Goal: Task Accomplishment & Management: Manage account settings

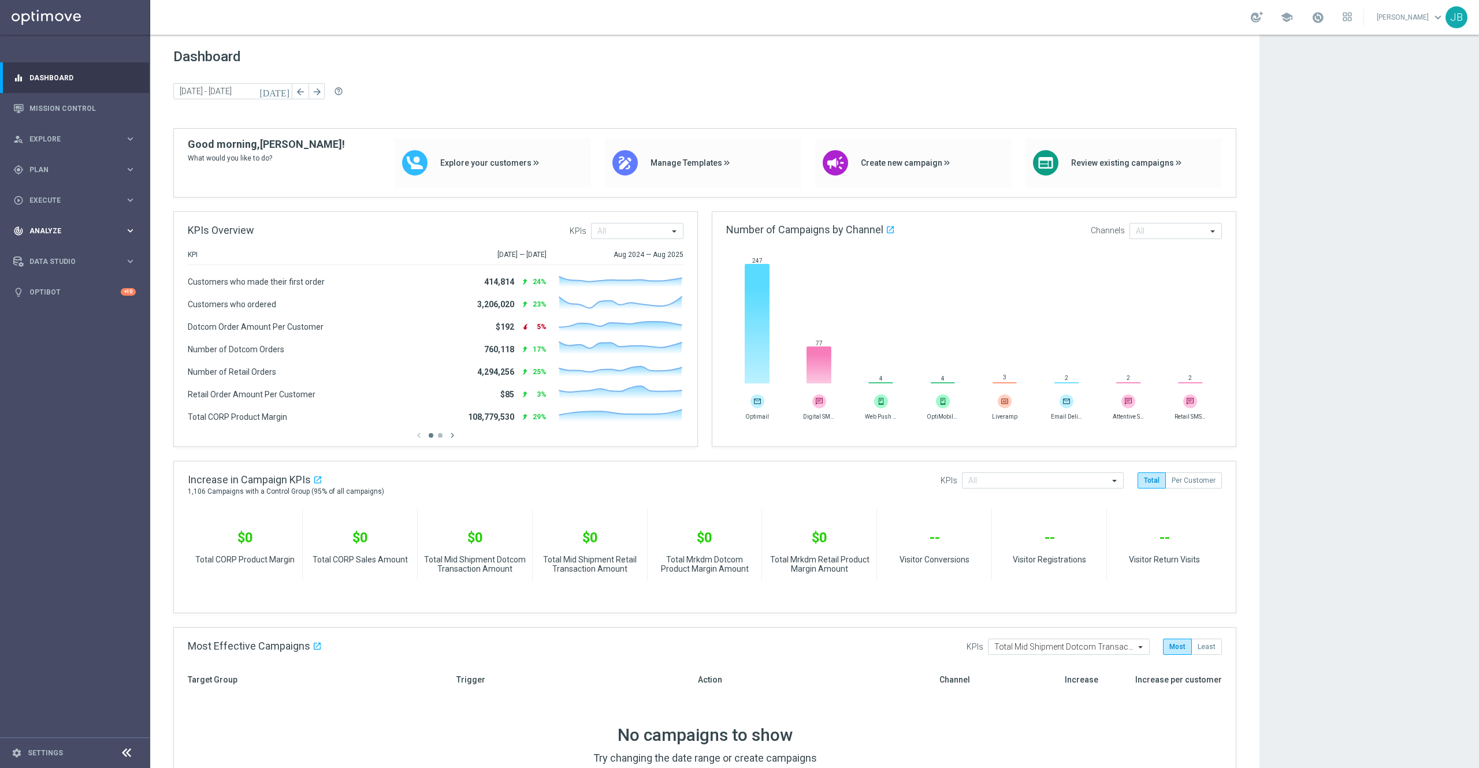
click at [60, 222] on div "track_changes Analyze keyboard_arrow_right" at bounding box center [74, 230] width 149 height 31
click at [68, 340] on span "BI Studio" at bounding box center [72, 341] width 83 height 7
click at [82, 105] on link "Mission Control" at bounding box center [82, 108] width 106 height 31
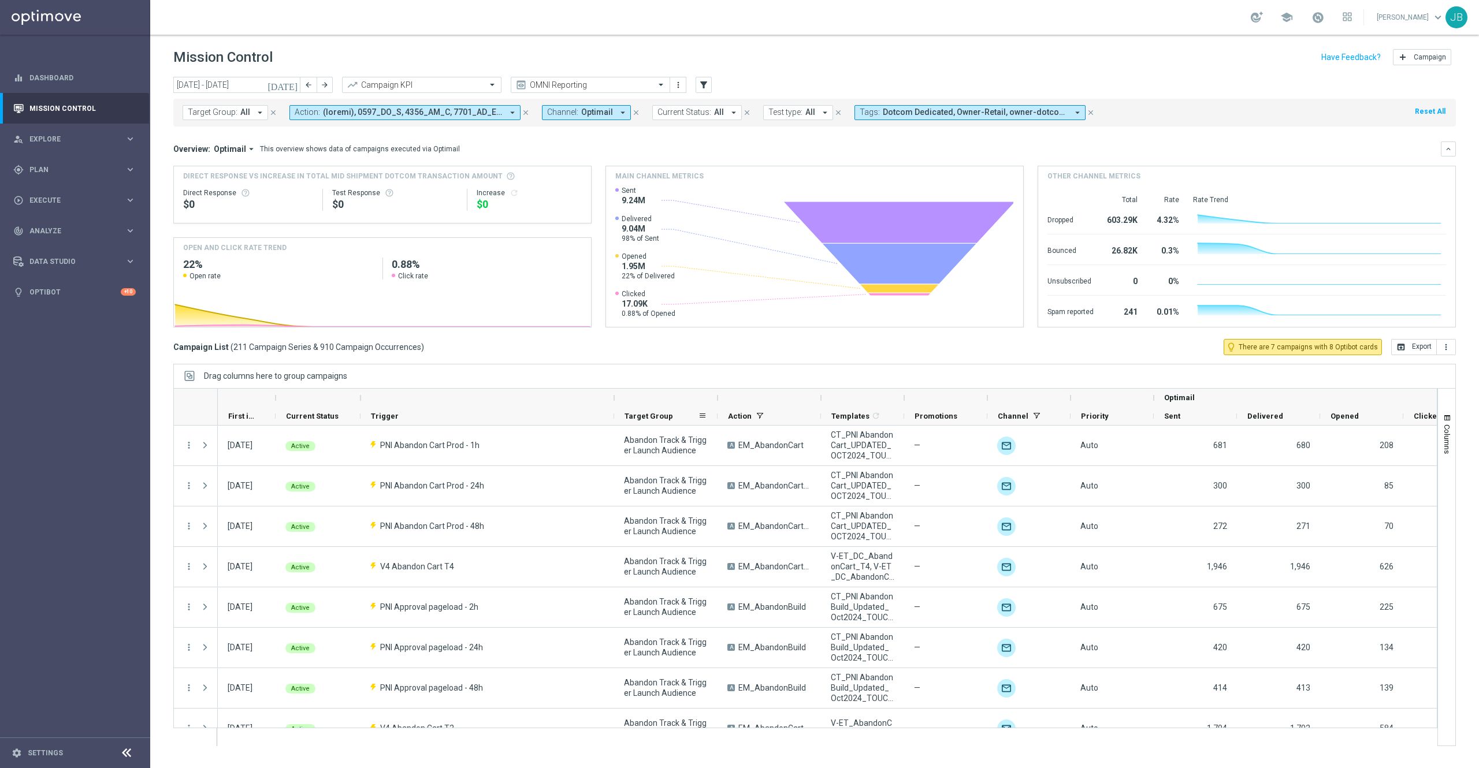
drag, startPoint x: 466, startPoint y: 399, endPoint x: 616, endPoint y: 409, distance: 150.5
click at [616, 409] on div "Optimail First in Range" at bounding box center [894, 407] width 1352 height 37
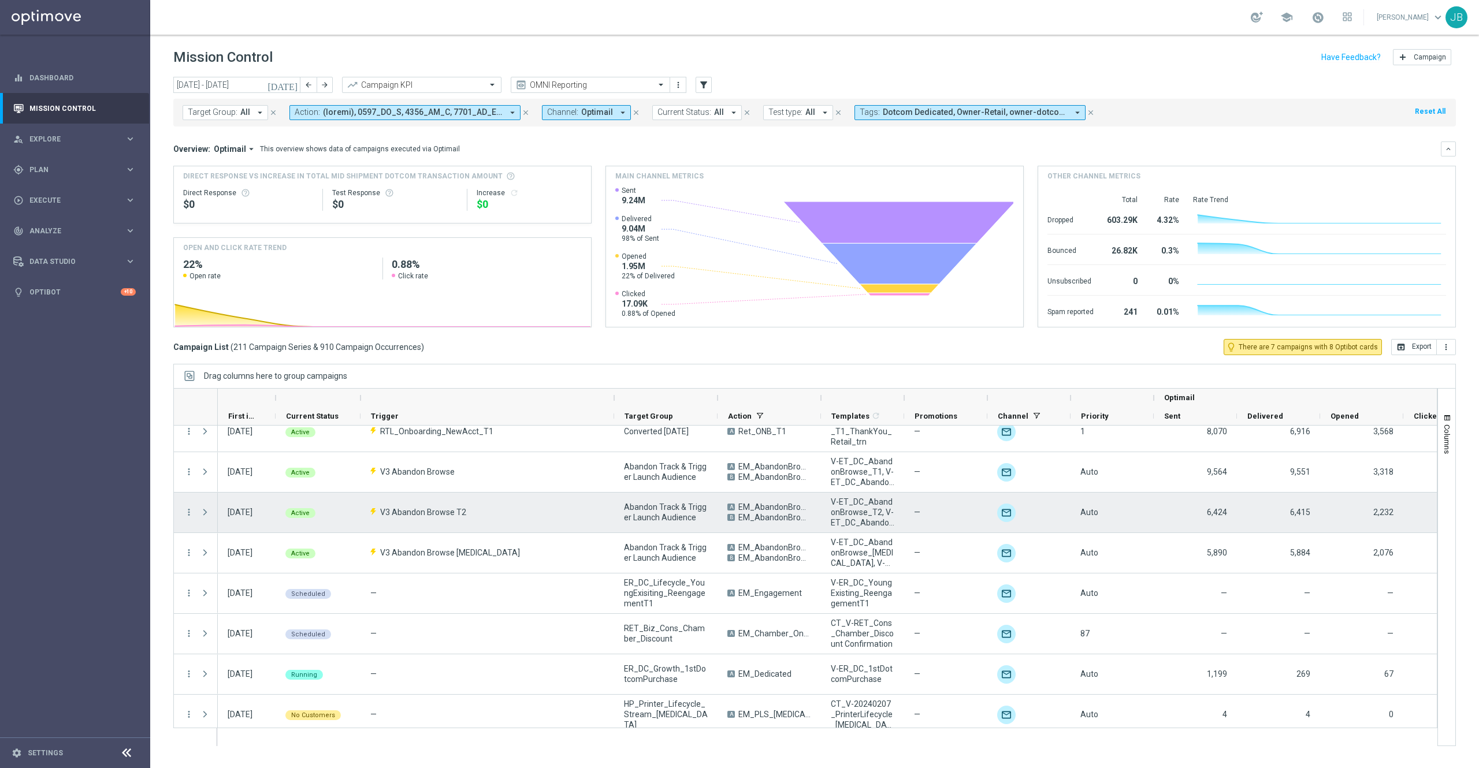
scroll to position [786, 0]
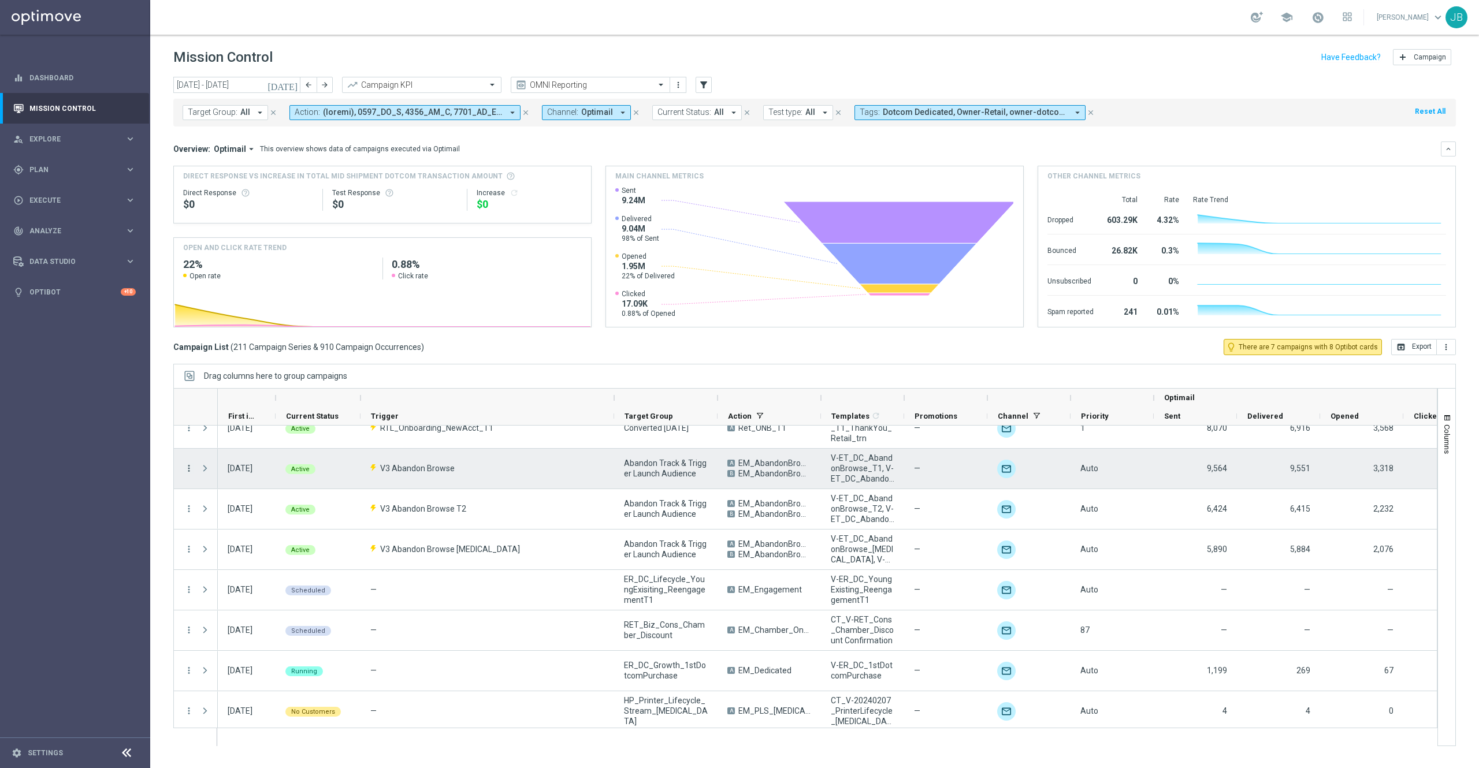
click at [186, 468] on icon "more_vert" at bounding box center [189, 468] width 10 height 10
click at [259, 477] on span "Campaign Details" at bounding box center [241, 477] width 58 height 8
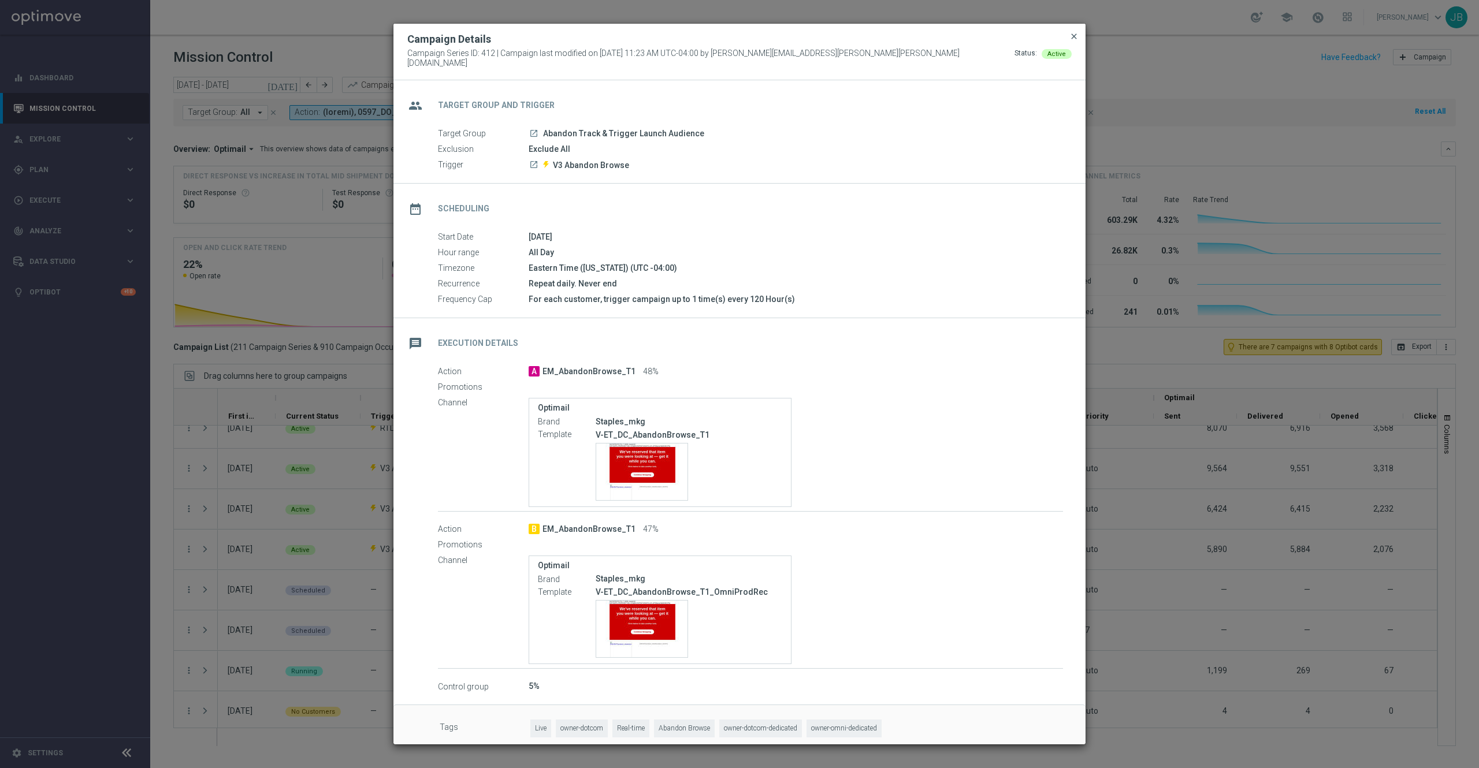
click at [1073, 41] on span "close" at bounding box center [1073, 36] width 9 height 9
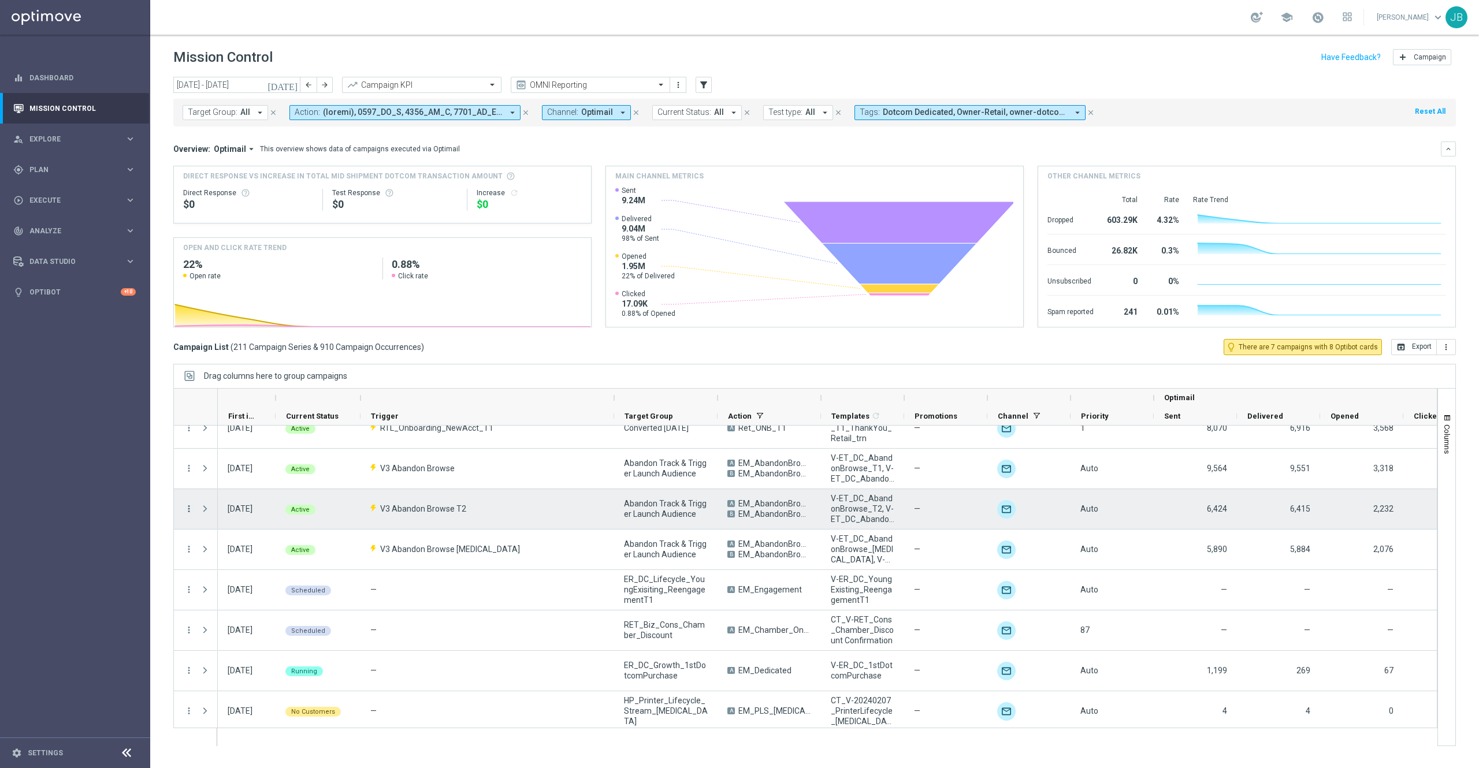
click at [188, 512] on icon "more_vert" at bounding box center [189, 509] width 10 height 10
click at [285, 515] on div "Campaign Details" at bounding box center [265, 517] width 107 height 8
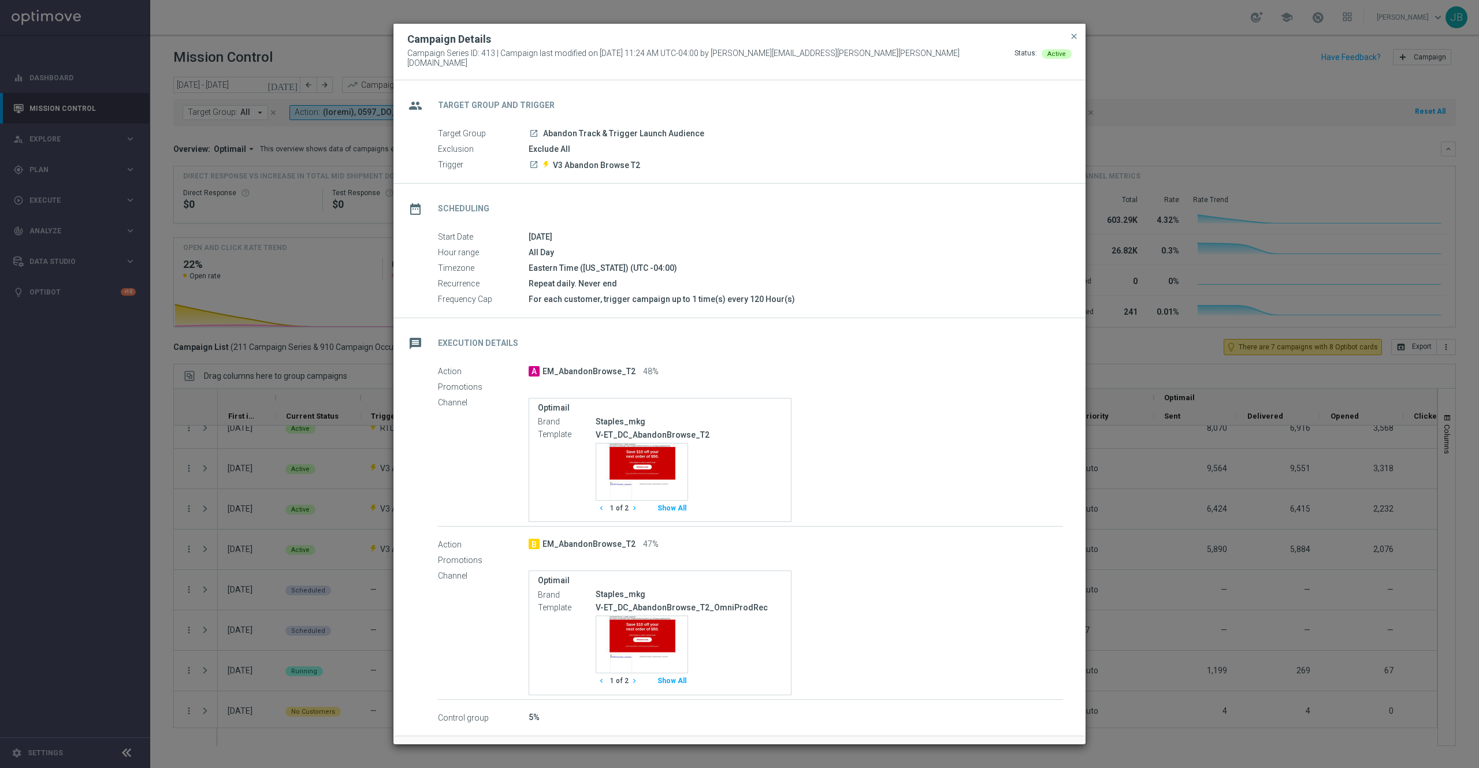
click at [1068, 37] on button "close" at bounding box center [1074, 36] width 12 height 14
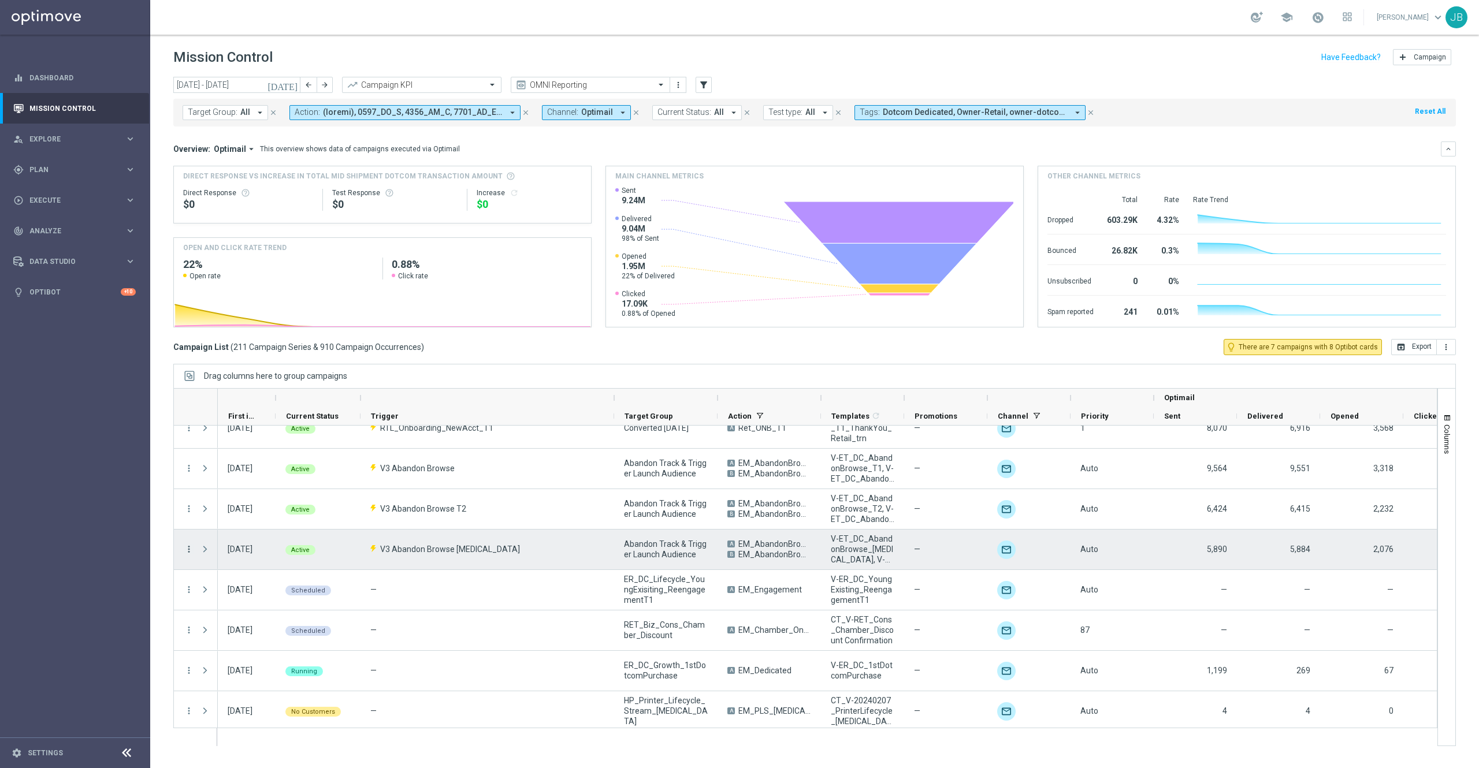
click at [189, 550] on icon "more_vert" at bounding box center [189, 549] width 10 height 10
click at [243, 556] on span "Campaign Details" at bounding box center [241, 557] width 58 height 8
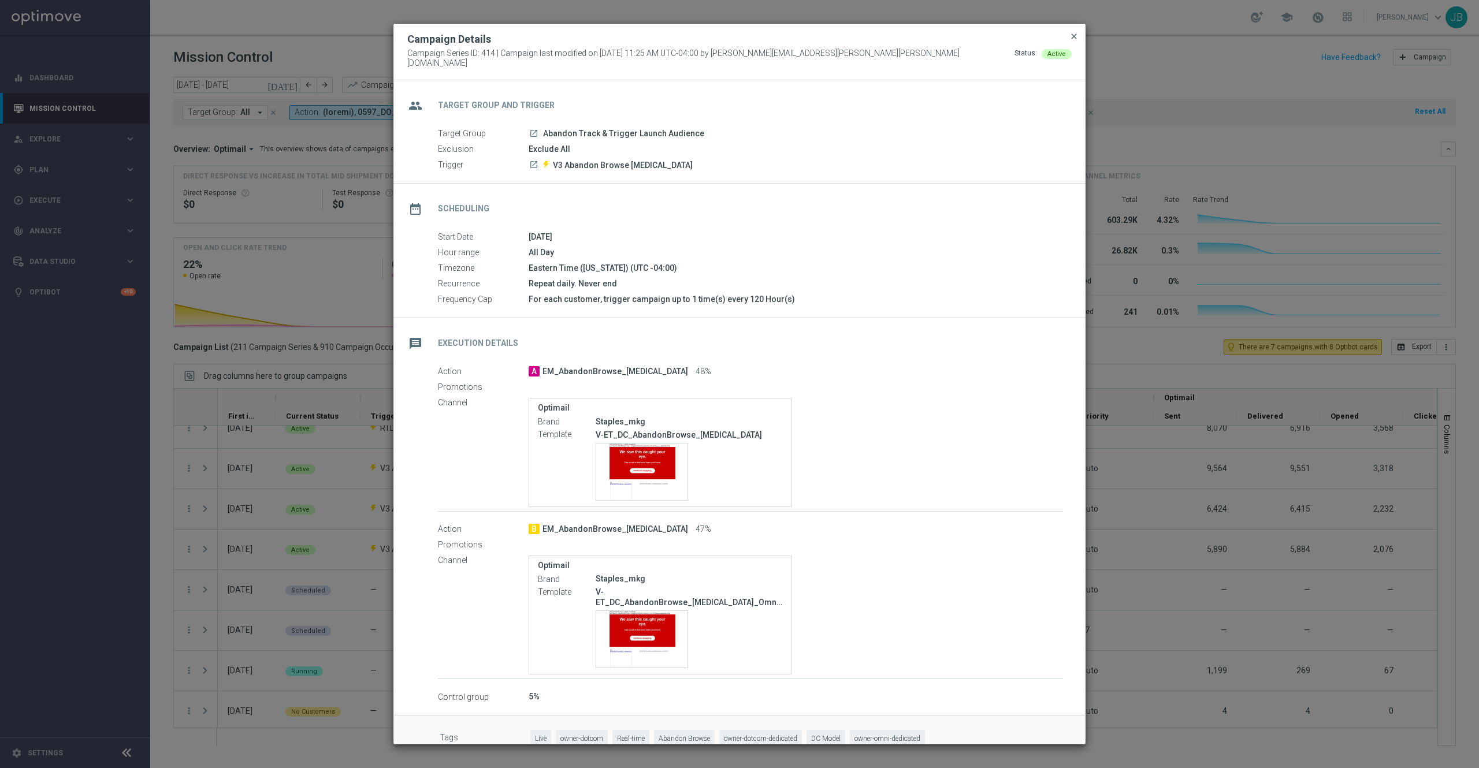
click at [1073, 41] on span "close" at bounding box center [1073, 36] width 9 height 9
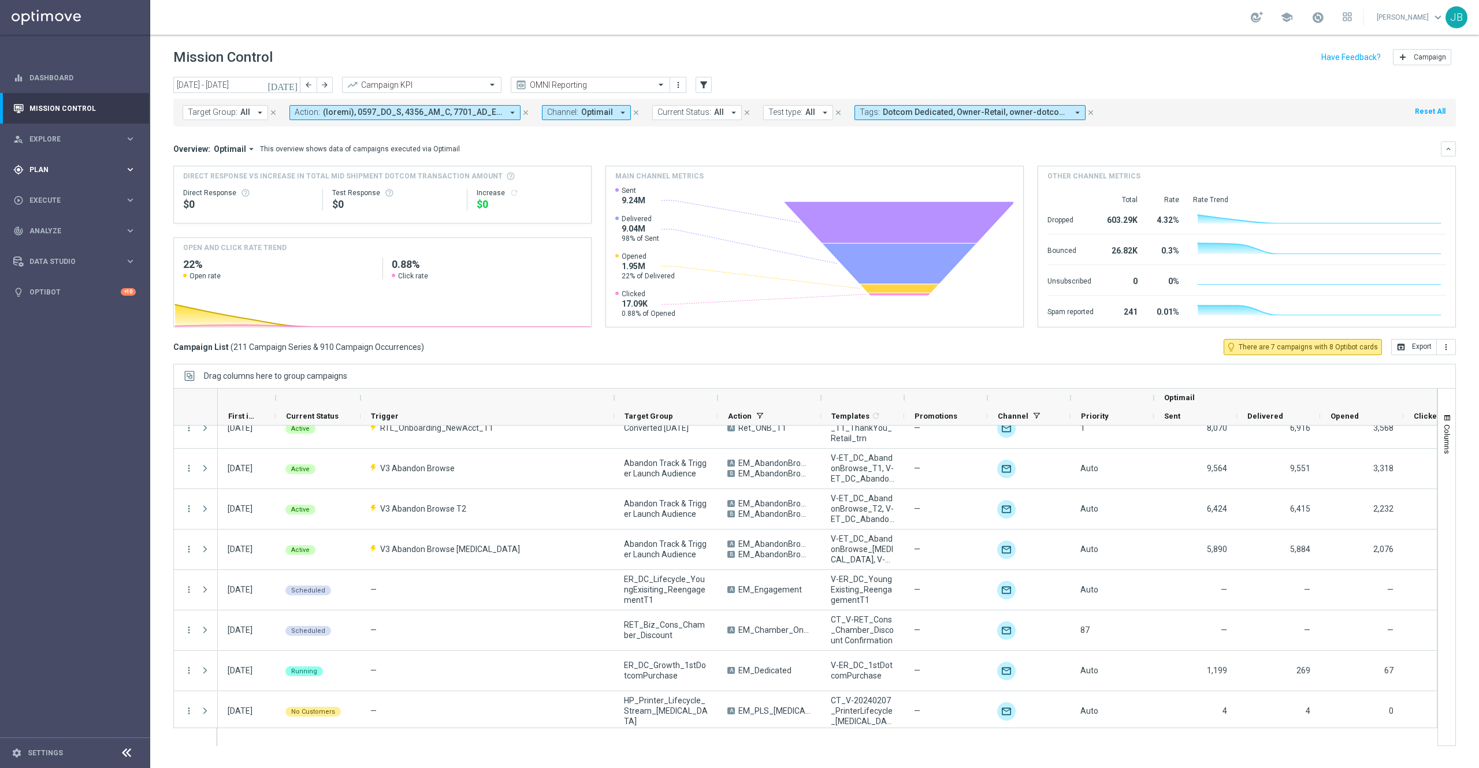
click at [55, 177] on div "gps_fixed Plan keyboard_arrow_right" at bounding box center [74, 169] width 149 height 31
click at [61, 321] on div "track_changes Analyze" at bounding box center [68, 318] width 111 height 10
click at [59, 377] on link "Emails Baseline Matchback" at bounding box center [78, 375] width 84 height 9
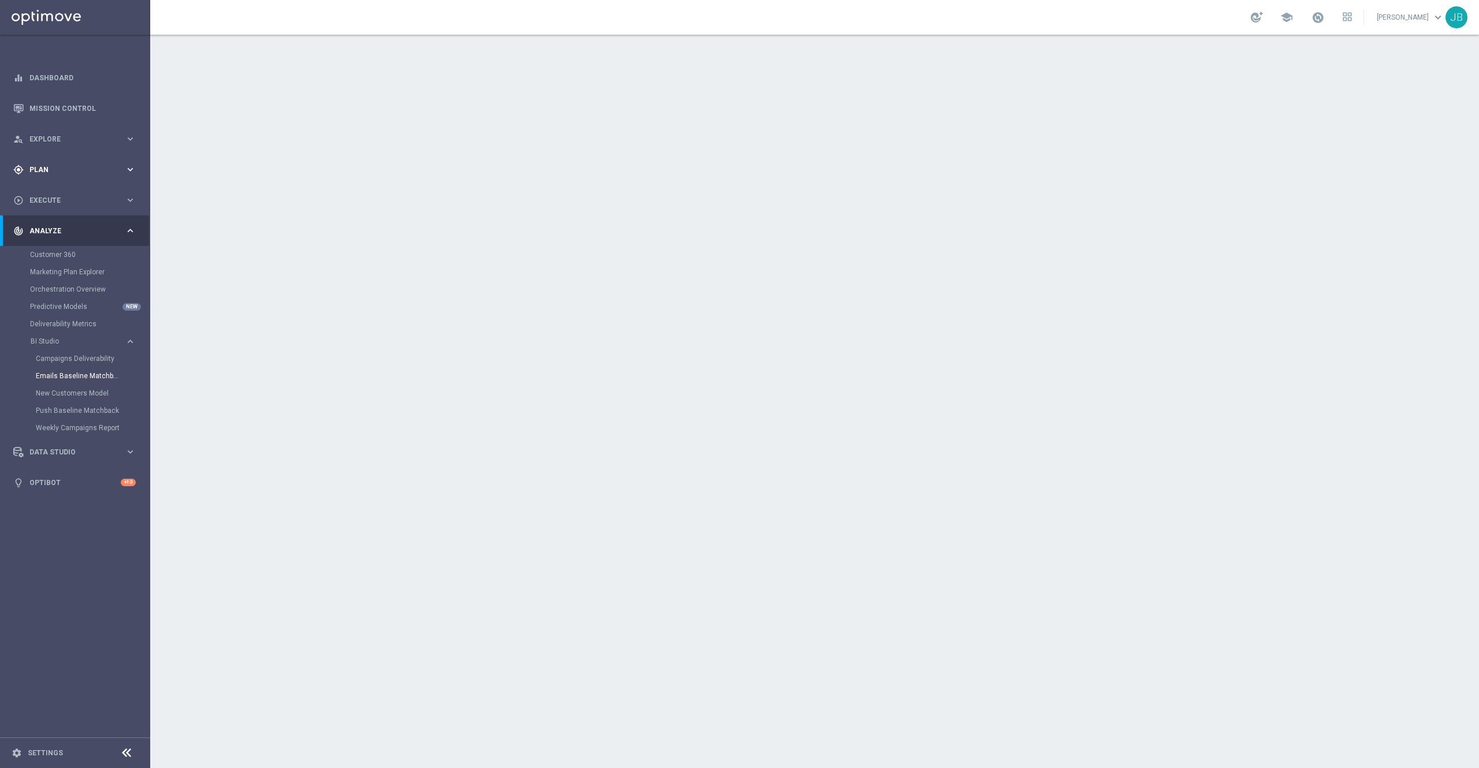
click at [59, 165] on div "gps_fixed Plan" at bounding box center [68, 170] width 111 height 10
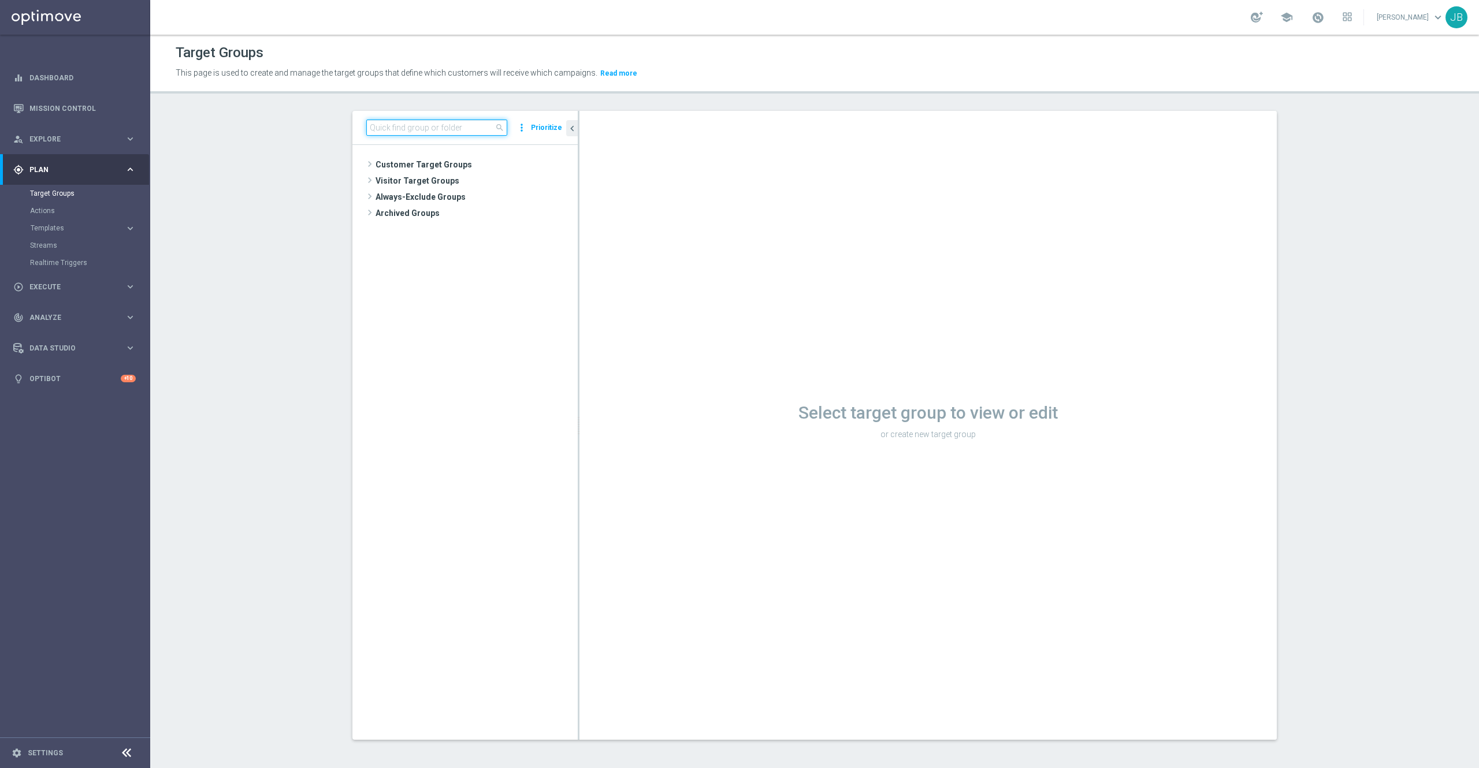
click at [373, 127] on input at bounding box center [436, 128] width 141 height 16
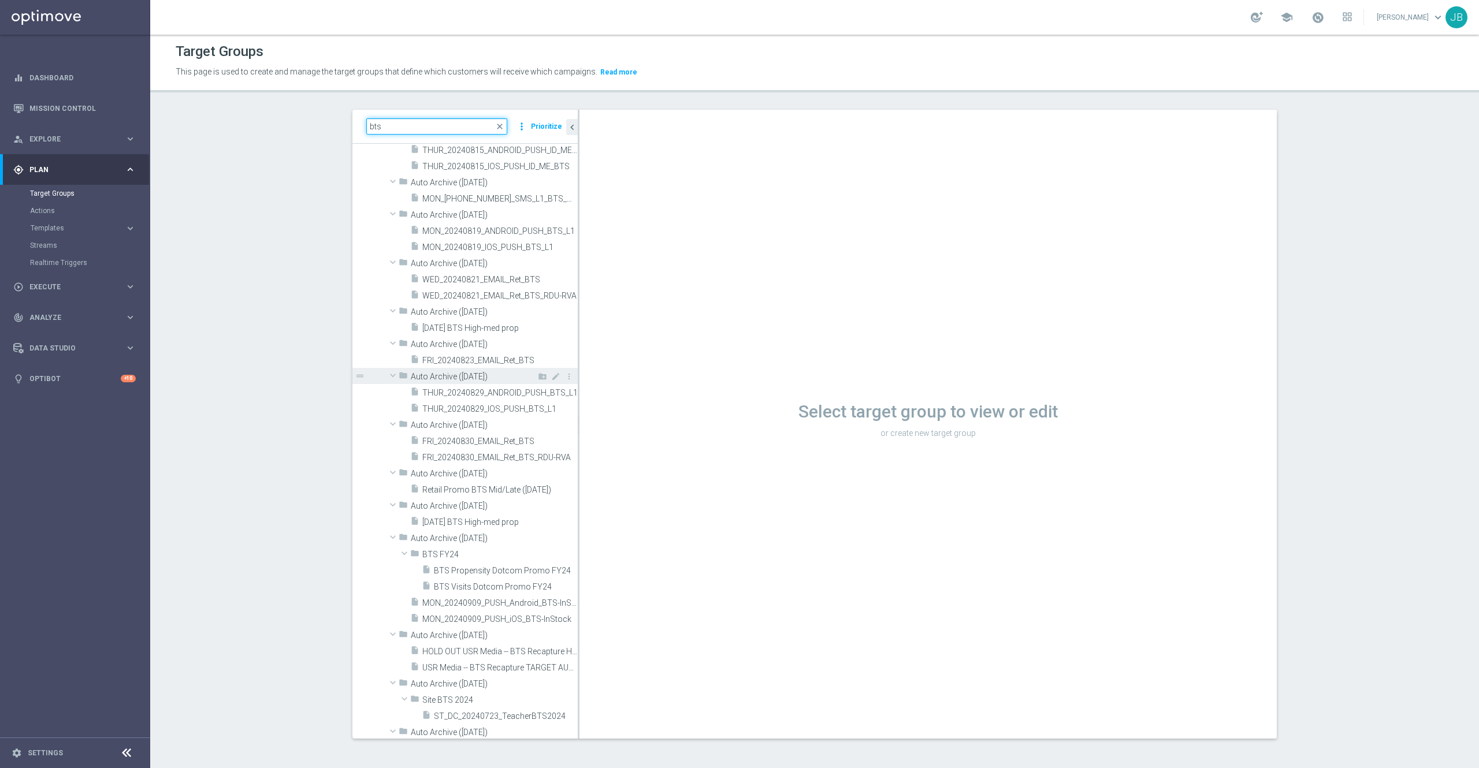
scroll to position [5679, 0]
click at [396, 127] on input "bts" at bounding box center [436, 126] width 141 height 16
type input "b"
paste input "ER_OMNI_BTS_EMAIL_TEACHER"
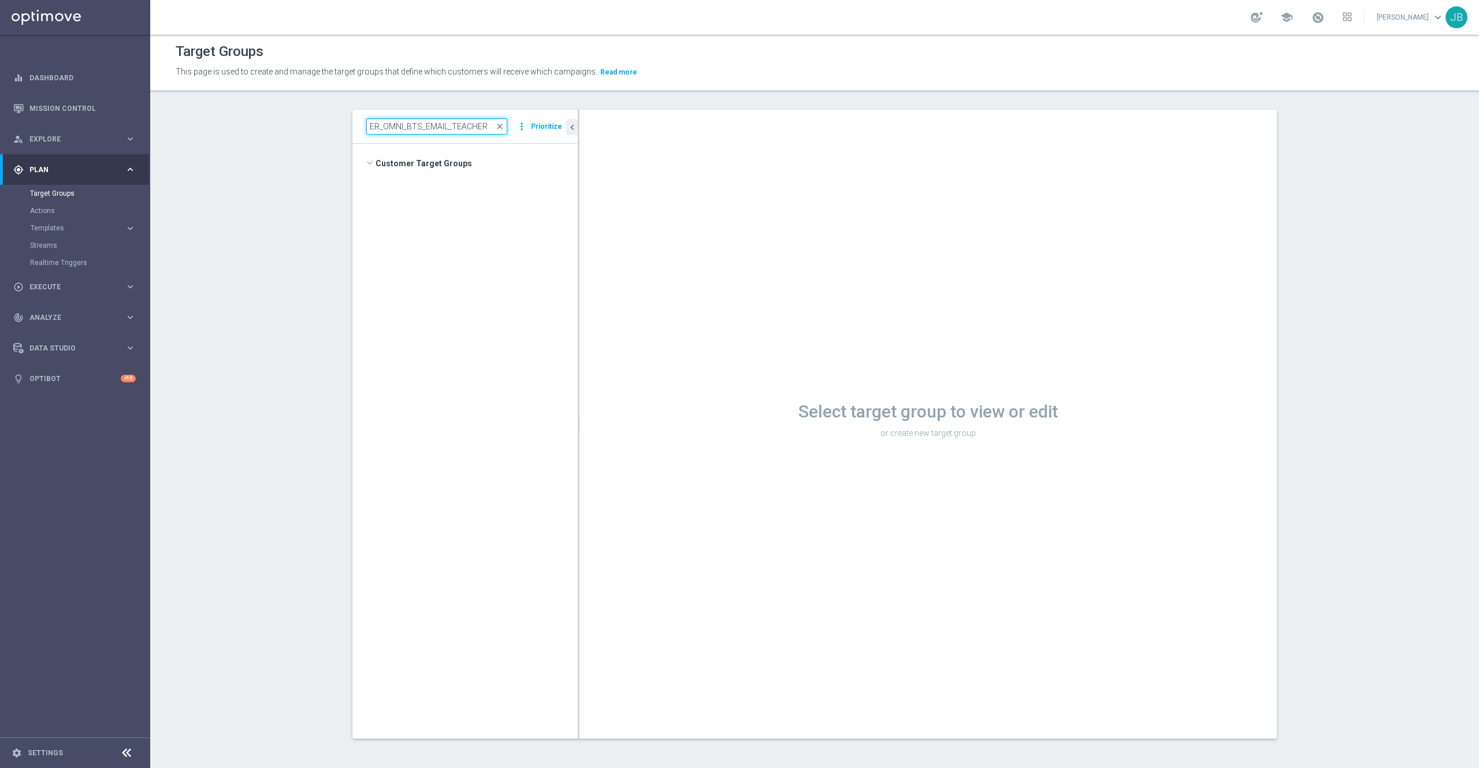
scroll to position [0, 0]
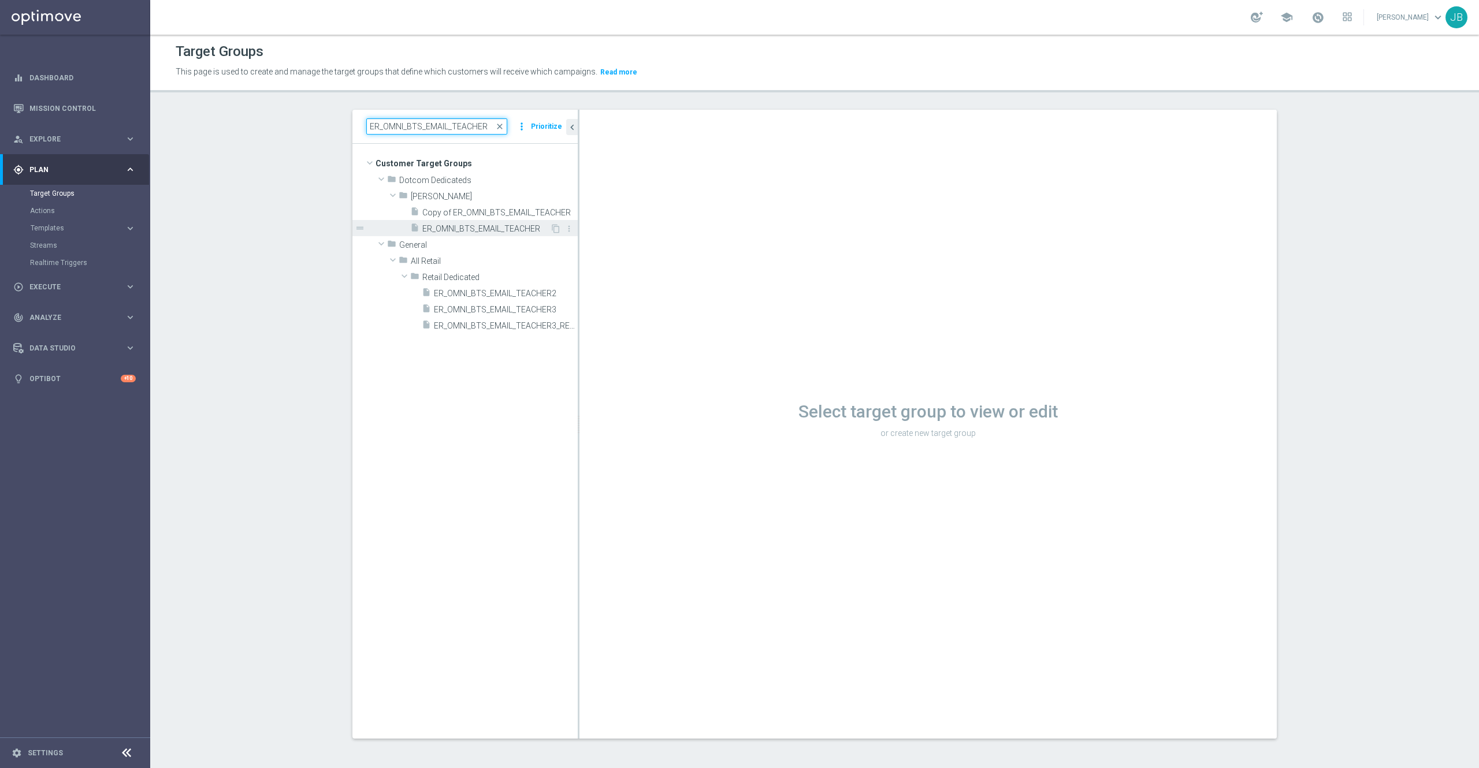
type input "ER_OMNI_BTS_EMAIL_TEACHER"
click at [467, 231] on span "ER_OMNI_BTS_EMAIL_TEACHER" at bounding box center [486, 229] width 128 height 10
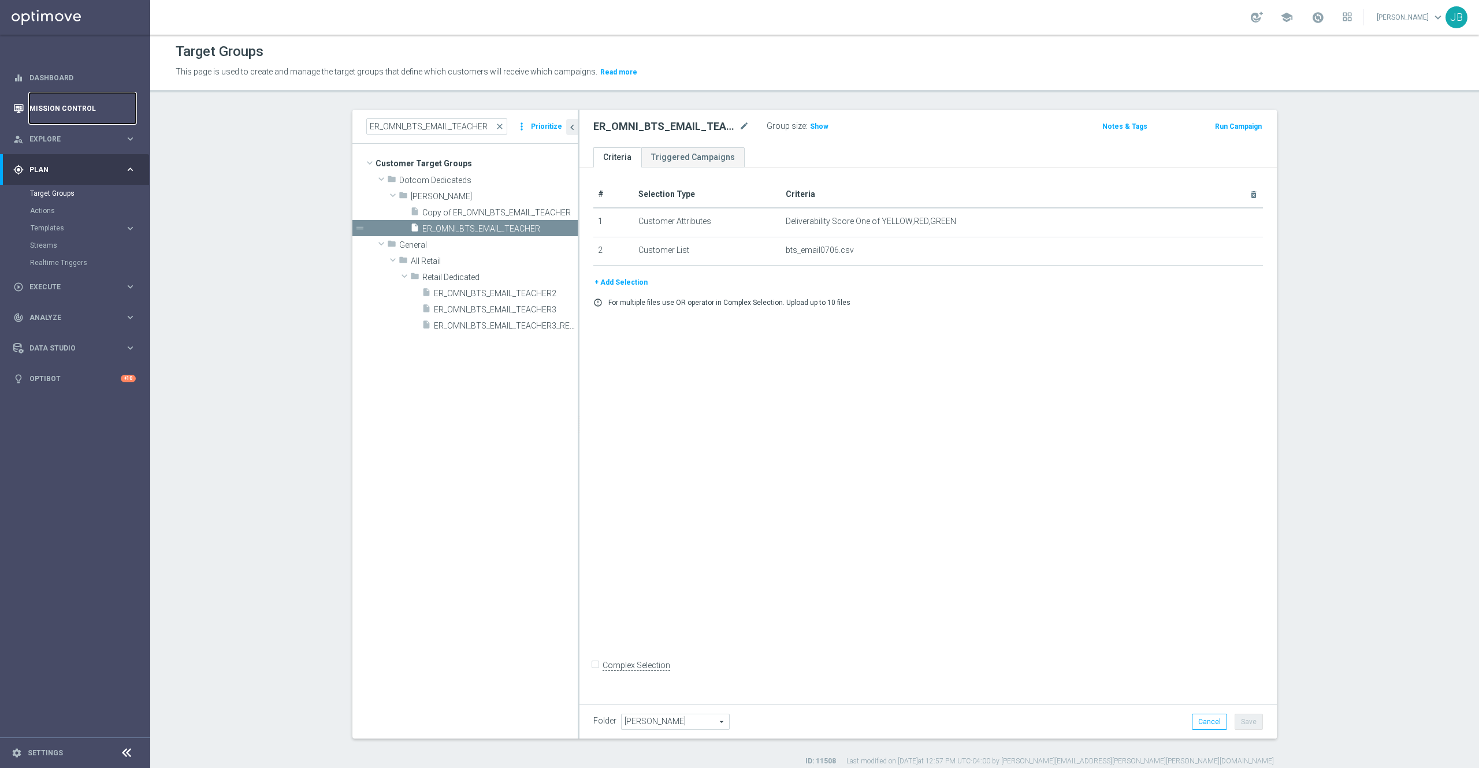
click at [80, 108] on link "Mission Control" at bounding box center [82, 108] width 106 height 31
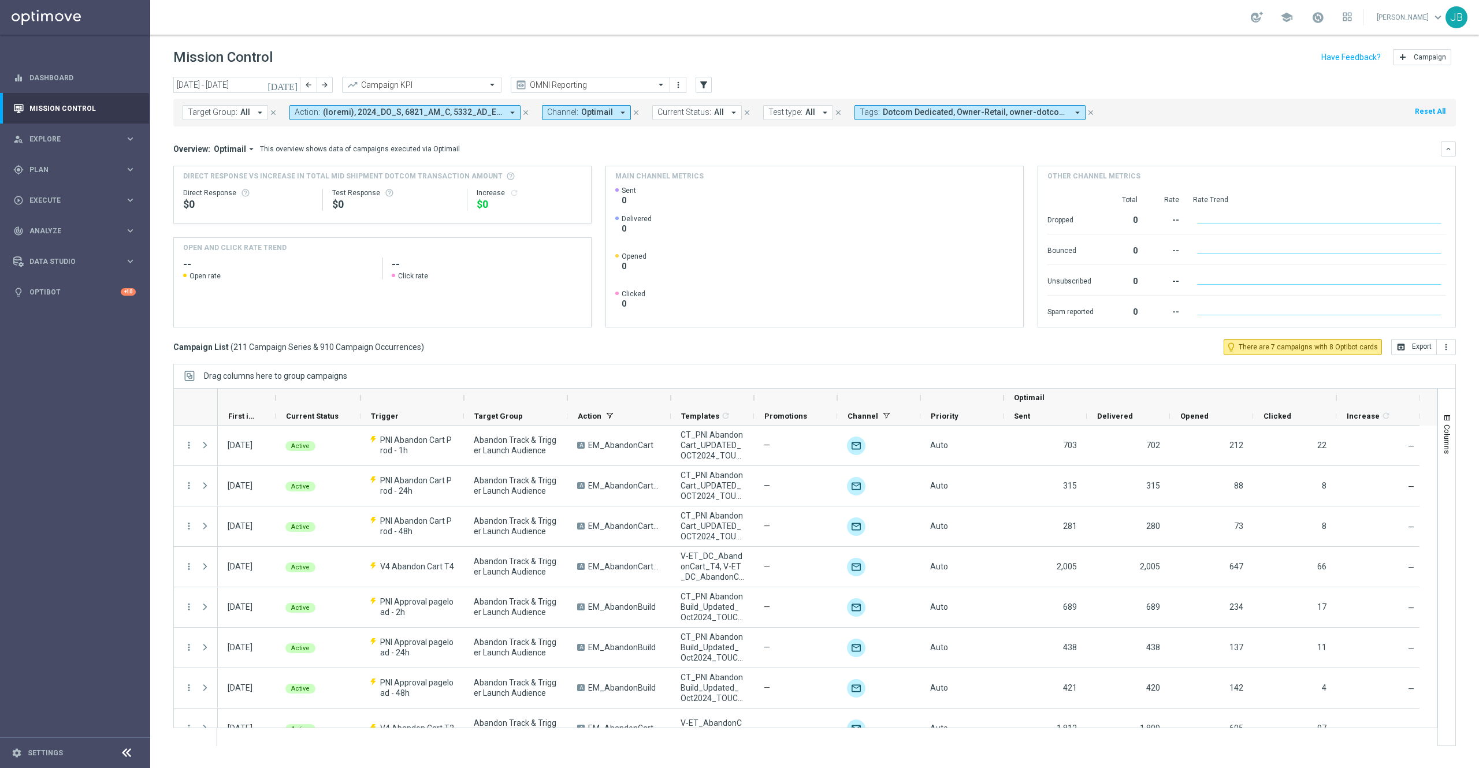
click at [240, 112] on span "All" at bounding box center [245, 112] width 10 height 10
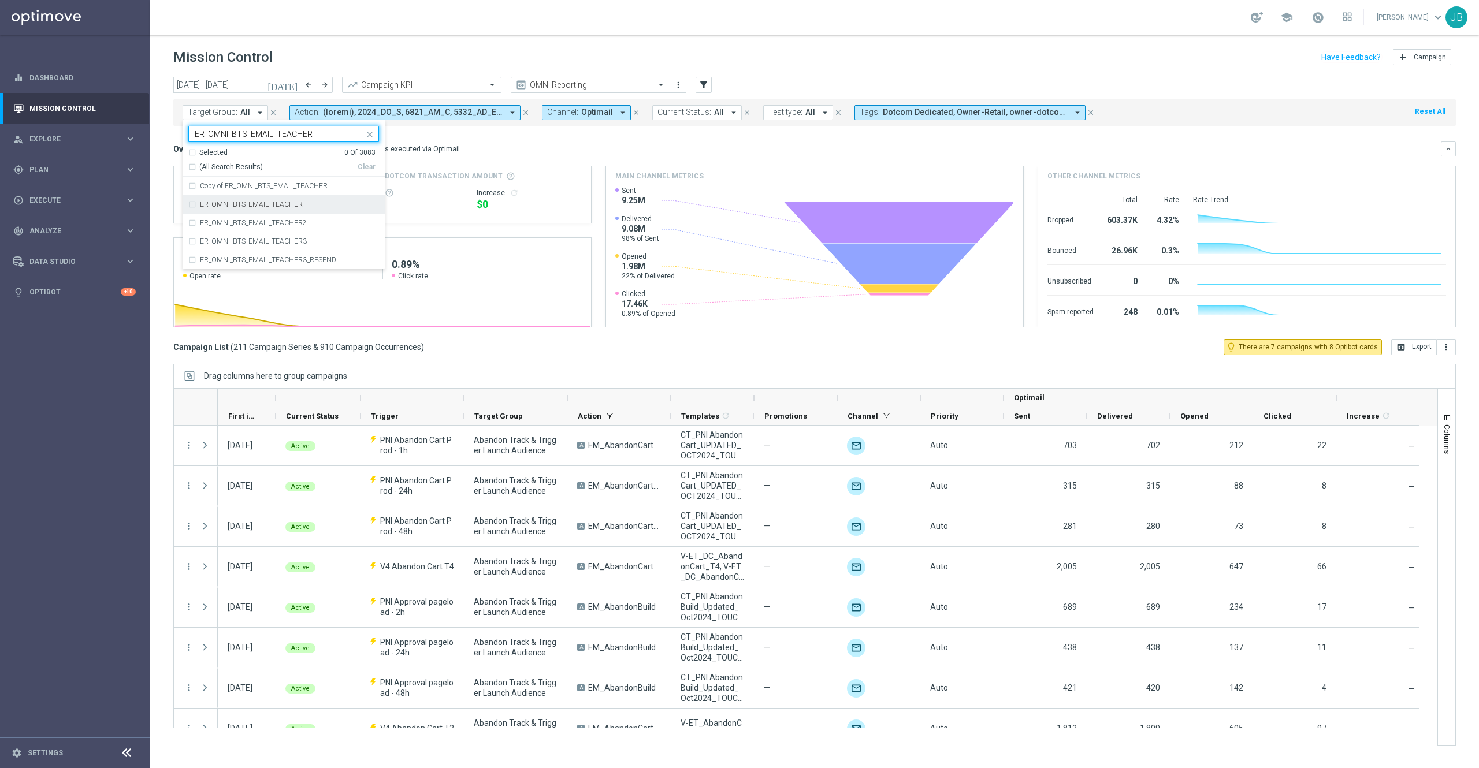
click at [273, 207] on label "ER_OMNI_BTS_EMAIL_TEACHER" at bounding box center [251, 204] width 103 height 7
type input "ER_OMNI_BTS_EMAIL_TEACHER"
click at [595, 134] on mini-dashboard "Overview: Optimail arrow_drop_down This overview shows data of campaigns execut…" at bounding box center [814, 233] width 1283 height 213
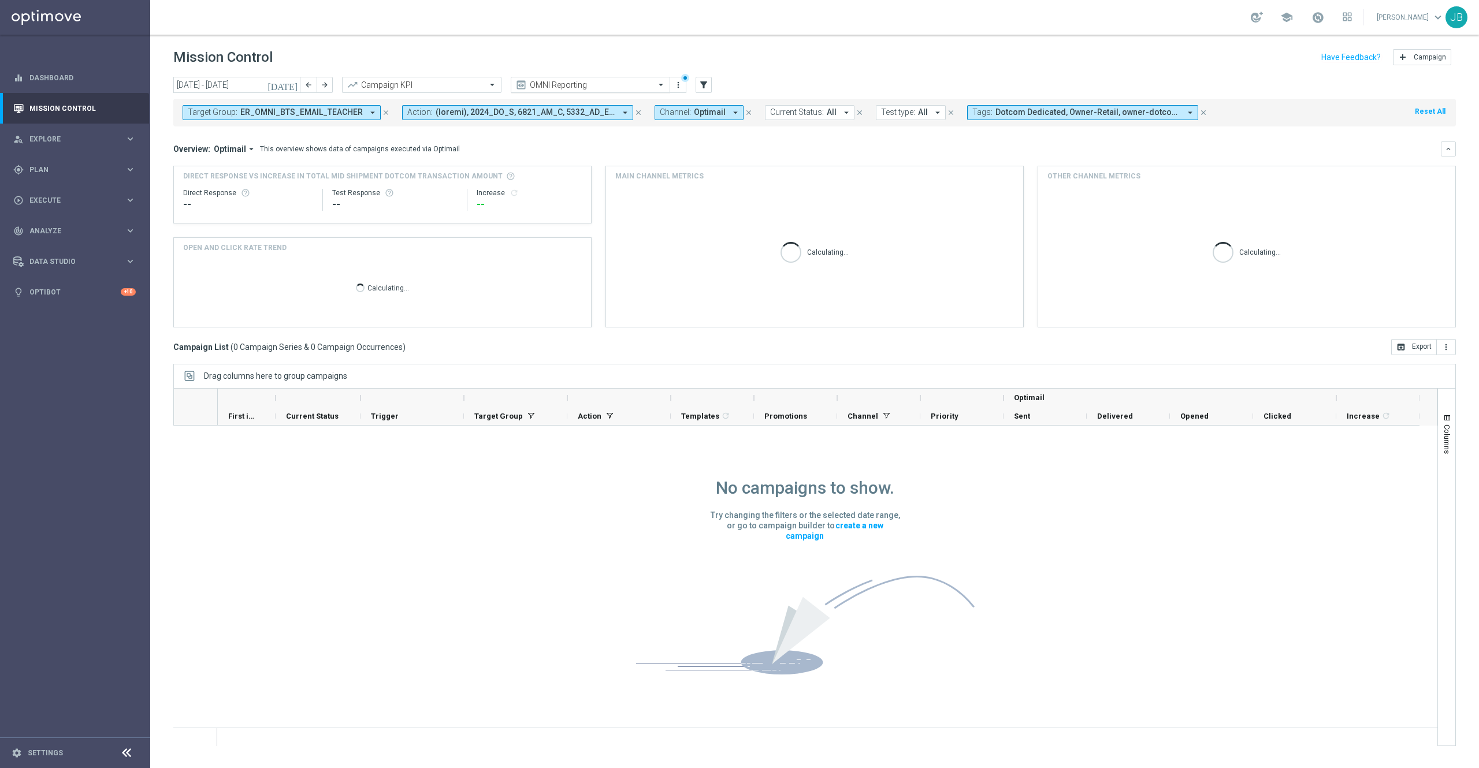
click at [604, 87] on input "text" at bounding box center [579, 85] width 124 height 10
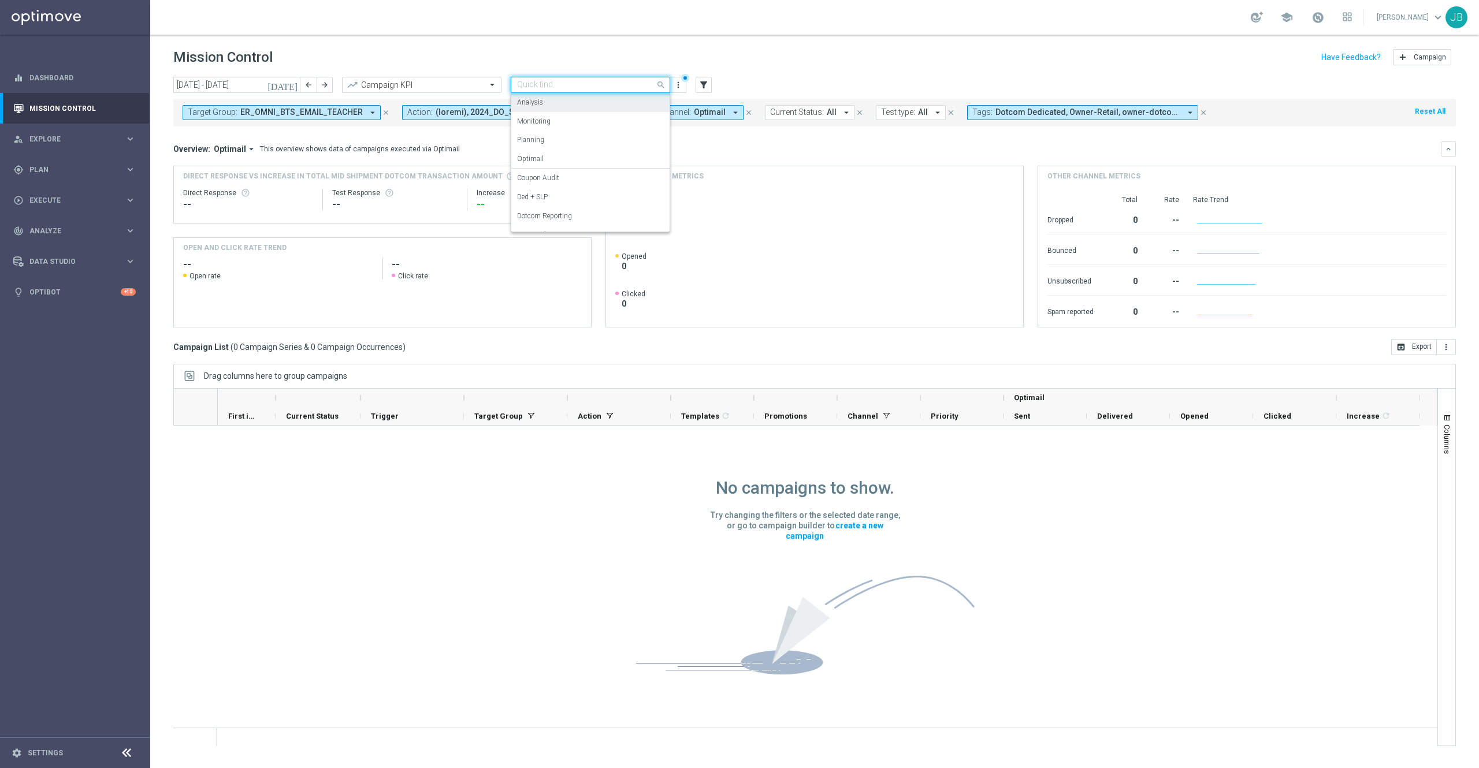
click at [547, 103] on div "Analysis" at bounding box center [590, 102] width 147 height 19
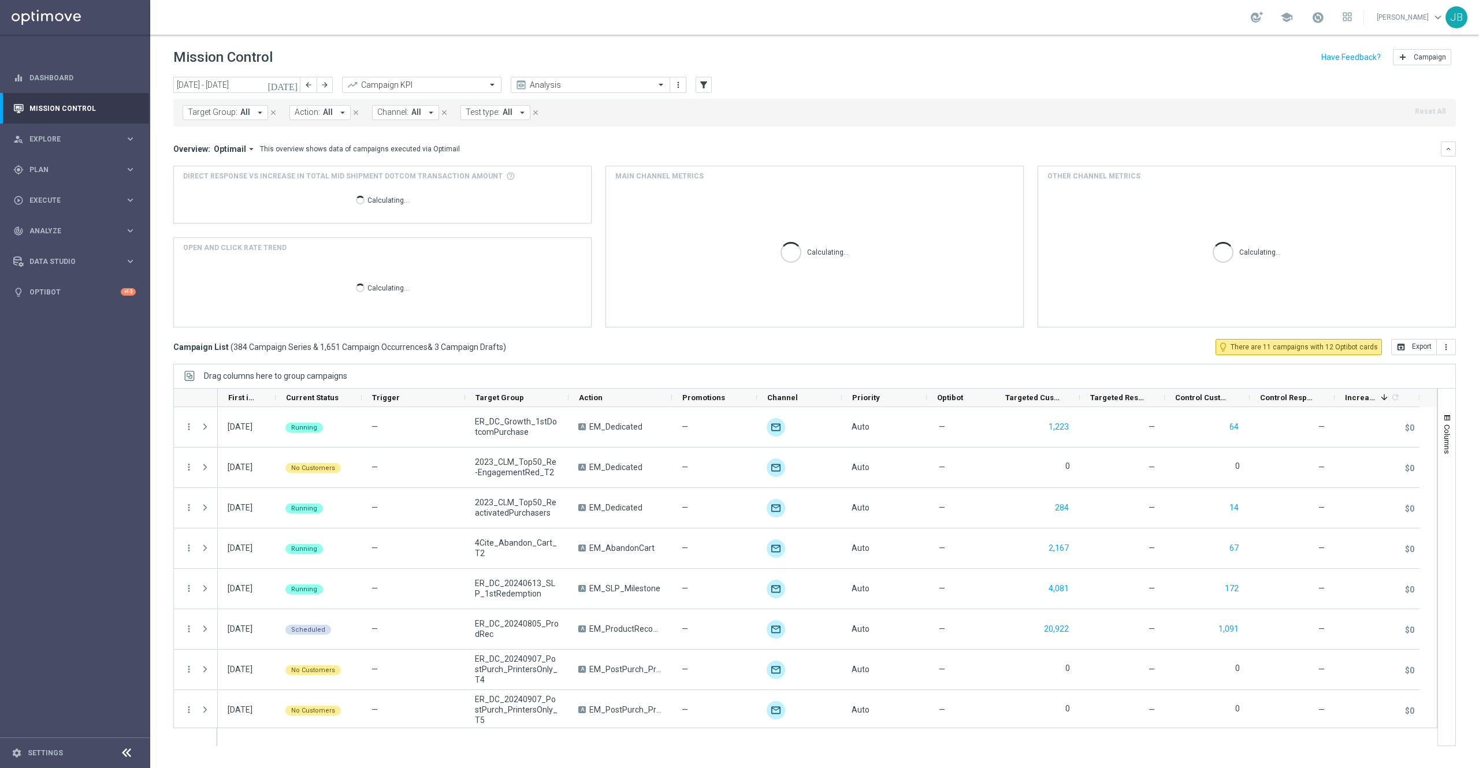
click at [293, 82] on icon "today" at bounding box center [282, 85] width 31 height 10
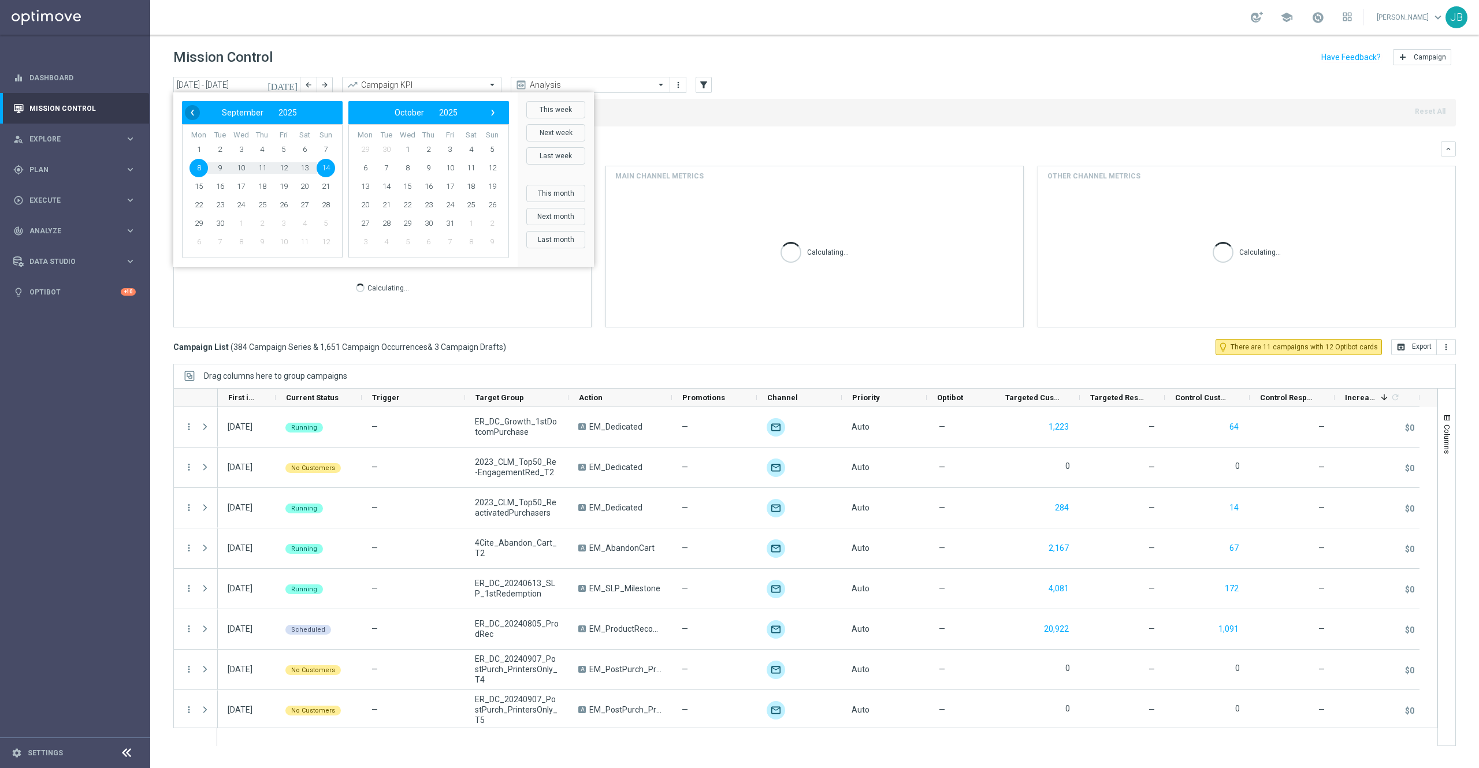
click at [194, 111] on span "‹" at bounding box center [192, 112] width 15 height 15
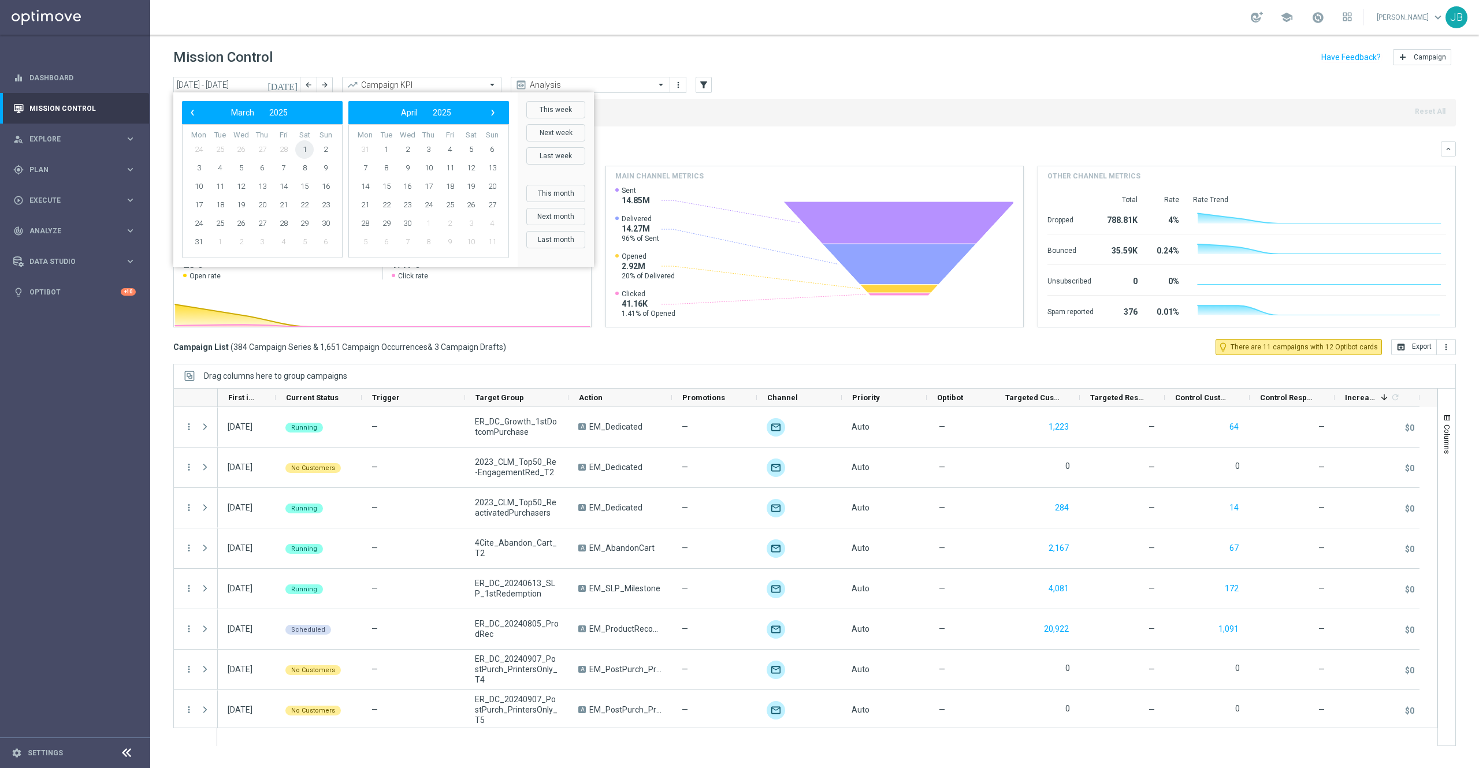
click at [308, 143] on span "1" at bounding box center [304, 149] width 18 height 18
click at [493, 112] on span "›" at bounding box center [492, 112] width 15 height 15
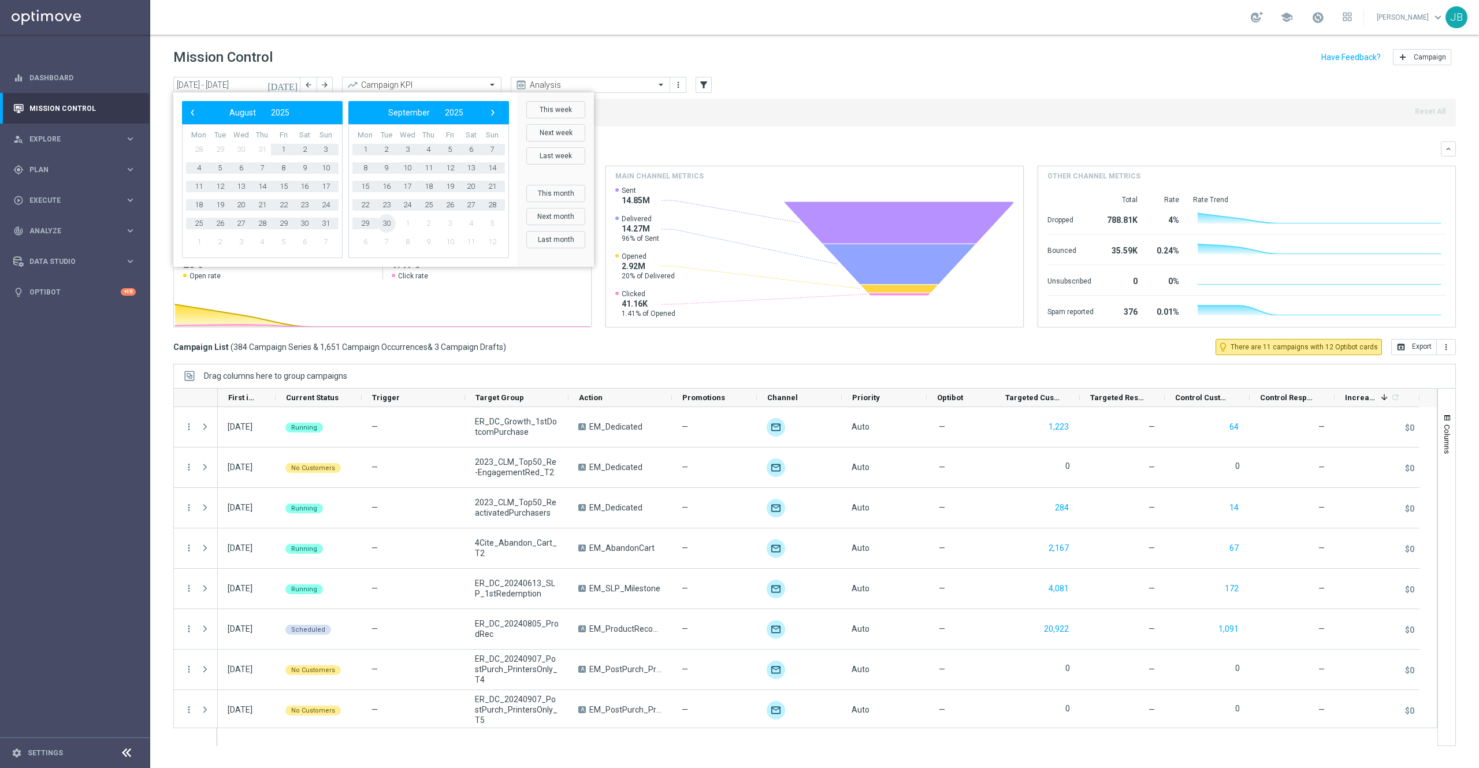
click at [384, 222] on span "30" at bounding box center [386, 223] width 18 height 18
type input "01 Mar 2025 - 30 Sep 2025"
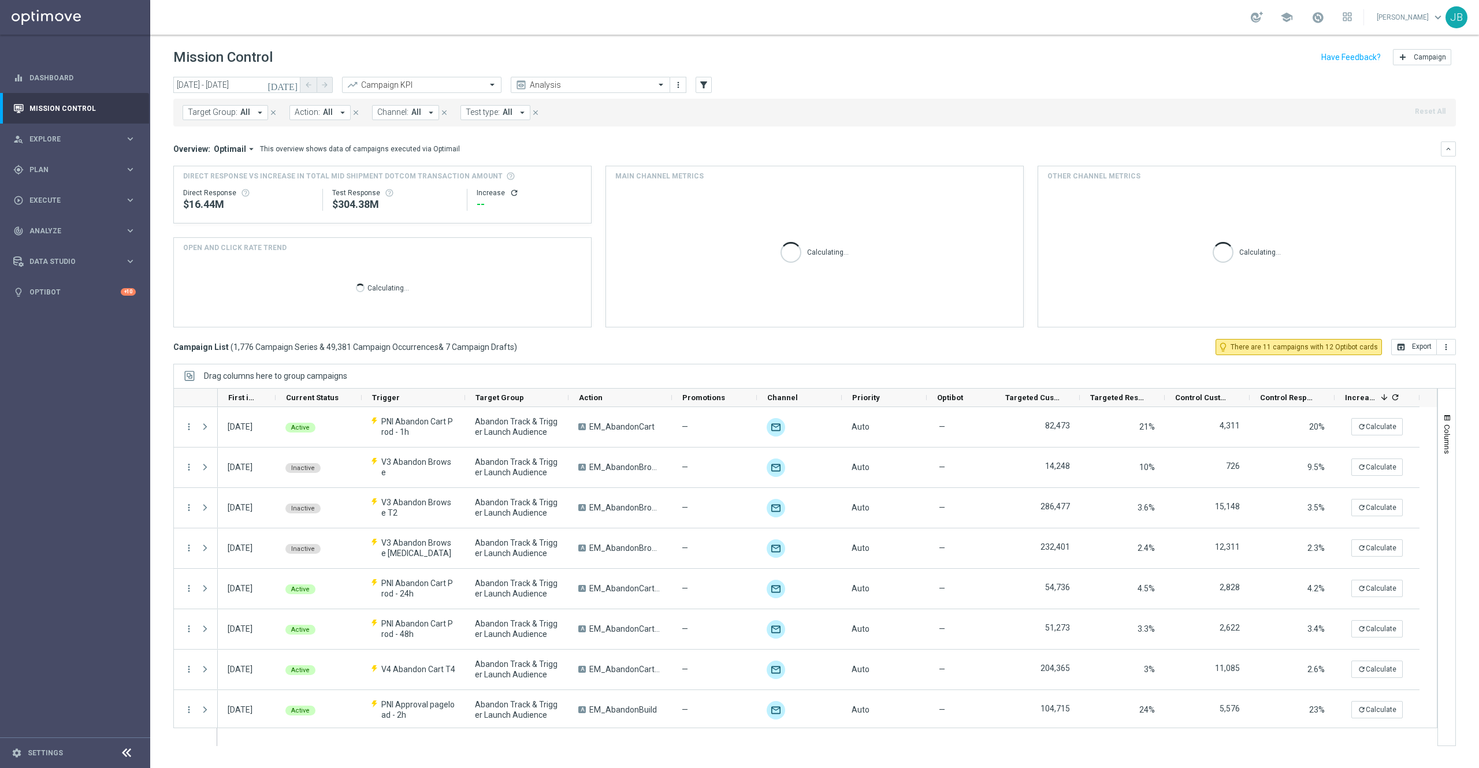
click at [250, 110] on button "Target Group: All arrow_drop_down" at bounding box center [226, 112] width 86 height 15
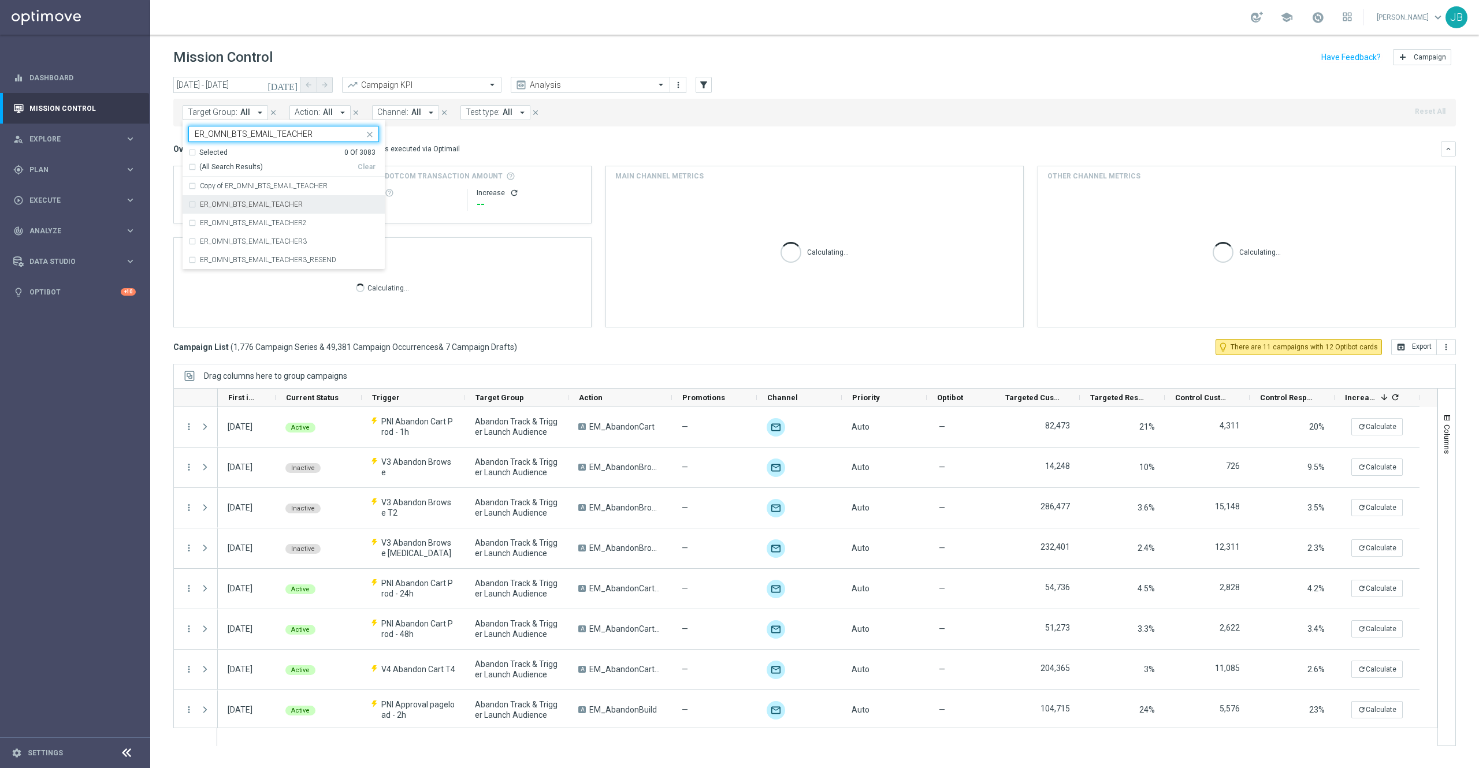
click at [283, 208] on label "ER_OMNI_BTS_EMAIL_TEACHER" at bounding box center [251, 204] width 103 height 7
type input "ER_OMNI_BTS_EMAIL_TEACHER"
click at [537, 144] on div "Overview: Optimail arrow_drop_down This overview shows data of campaigns execut…" at bounding box center [806, 149] width 1267 height 10
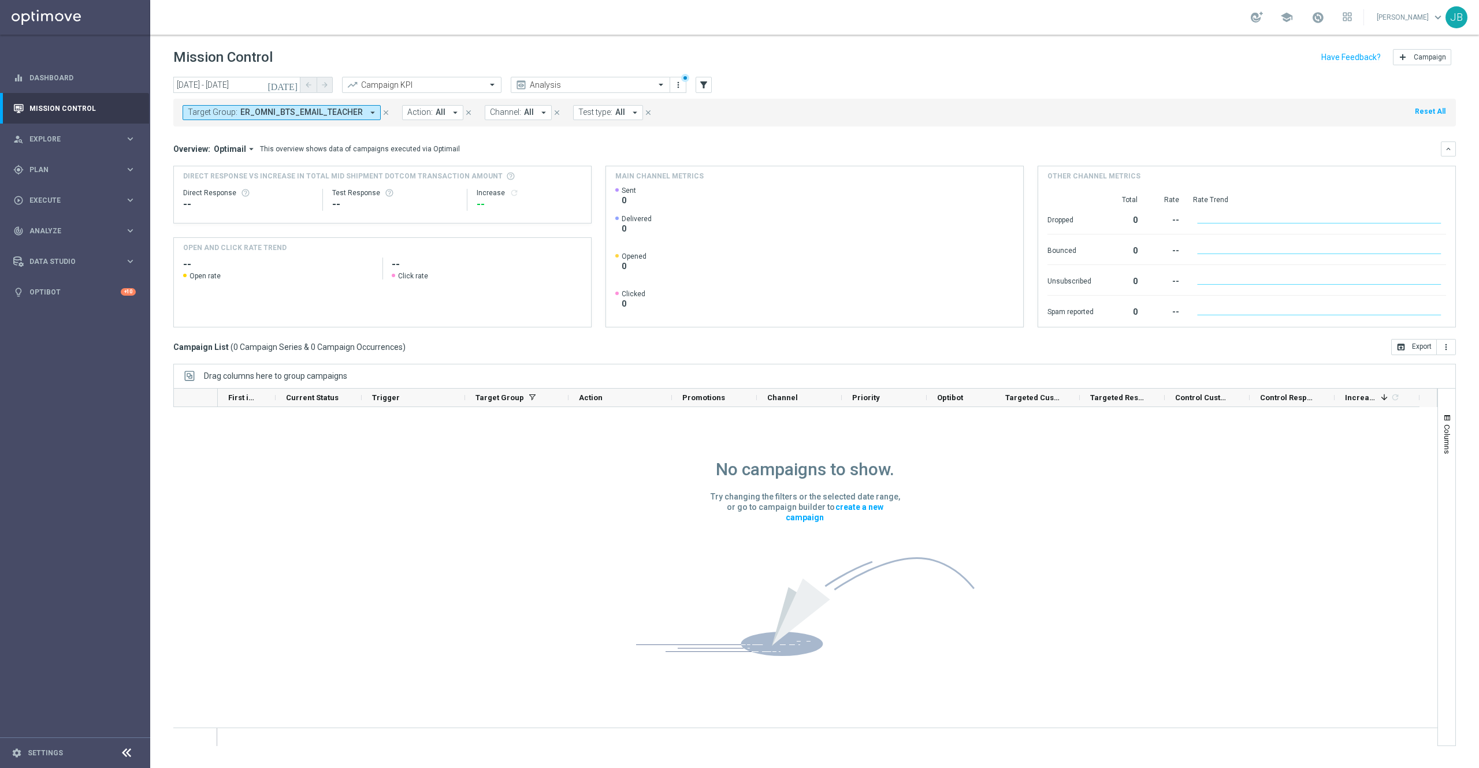
click at [333, 110] on span "ER_OMNI_BTS_EMAIL_TEACHER" at bounding box center [301, 112] width 122 height 10
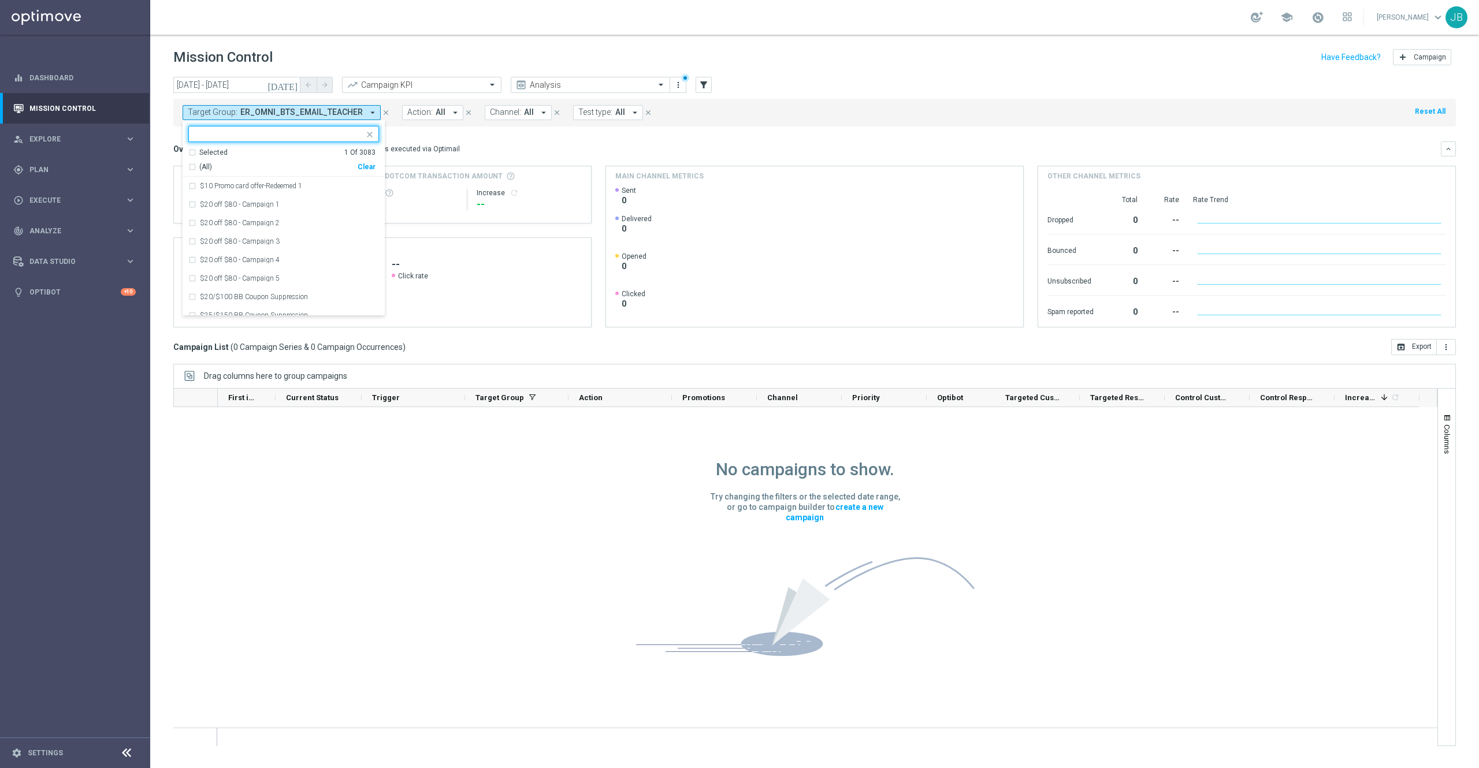
click at [289, 136] on input "text" at bounding box center [279, 134] width 169 height 10
click at [0, 0] on div "Clear" at bounding box center [0, 0] width 0 height 0
click at [270, 138] on input "text" at bounding box center [279, 134] width 169 height 10
paste input "ER_OMNI_BTS_EMAIL_TEACHER"
click at [192, 166] on div "(All Search Results)" at bounding box center [272, 167] width 169 height 10
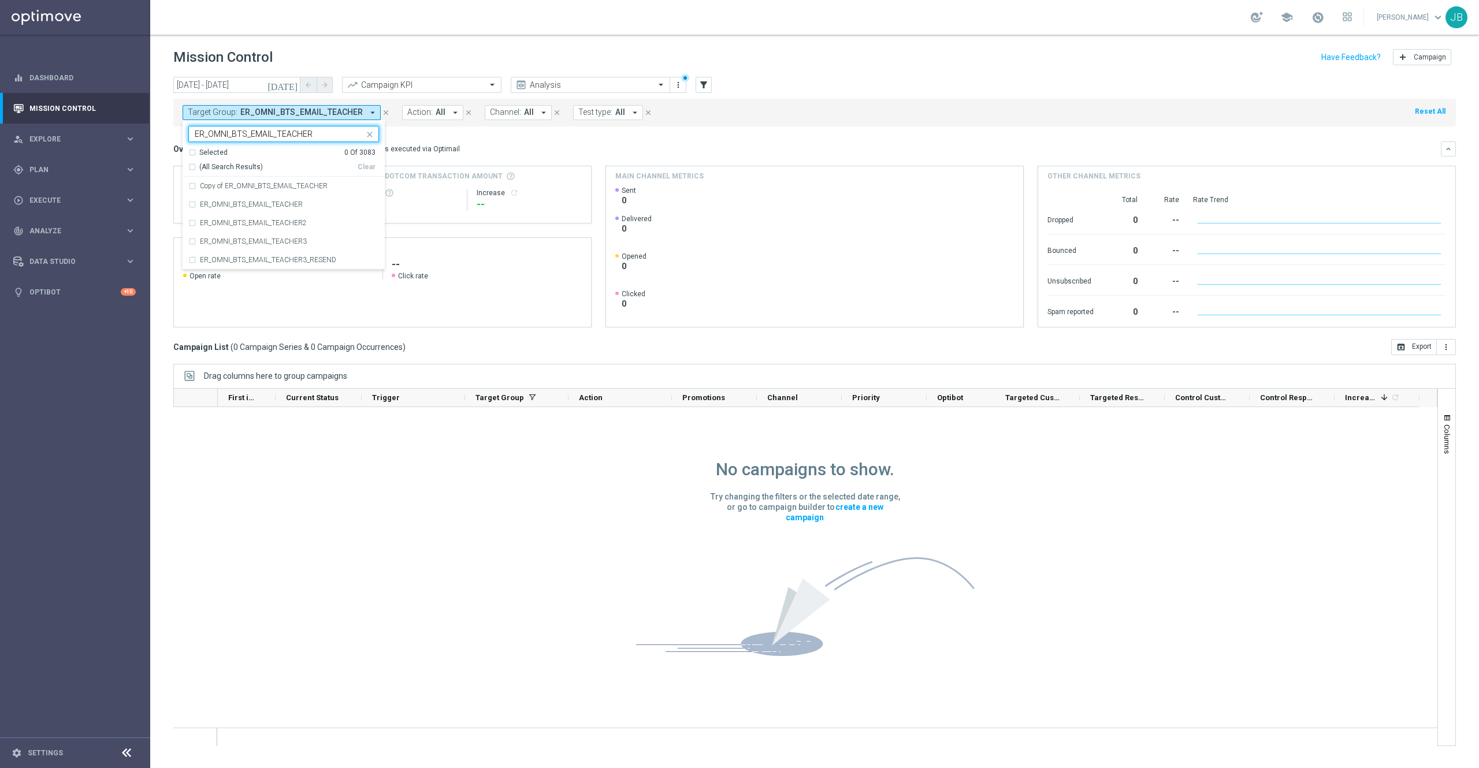
type input "ER_OMNI_BTS_EMAIL_TEACHER"
click at [567, 150] on div "Overview: Optimail arrow_drop_down This overview shows data of campaigns execut…" at bounding box center [806, 149] width 1267 height 10
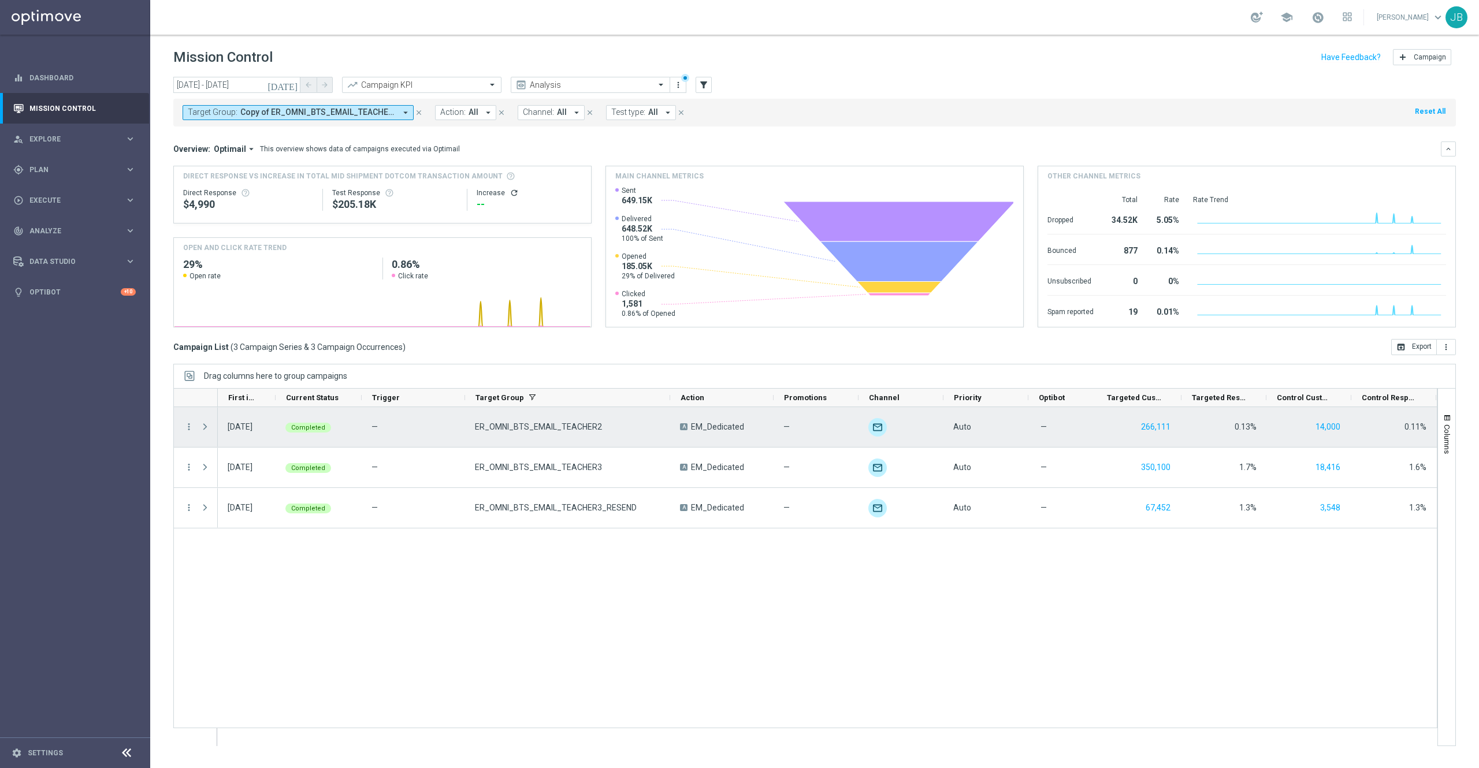
drag, startPoint x: 567, startPoint y: 397, endPoint x: 669, endPoint y: 411, distance: 102.6
click at [669, 411] on div at bounding box center [805, 567] width 1264 height 358
click at [188, 429] on icon "more_vert" at bounding box center [189, 427] width 10 height 10
click at [258, 431] on span "Campaign Details" at bounding box center [241, 435] width 58 height 8
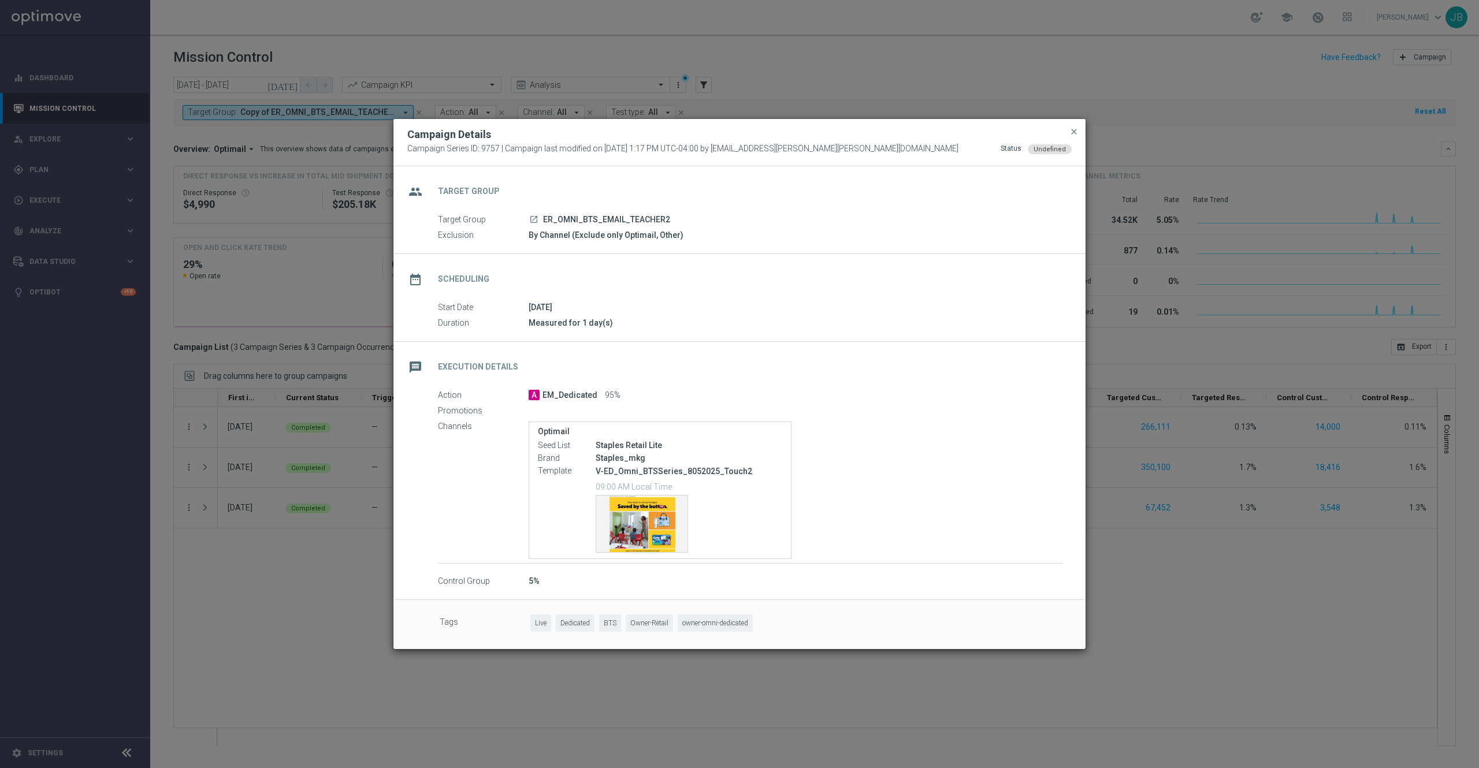
click at [1068, 127] on button "close" at bounding box center [1074, 132] width 12 height 14
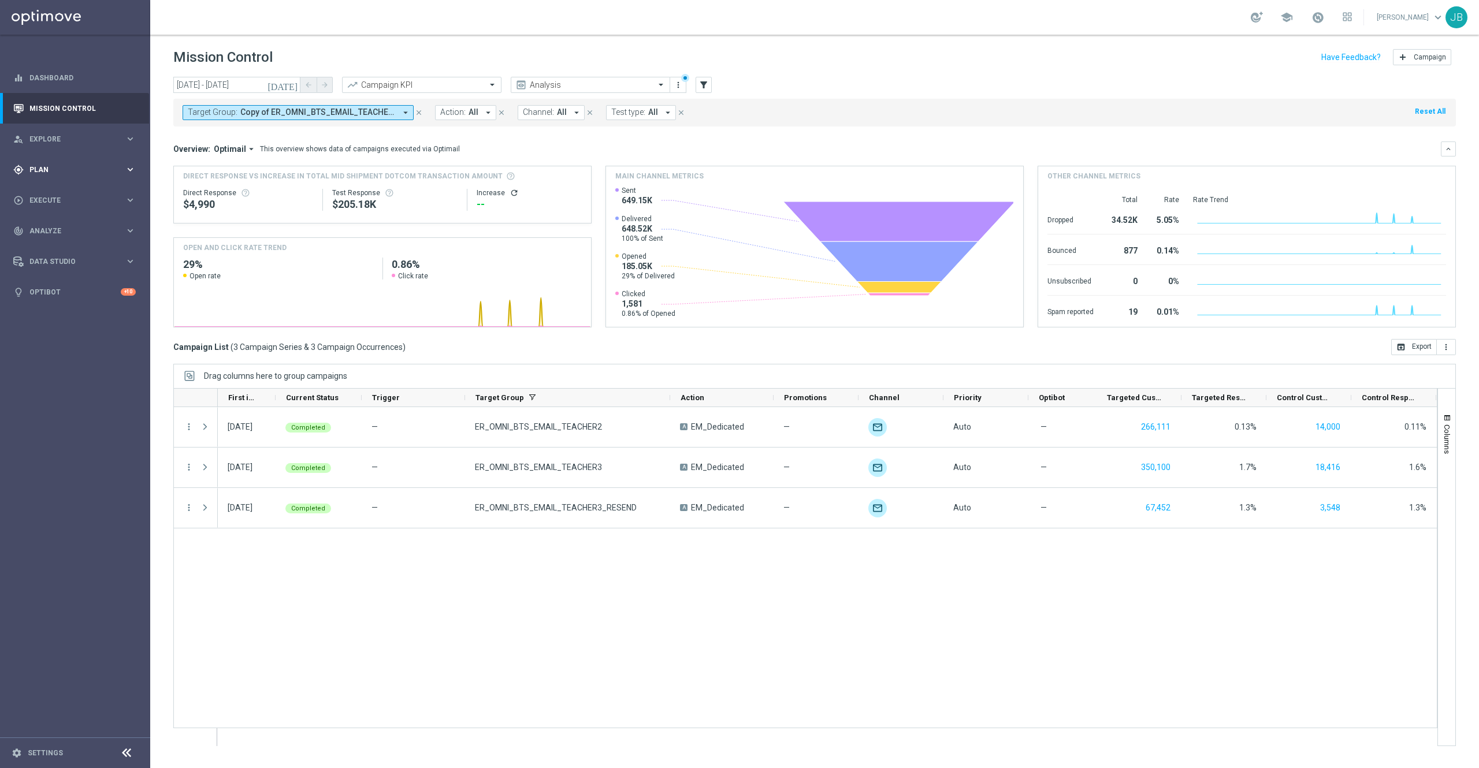
click at [70, 166] on span "Plan" at bounding box center [76, 169] width 95 height 7
drag, startPoint x: 68, startPoint y: 194, endPoint x: 131, endPoint y: 172, distance: 66.0
click at [68, 194] on link "Target Groups" at bounding box center [75, 193] width 90 height 9
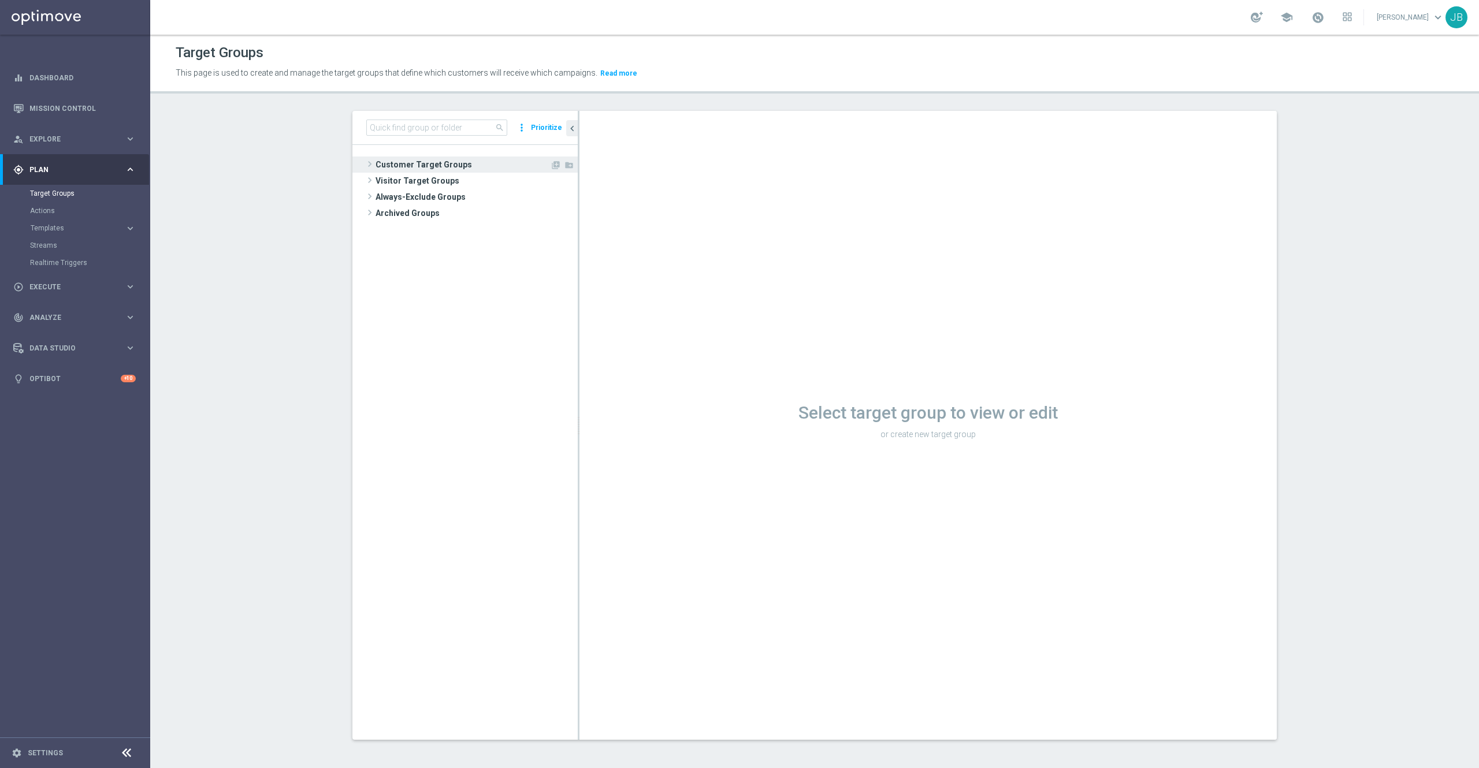
click at [409, 169] on span "Customer Target Groups" at bounding box center [463, 165] width 174 height 16
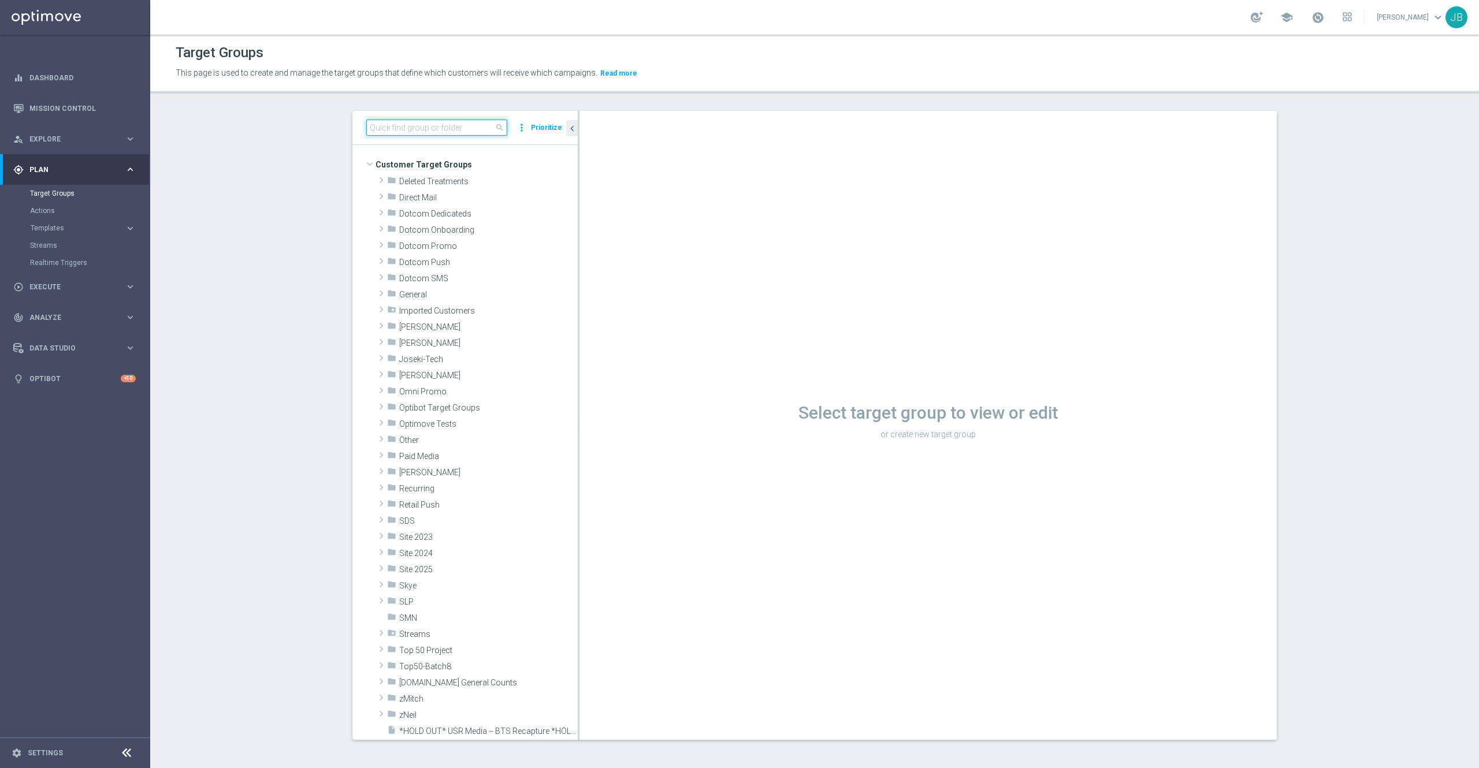
click at [426, 122] on input at bounding box center [436, 128] width 141 height 16
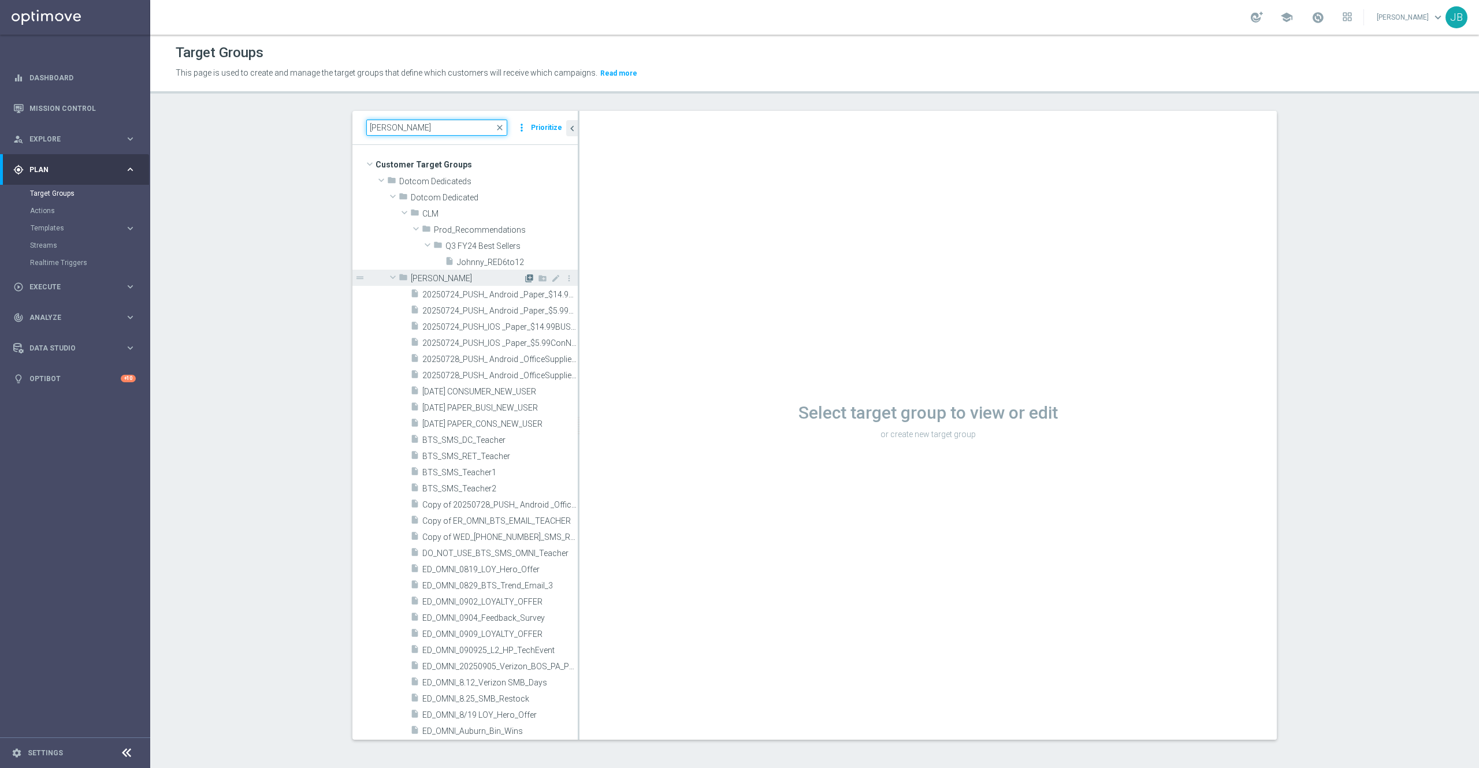
type input "john"
click at [525, 277] on icon "library_add" at bounding box center [529, 278] width 9 height 9
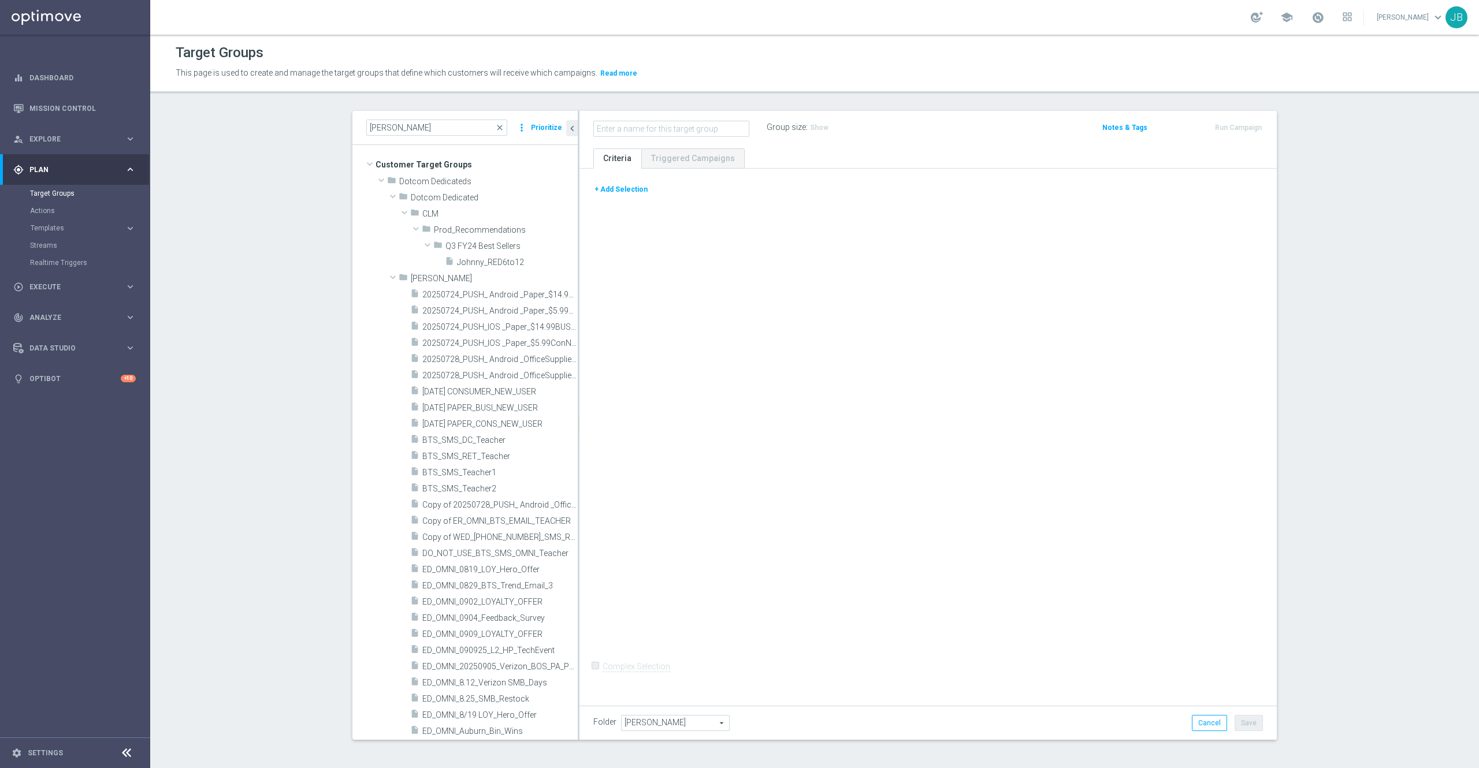
click at [629, 131] on input "text" at bounding box center [671, 129] width 156 height 16
click at [654, 129] on input "text" at bounding box center [671, 129] width 156 height 16
paste input "20250919_9/19 Bellingham Bin Wins Email"
drag, startPoint x: 631, startPoint y: 127, endPoint x: 479, endPoint y: 128, distance: 152.5
click at [479, 128] on as-split "john close more_vert Prioritize Customer Target Groups library_add create_new_f…" at bounding box center [814, 425] width 924 height 629
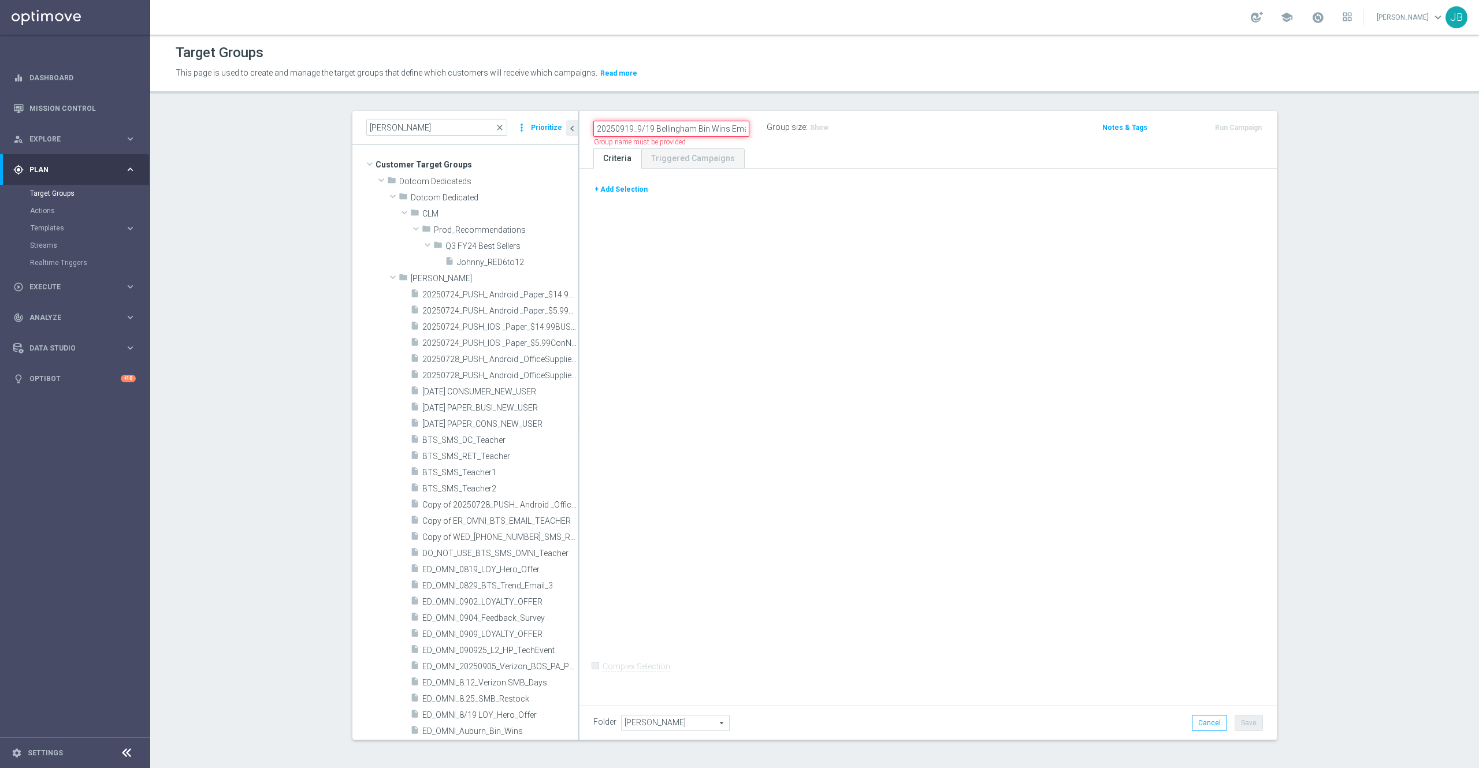
click at [593, 128] on input "20250919_9/19 Bellingham Bin Wins Email" at bounding box center [671, 129] width 156 height 16
drag, startPoint x: 661, startPoint y: 128, endPoint x: 685, endPoint y: 133, distance: 24.7
click at [685, 133] on input "ED_OMNI_20250919_9/19 Bellingham Bin Wins Email" at bounding box center [671, 129] width 156 height 16
drag, startPoint x: 716, startPoint y: 126, endPoint x: 764, endPoint y: 126, distance: 47.4
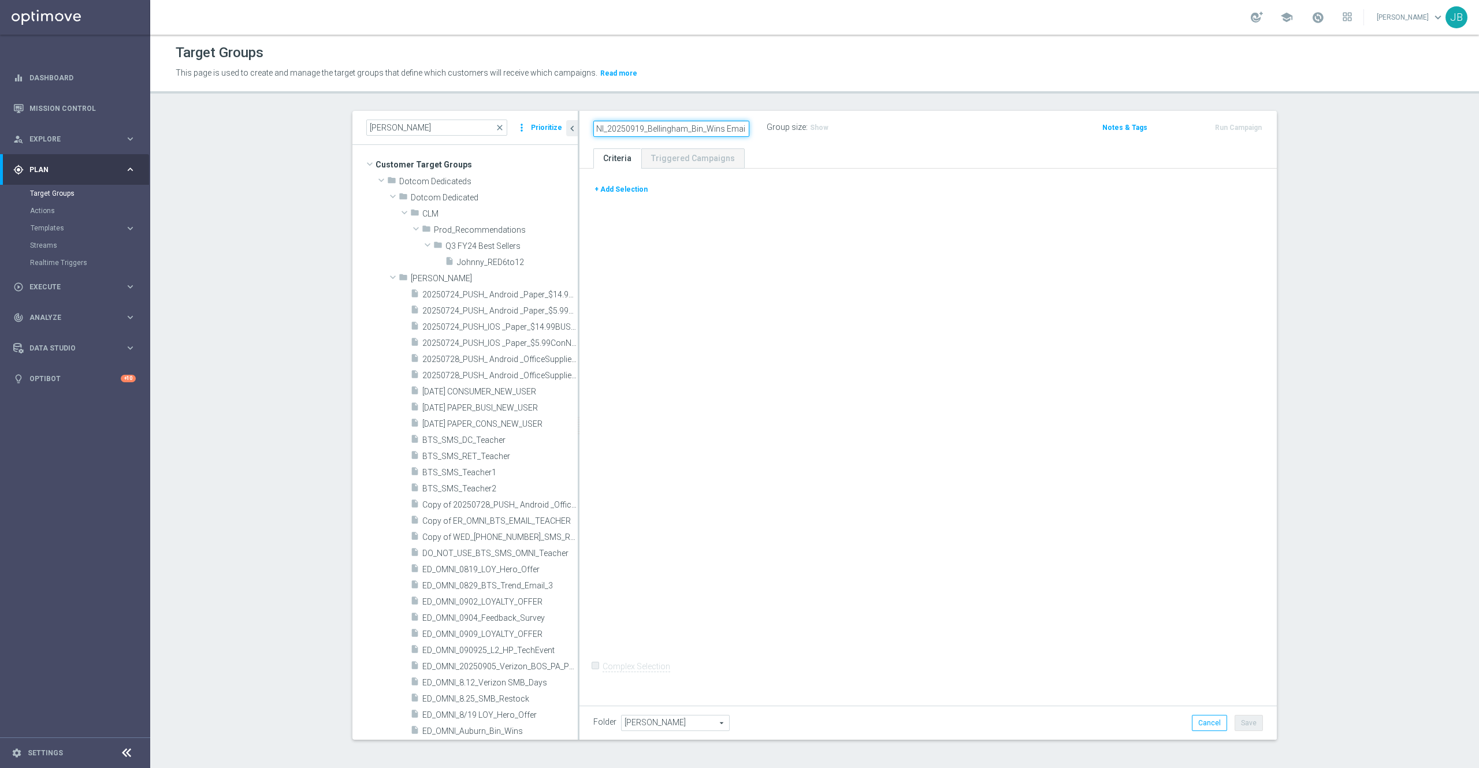
click at [764, 126] on div "ED_OMNI_20250919_Bellingham_Bin_Wins Email Group size : Show" at bounding box center [814, 128] width 458 height 17
click at [726, 124] on input "ED_OMNI_20250919_Bellingham_Bin_Wins Email" at bounding box center [671, 129] width 156 height 16
drag, startPoint x: 715, startPoint y: 125, endPoint x: 781, endPoint y: 116, distance: 66.5
click at [781, 116] on div "ED_OMNI_20250919_Bellingham_Bin_Wins Email Group size : Show Notes & Tags Run C…" at bounding box center [927, 130] width 697 height 38
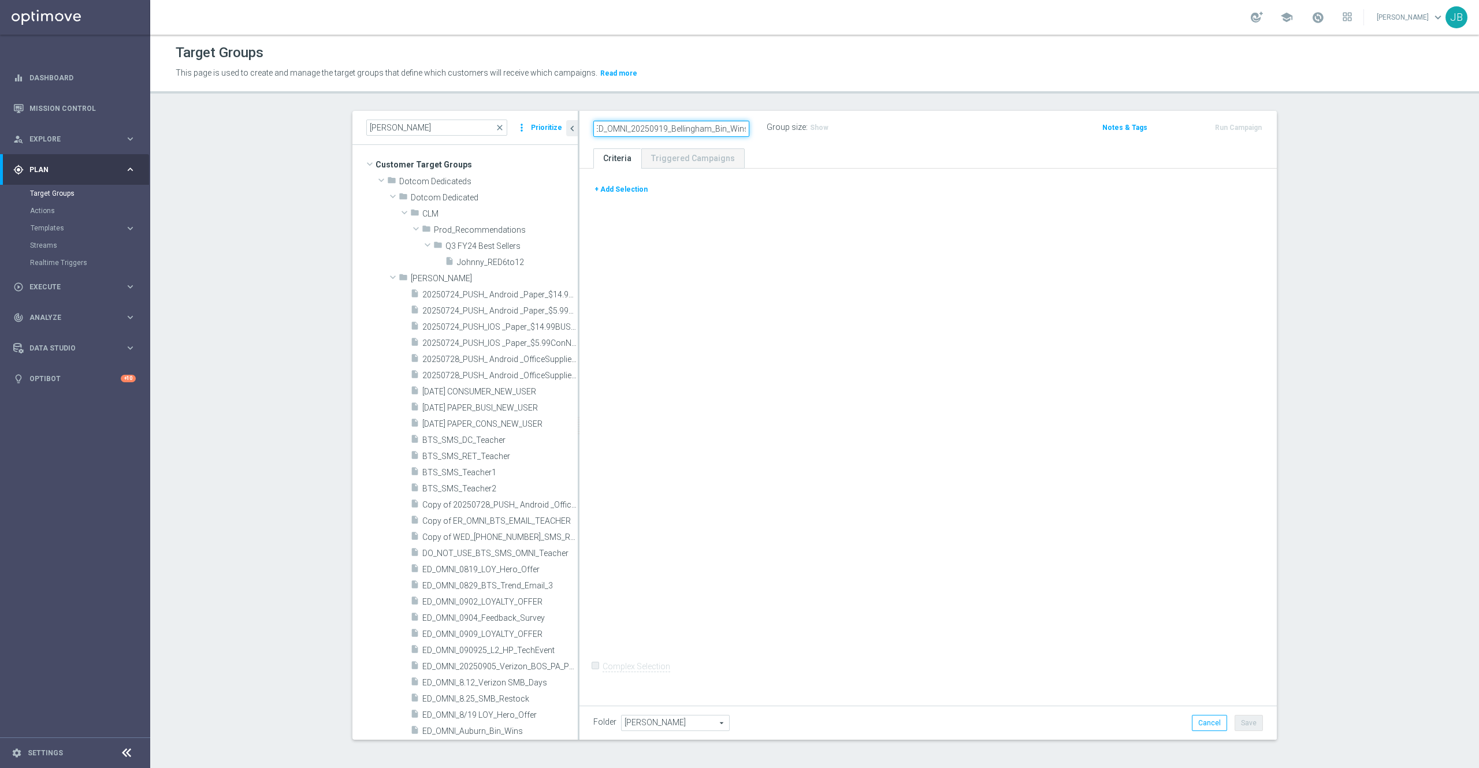
type input "ED_OMNI_20250919_Bellingham_Bin_Wins"
click at [788, 320] on div "+ Add Selection Complex Selection Invalid Expression" at bounding box center [927, 434] width 697 height 531
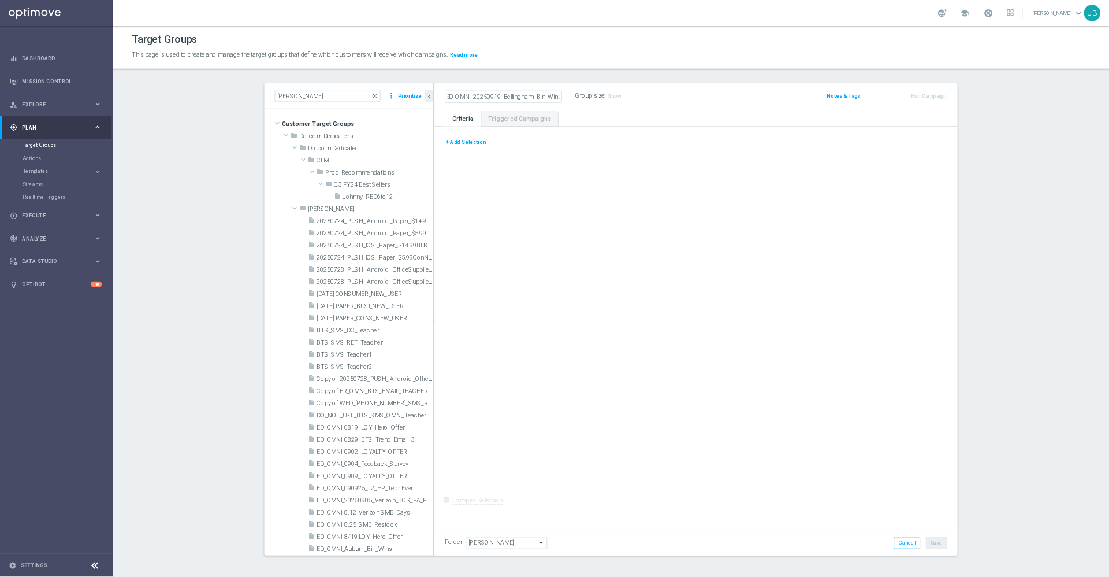
scroll to position [0, 0]
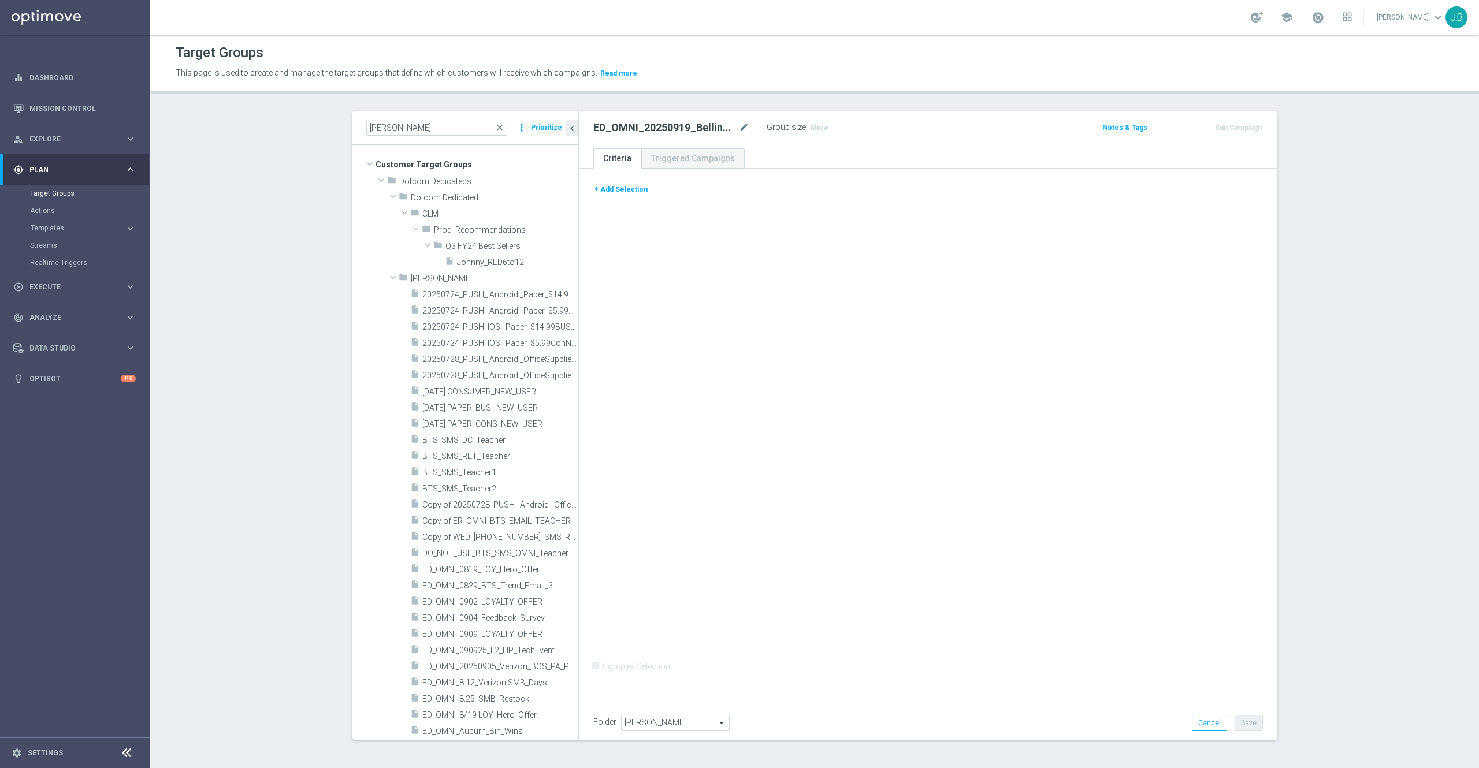
click at [629, 189] on button "+ Add Selection" at bounding box center [620, 189] width 55 height 13
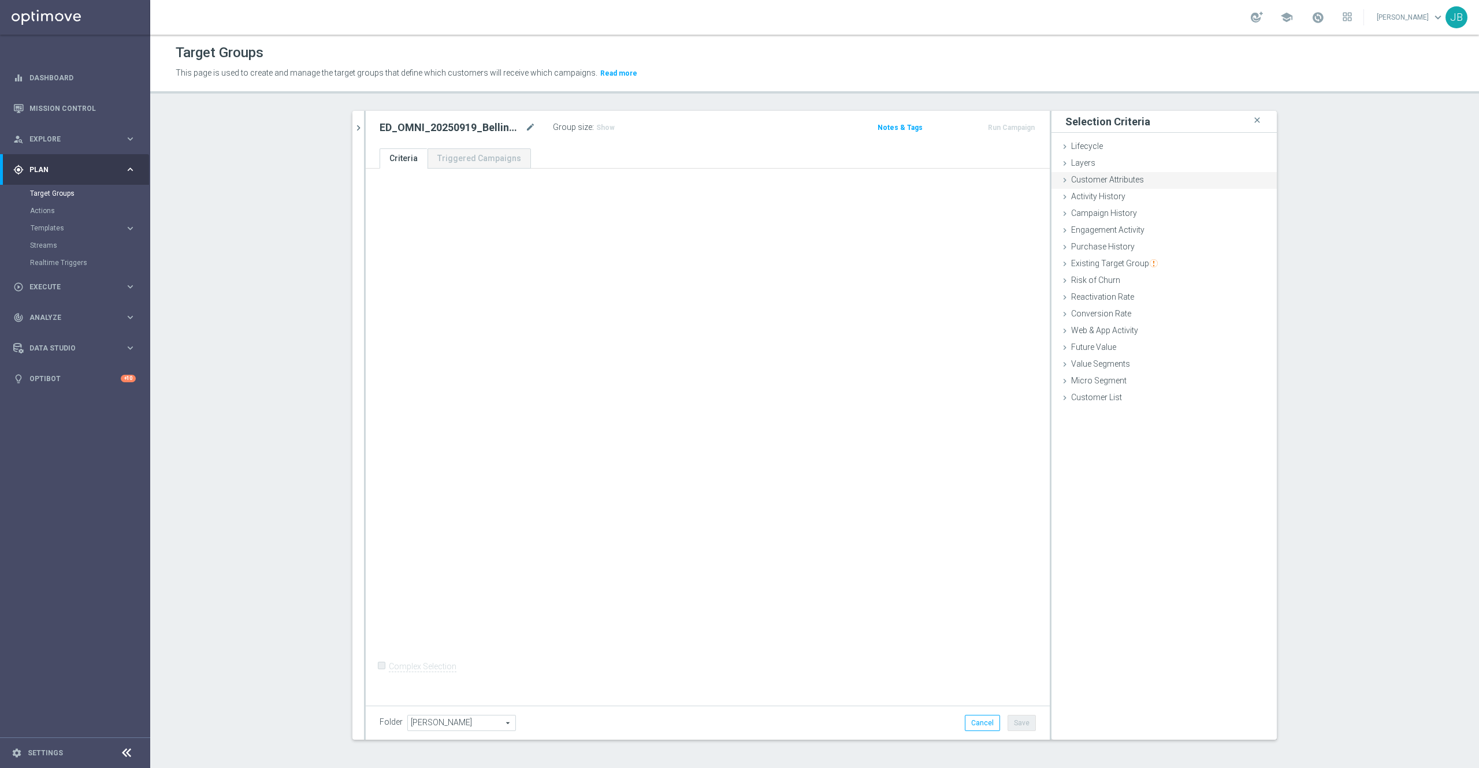
click at [1139, 180] on div "Customer Attributes done" at bounding box center [1163, 180] width 225 height 17
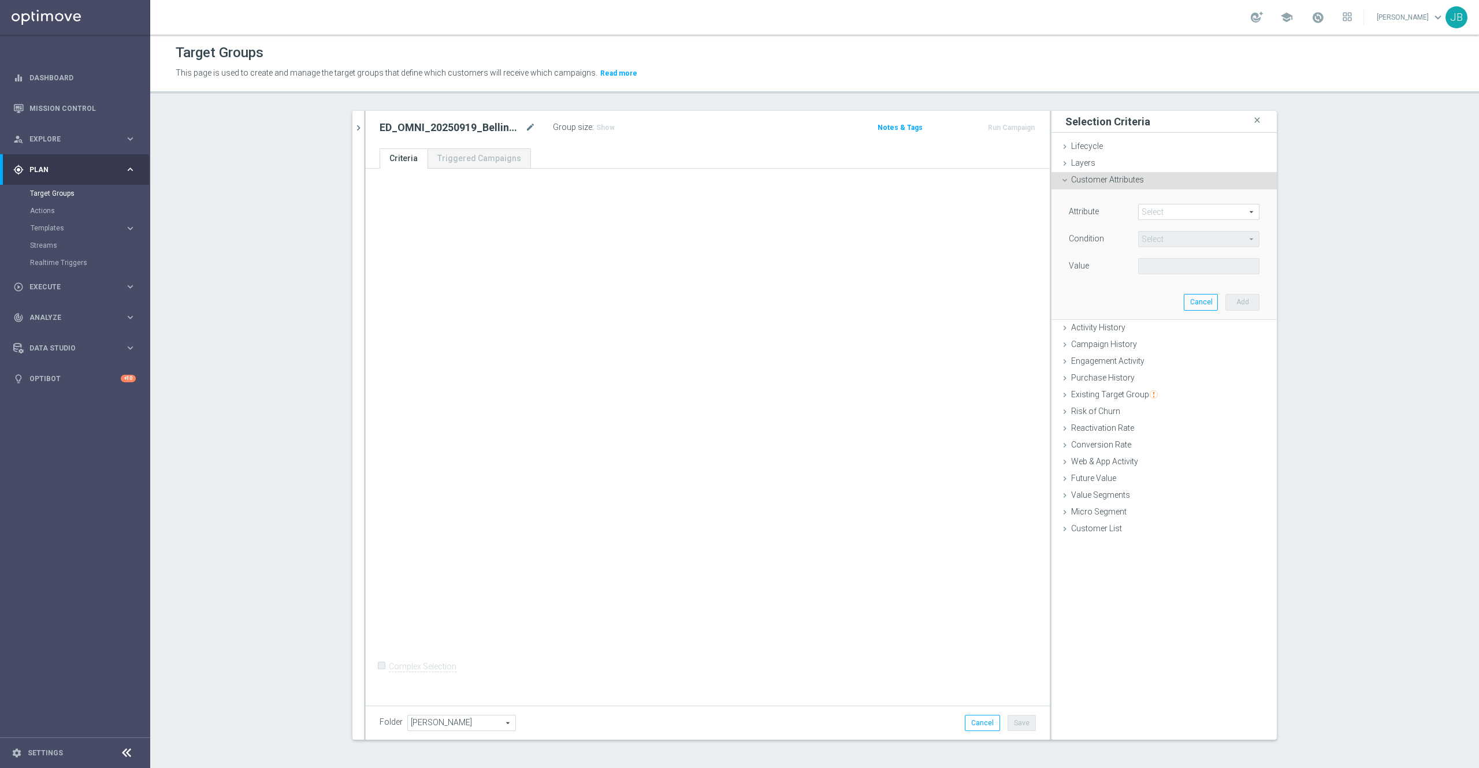
click at [1161, 211] on span at bounding box center [1199, 212] width 120 height 15
click at [1161, 211] on input "search" at bounding box center [1198, 212] width 121 height 16
type input "ocp"
click at [1180, 231] on span "Ocp Segment" at bounding box center [1199, 229] width 110 height 9
type input "Ocp Segment"
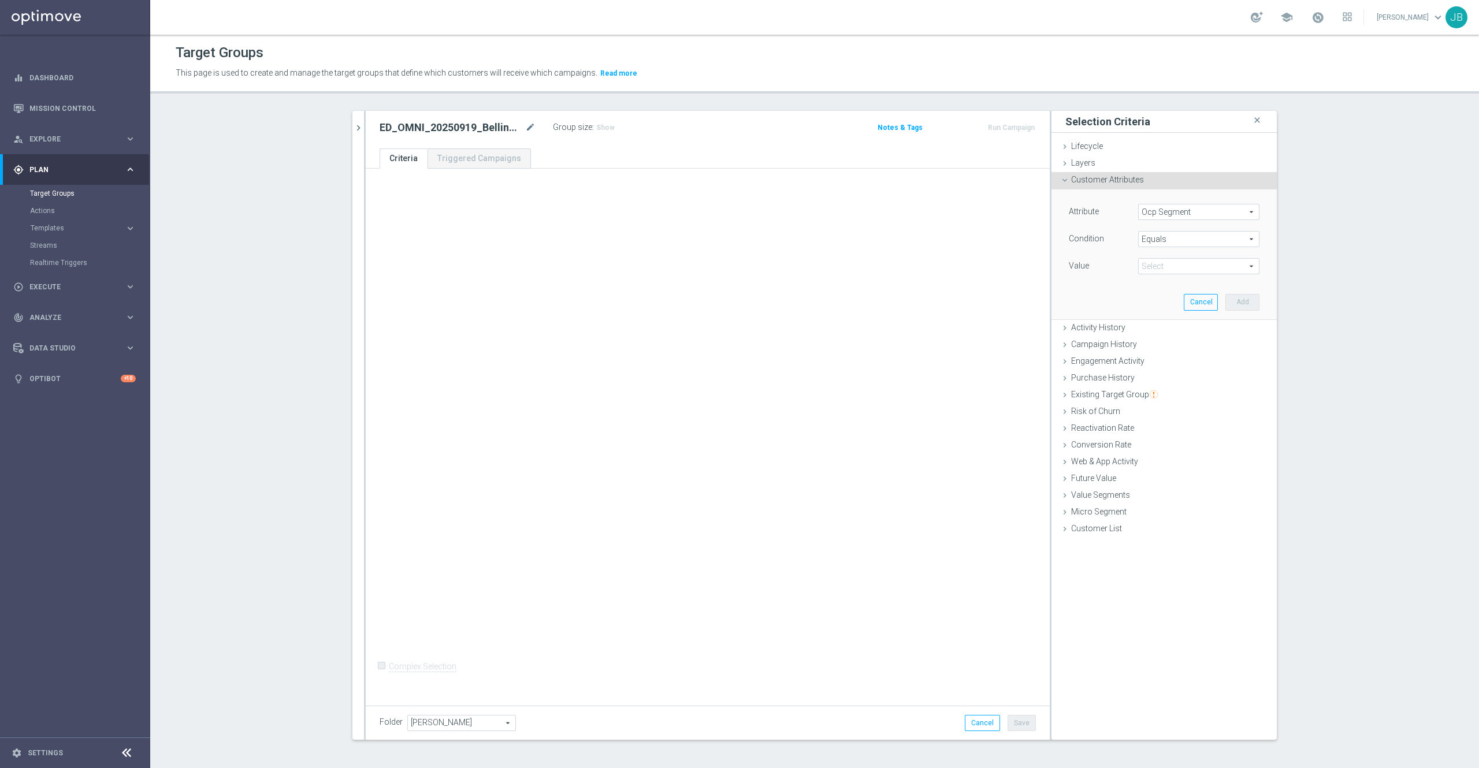
click at [1184, 266] on span at bounding box center [1199, 266] width 120 height 15
click at [1168, 235] on span "Equals" at bounding box center [1199, 239] width 120 height 15
click at [1155, 399] on label "One of" at bounding box center [1198, 391] width 121 height 15
type input "One of"
click at [1167, 265] on span at bounding box center [1199, 266] width 120 height 15
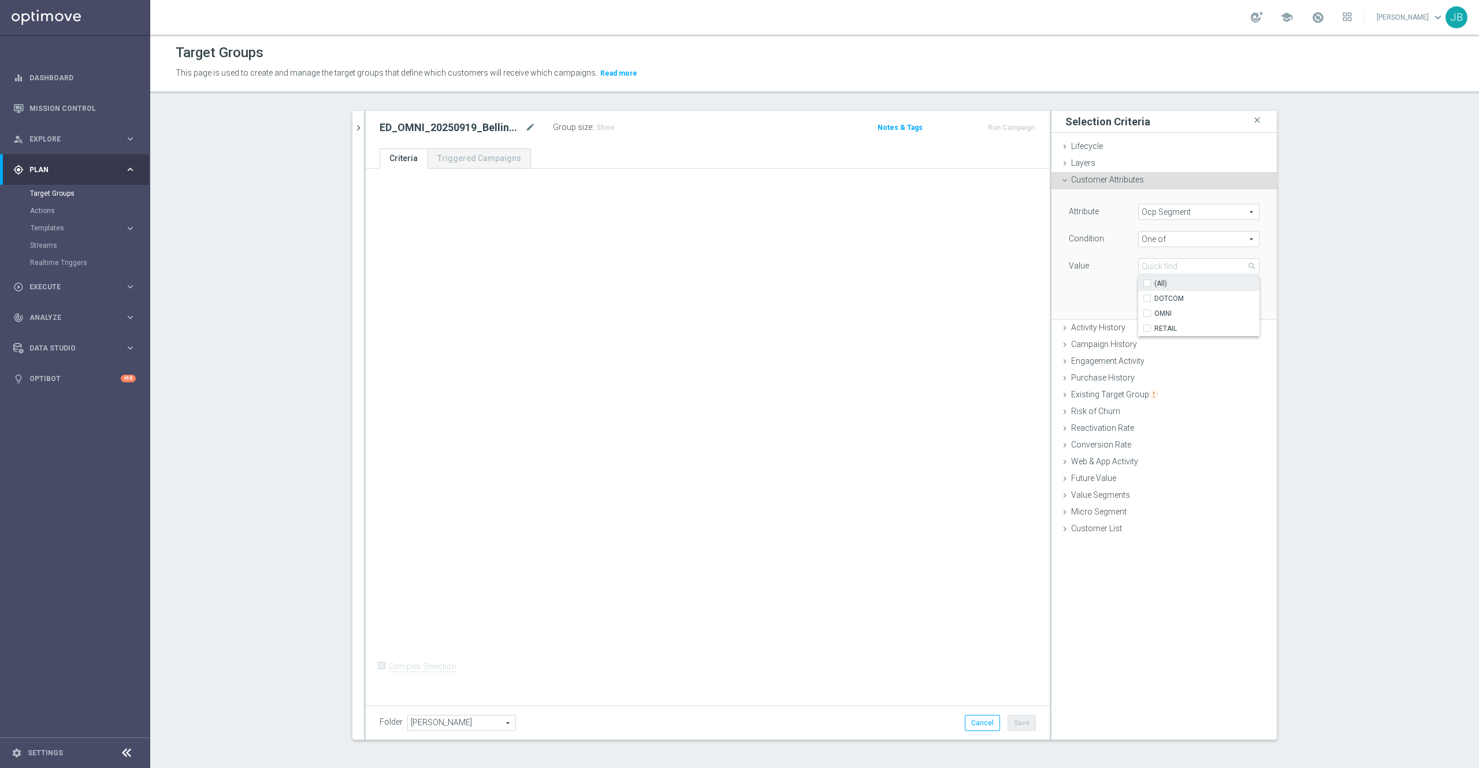
click at [1147, 285] on input "(All)" at bounding box center [1151, 284] width 8 height 8
checkbox input "true"
type input "Selected 3 of 3"
checkbox input "true"
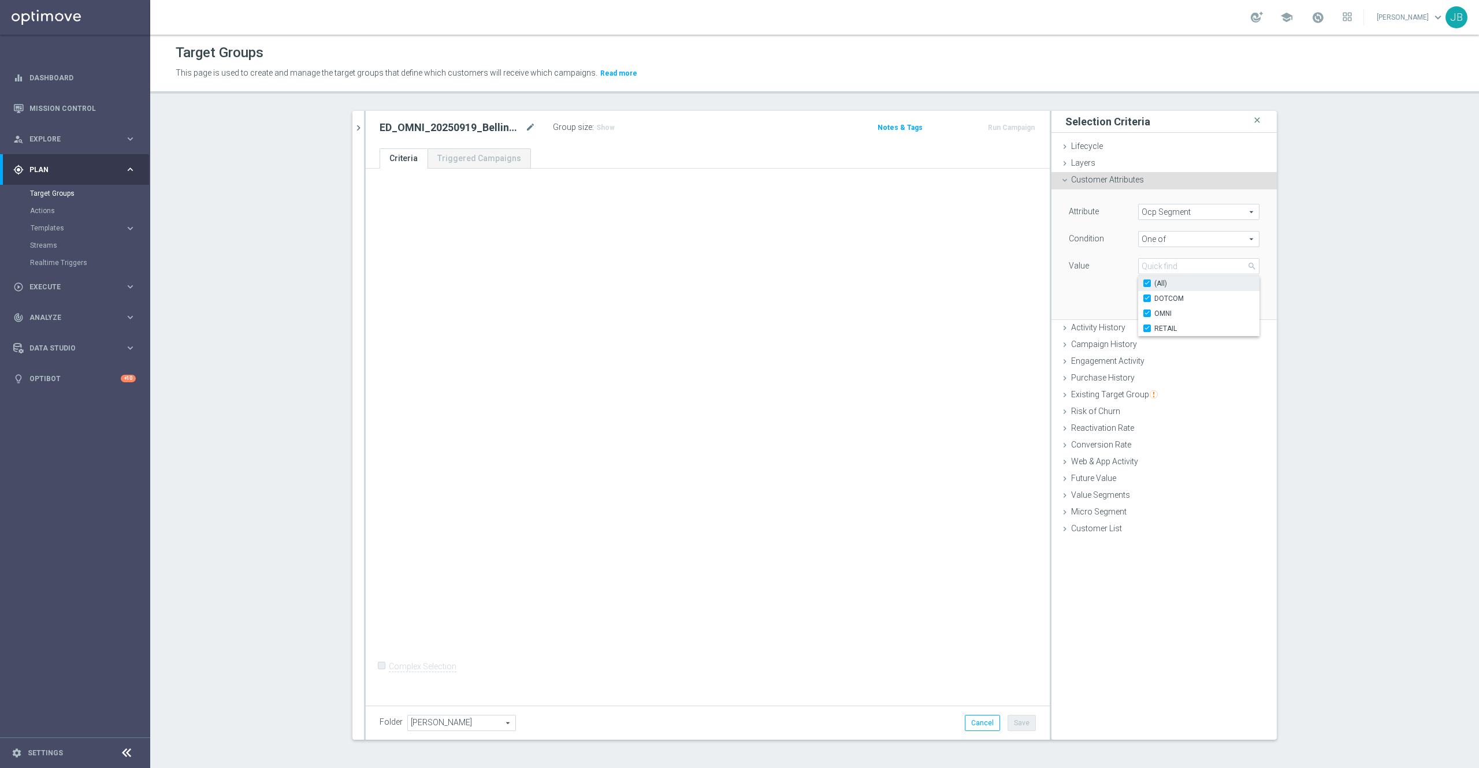
checkbox input "true"
click at [1091, 298] on div "Attribute Ocp Segment Ocp Segment arrow_drop_down search Condition One of One o…" at bounding box center [1164, 253] width 208 height 129
click at [1225, 303] on button "Add" at bounding box center [1242, 302] width 34 height 16
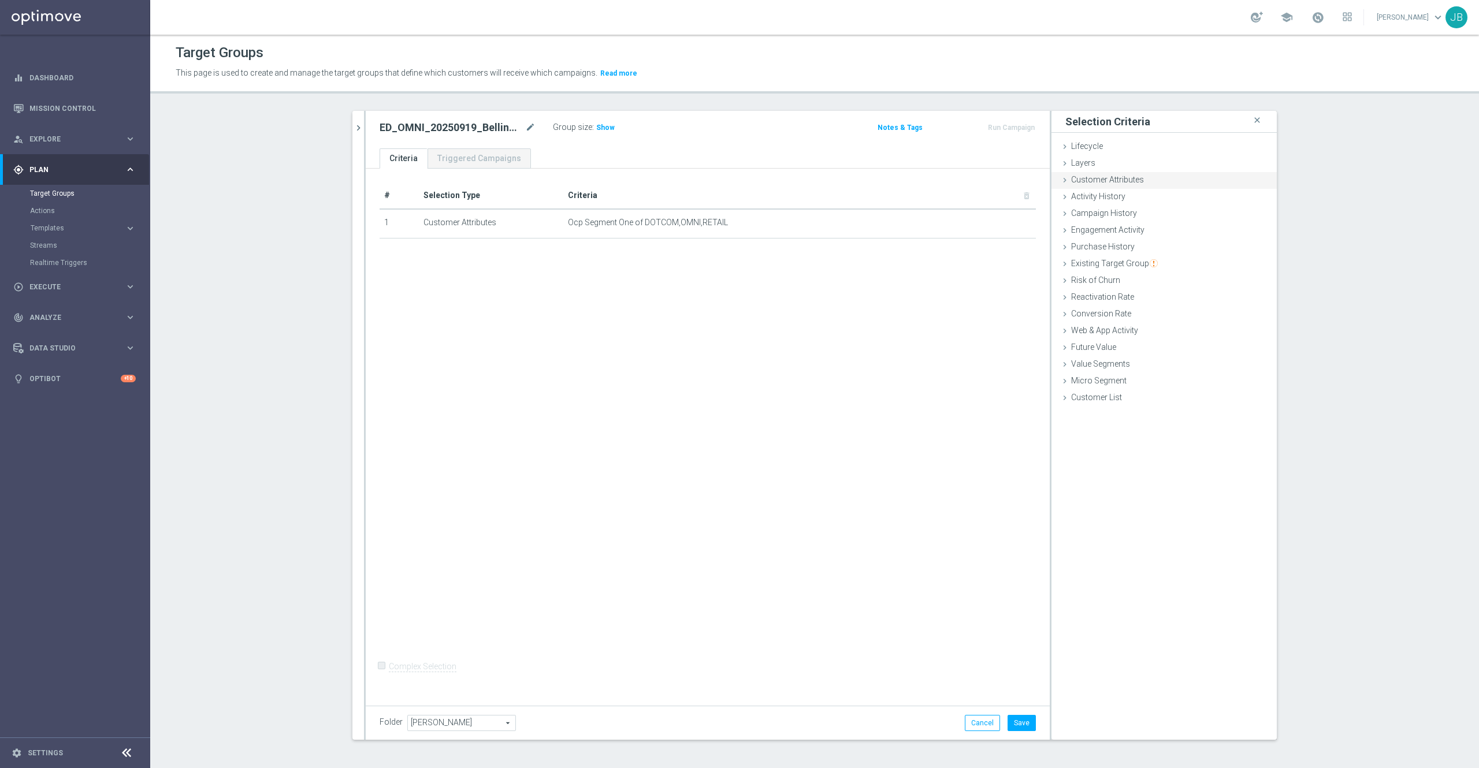
click at [1142, 182] on div "Customer Attributes done selection saved" at bounding box center [1163, 180] width 225 height 17
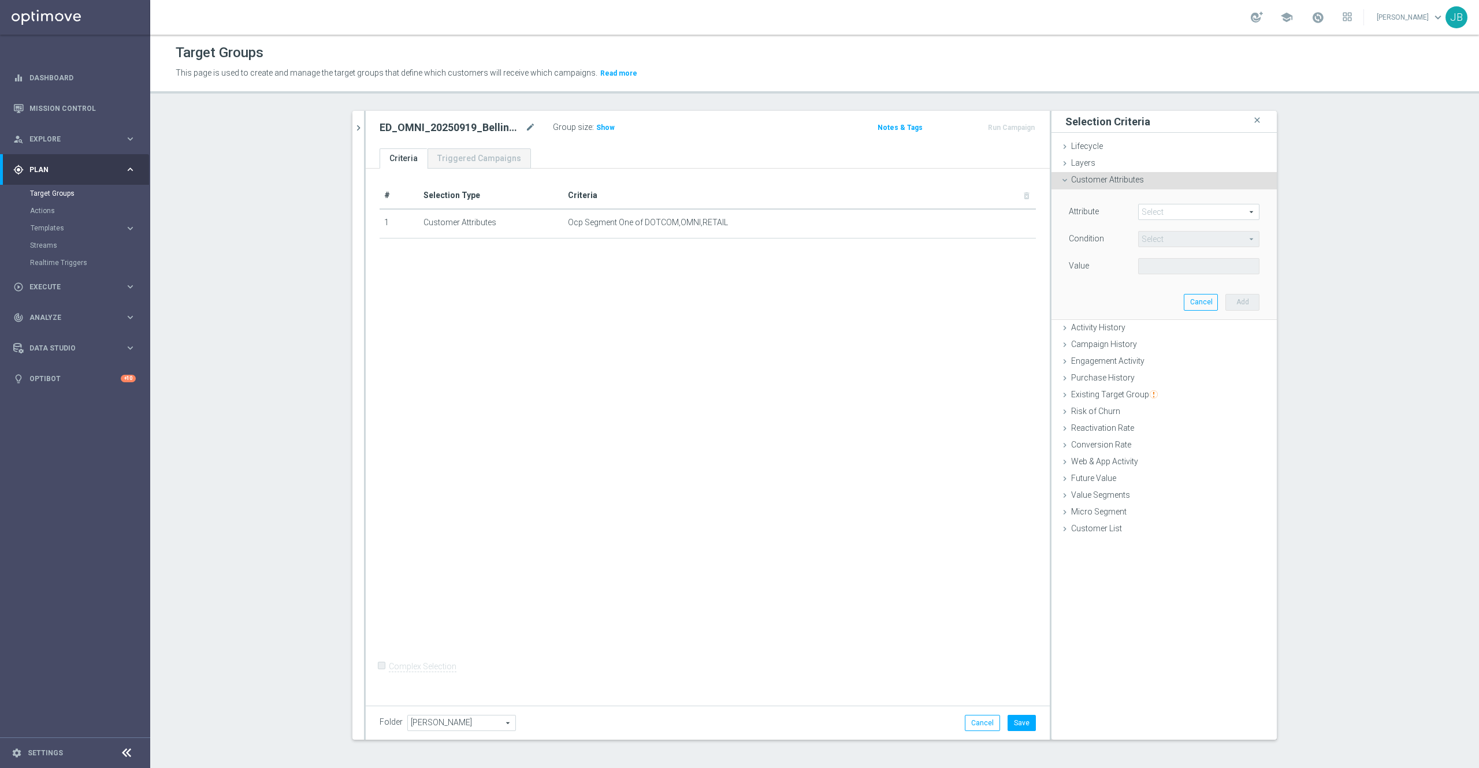
click at [1180, 215] on span at bounding box center [1199, 212] width 120 height 15
click at [1180, 216] on input "search" at bounding box center [1198, 212] width 121 height 16
type input "del"
click at [1180, 258] on span "Deliverability Score" at bounding box center [1199, 259] width 110 height 9
type input "Deliverability Score"
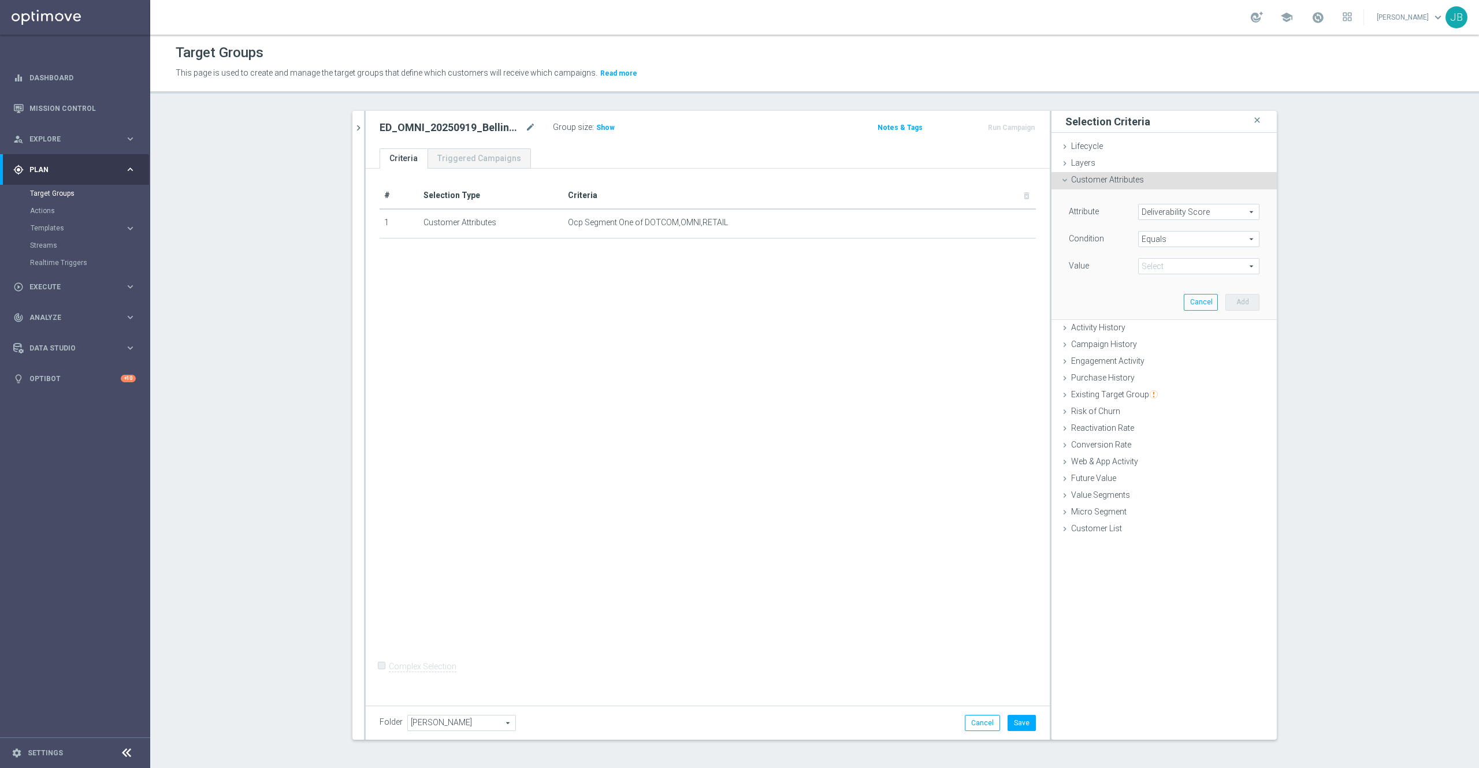
click at [1168, 267] on span at bounding box center [1199, 266] width 120 height 15
click at [1162, 233] on span "Equals" at bounding box center [1199, 239] width 120 height 15
click at [1156, 392] on span "One of" at bounding box center [1199, 391] width 110 height 9
type input "One of"
click at [1165, 267] on span at bounding box center [1199, 266] width 120 height 15
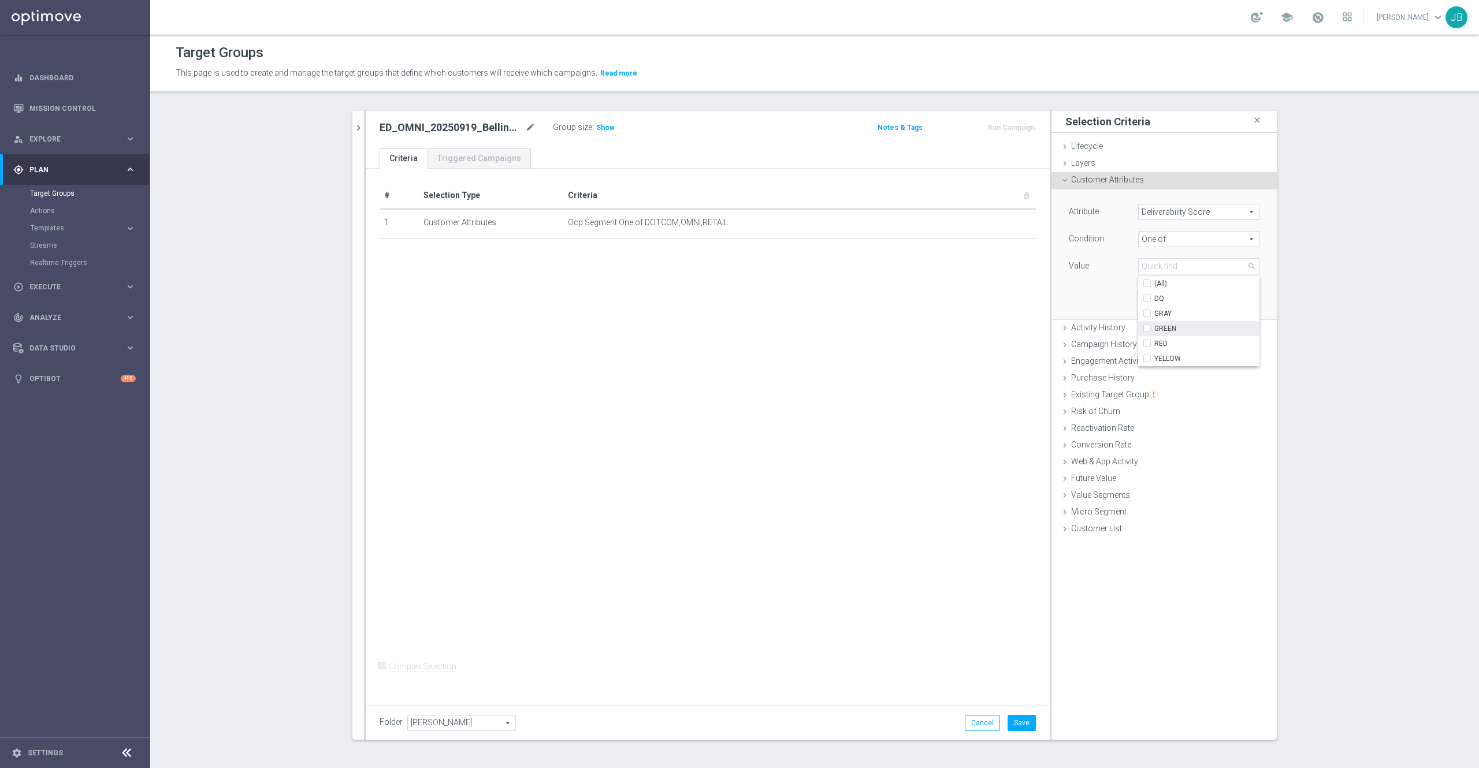
click at [1154, 330] on label "GREEN" at bounding box center [1206, 328] width 105 height 15
click at [1147, 330] on input "GREEN" at bounding box center [1151, 329] width 8 height 8
checkbox input "true"
type input "GREEN"
click at [1154, 348] on label "RED" at bounding box center [1206, 343] width 105 height 15
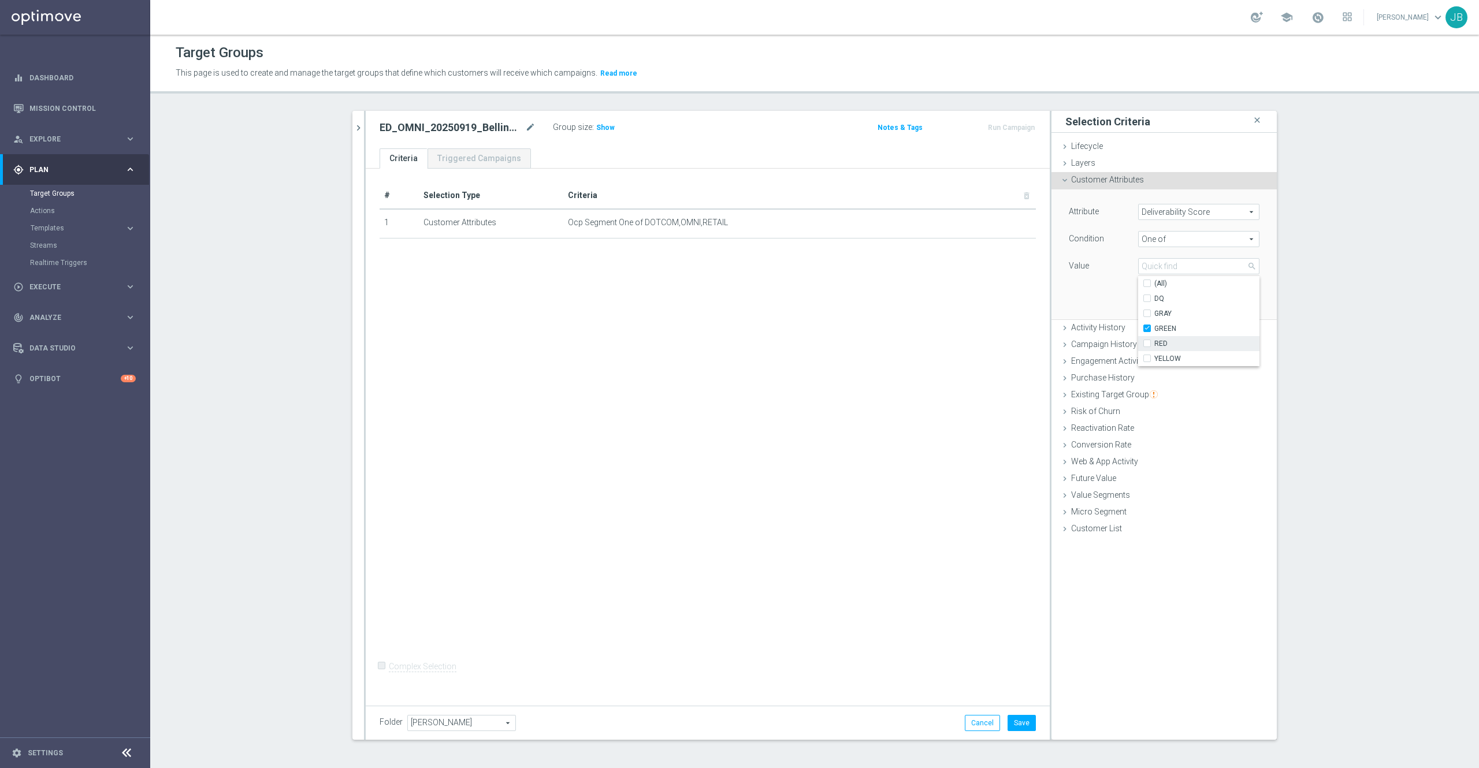
click at [1147, 348] on input "RED" at bounding box center [1151, 344] width 8 height 8
checkbox input "true"
type input "Selected 2 of 5"
click at [1154, 359] on label "YELLOW" at bounding box center [1206, 358] width 105 height 15
click at [1147, 359] on input "YELLOW" at bounding box center [1151, 359] width 8 height 8
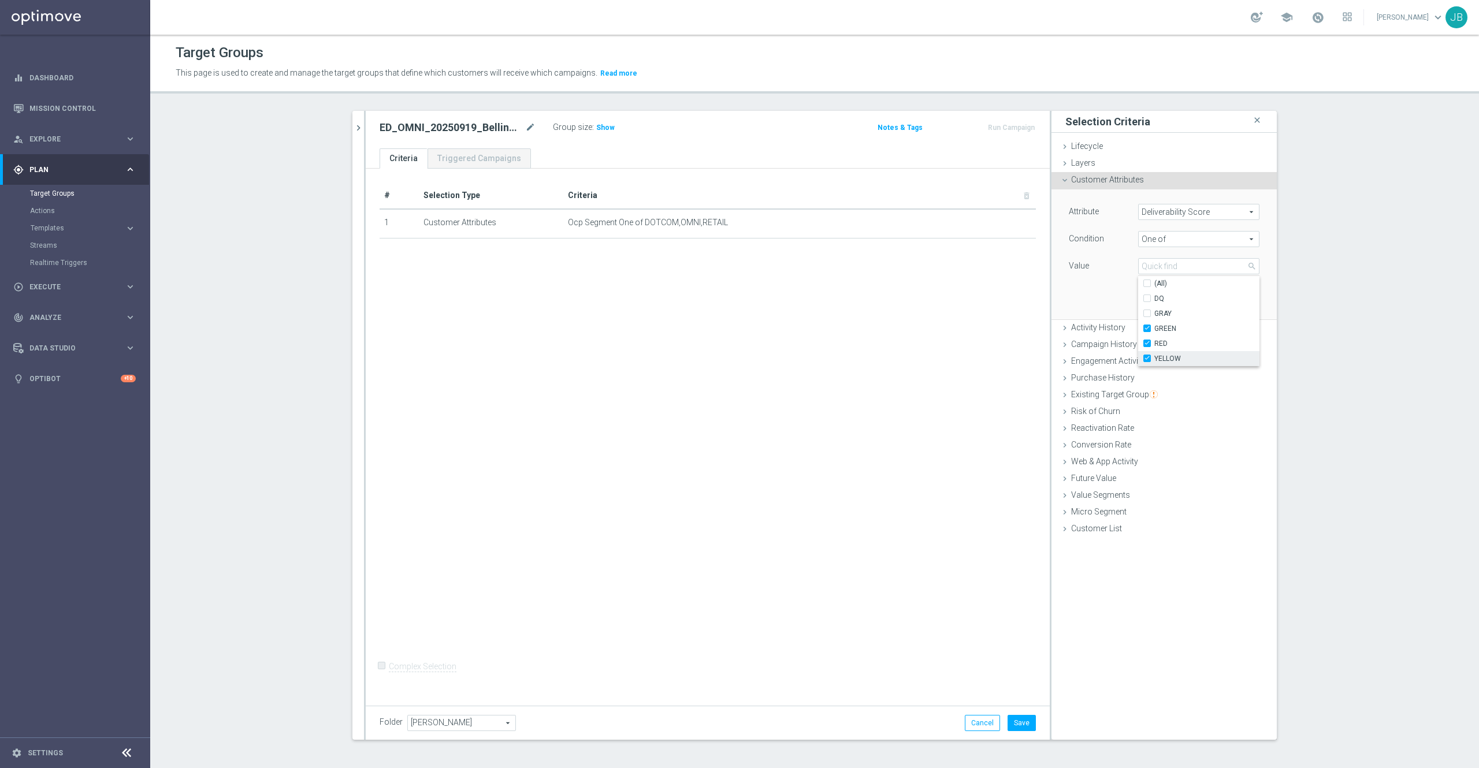
checkbox input "true"
type input "Selected 3 of 5"
click at [1320, 323] on section "john close more_vert Prioritize Customer Target Groups library_add create_new_f…" at bounding box center [814, 434] width 1329 height 647
click at [1237, 300] on button "Add" at bounding box center [1242, 302] width 34 height 16
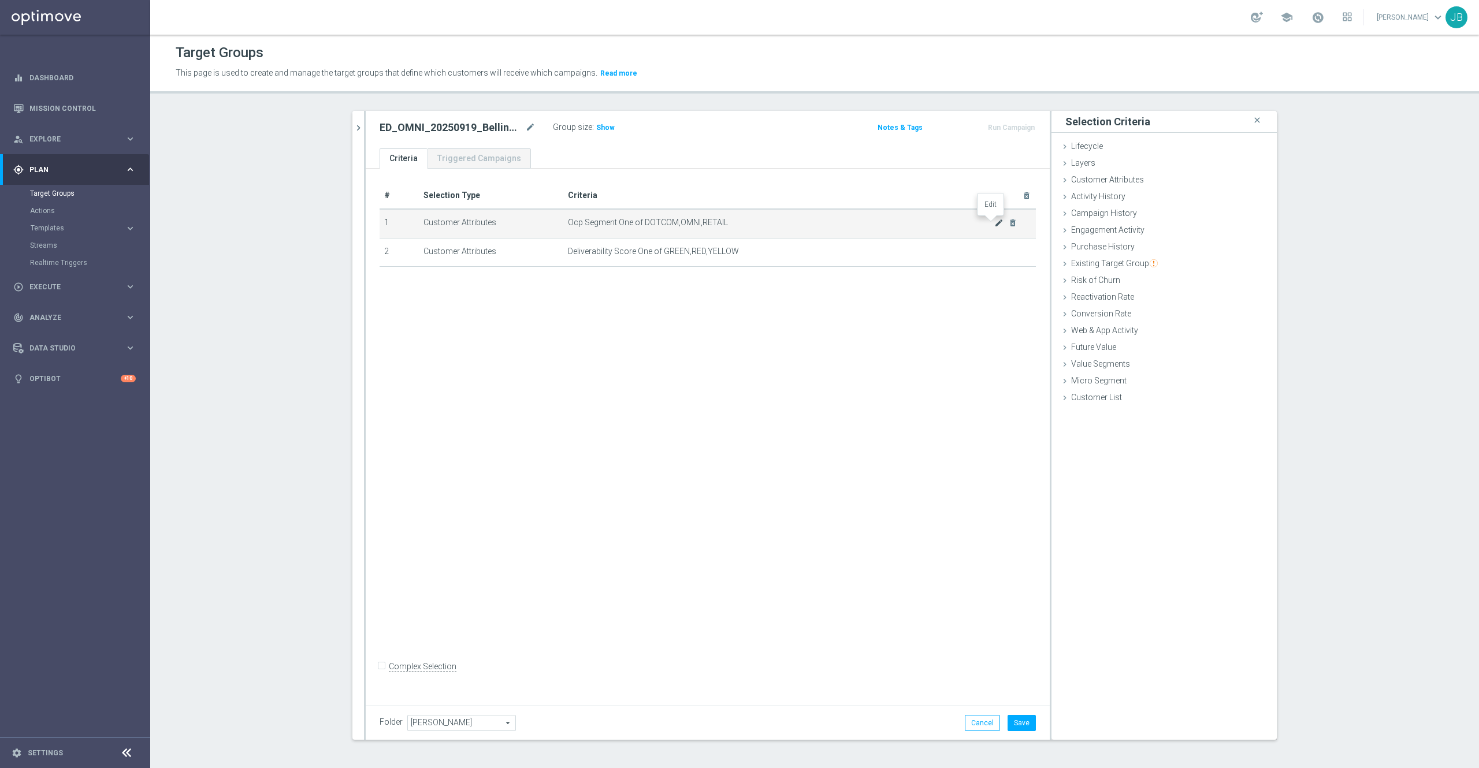
click at [994, 224] on icon "mode_edit" at bounding box center [998, 222] width 9 height 9
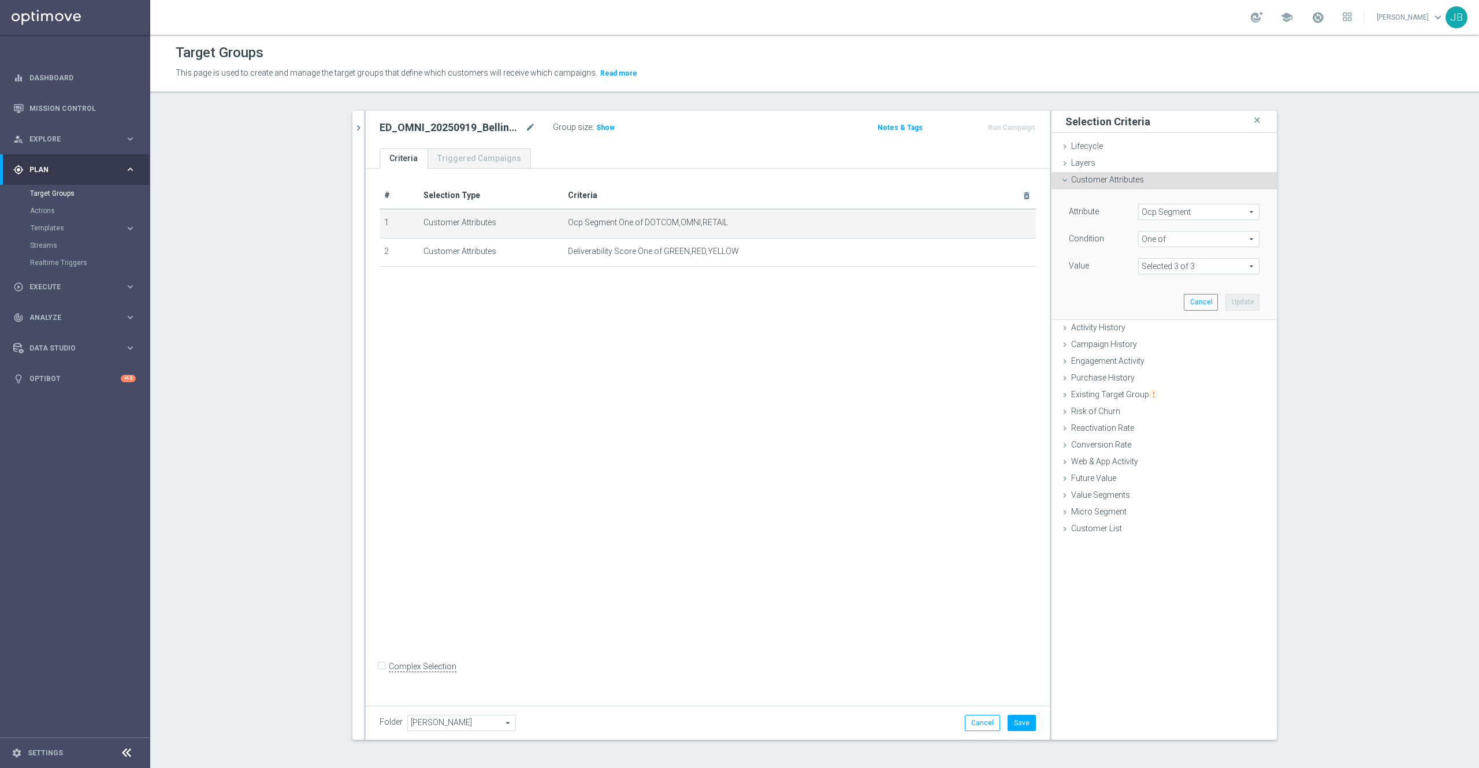
click at [1218, 274] on span at bounding box center [1199, 266] width 120 height 15
click at [1297, 299] on section "john close more_vert Prioritize Customer Target Groups library_add create_new_f…" at bounding box center [814, 434] width 1329 height 647
click at [994, 256] on icon "mode_edit" at bounding box center [998, 251] width 9 height 9
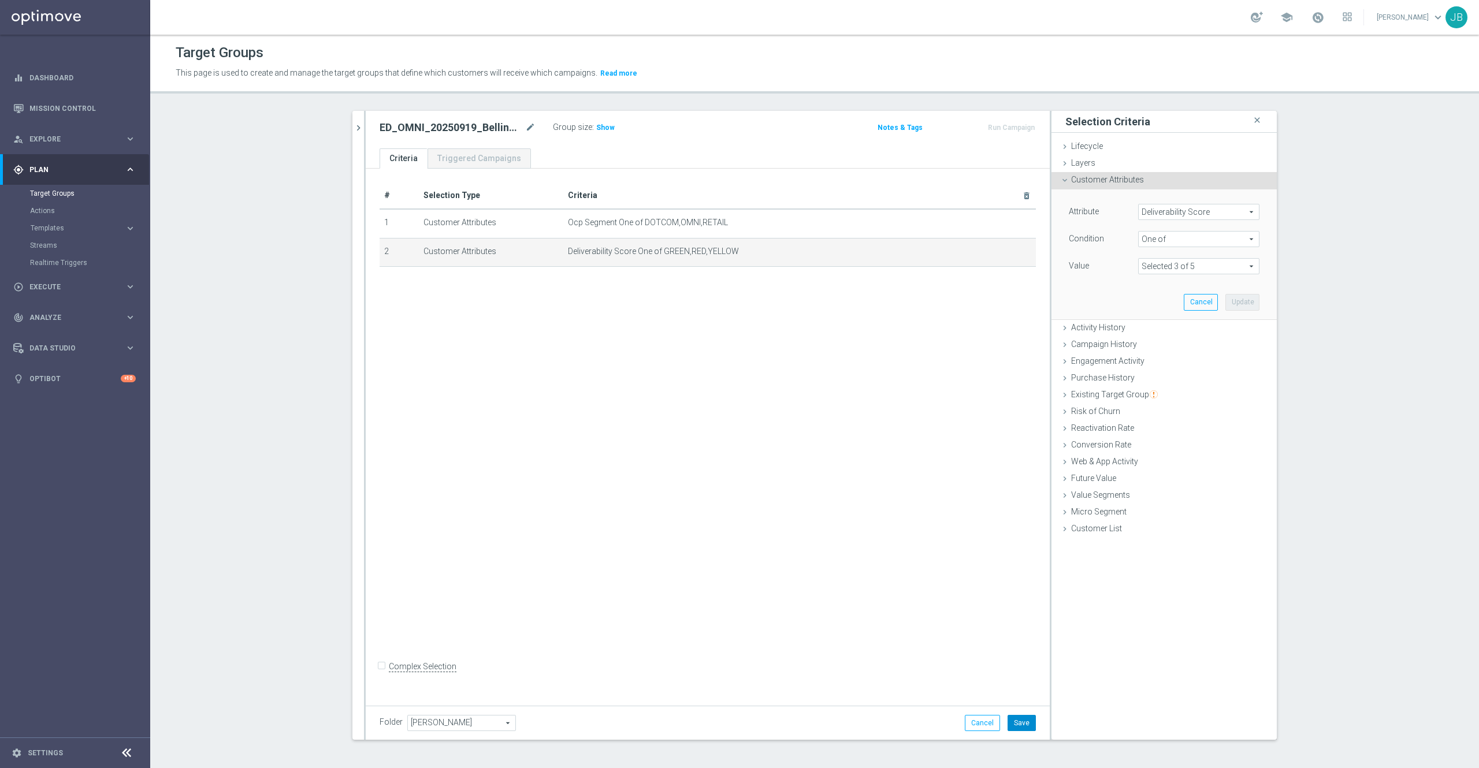
click at [1012, 723] on button "Save" at bounding box center [1022, 723] width 28 height 16
click at [1118, 182] on span "Customer Attributes" at bounding box center [1107, 179] width 73 height 9
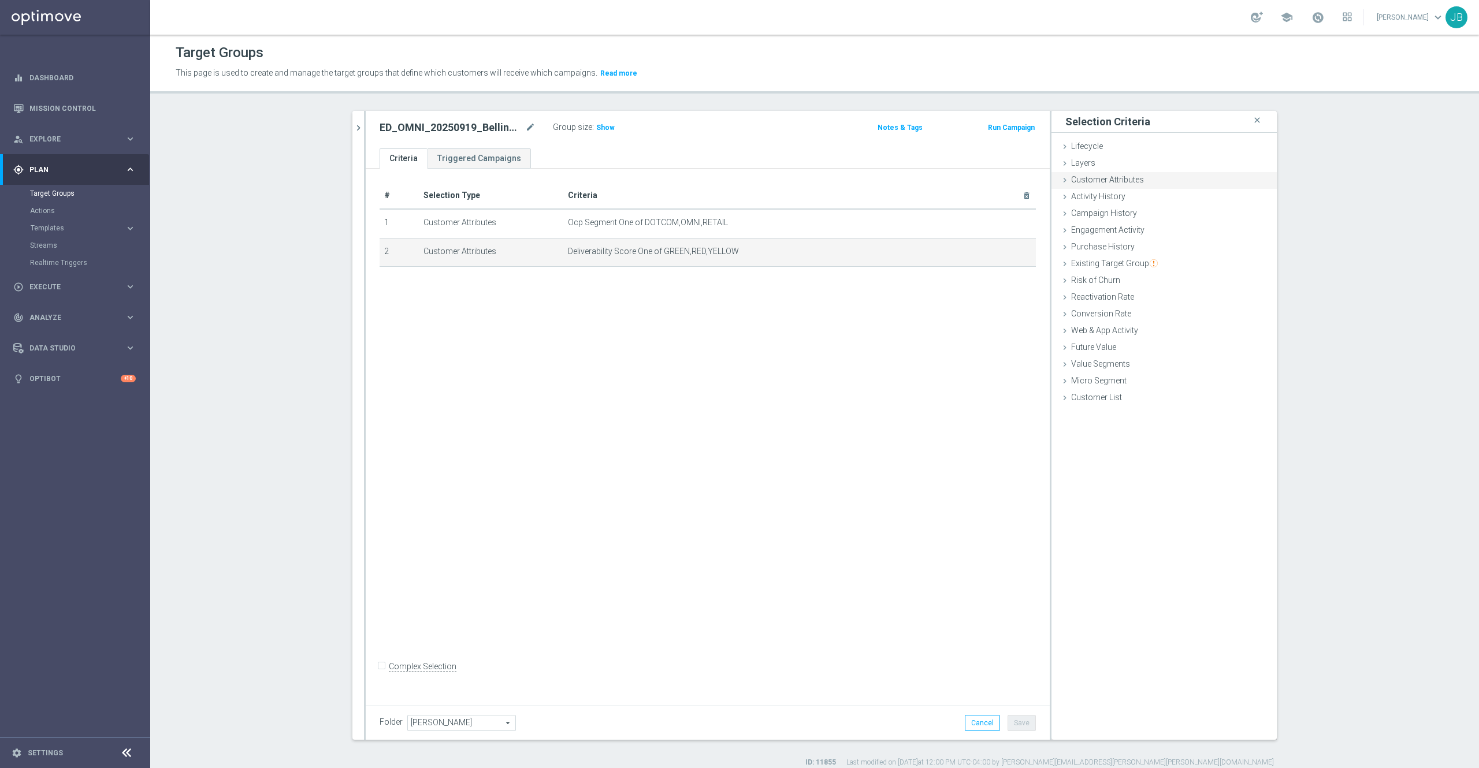
click at [1103, 179] on span "Customer Attributes" at bounding box center [1107, 179] width 73 height 9
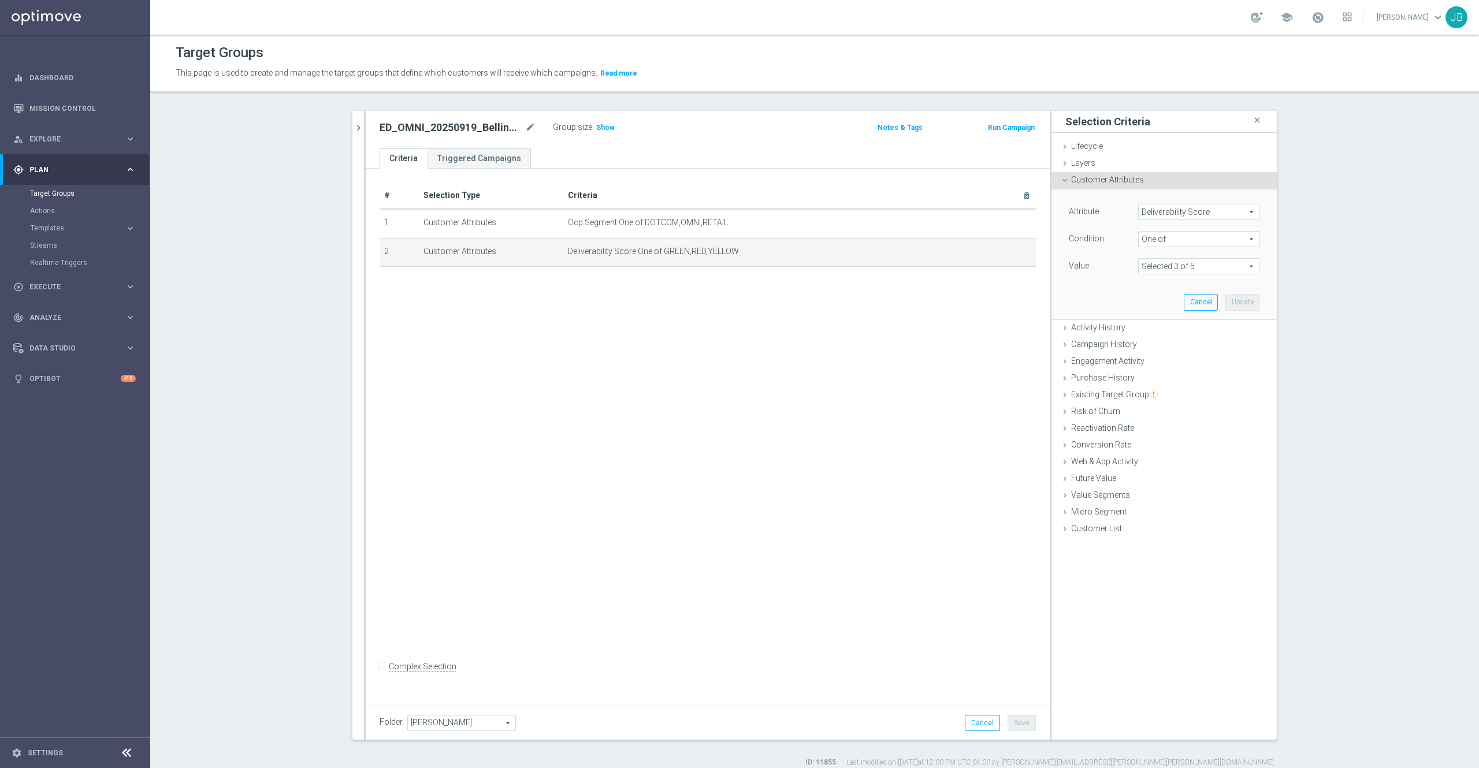
click at [1177, 214] on span "Deliverability Score" at bounding box center [1199, 212] width 120 height 15
click at [1177, 214] on input "search" at bounding box center [1198, 212] width 121 height 16
type input "best s"
click at [1162, 240] on span "Best Store" at bounding box center [1199, 244] width 110 height 9
type input "Best Store"
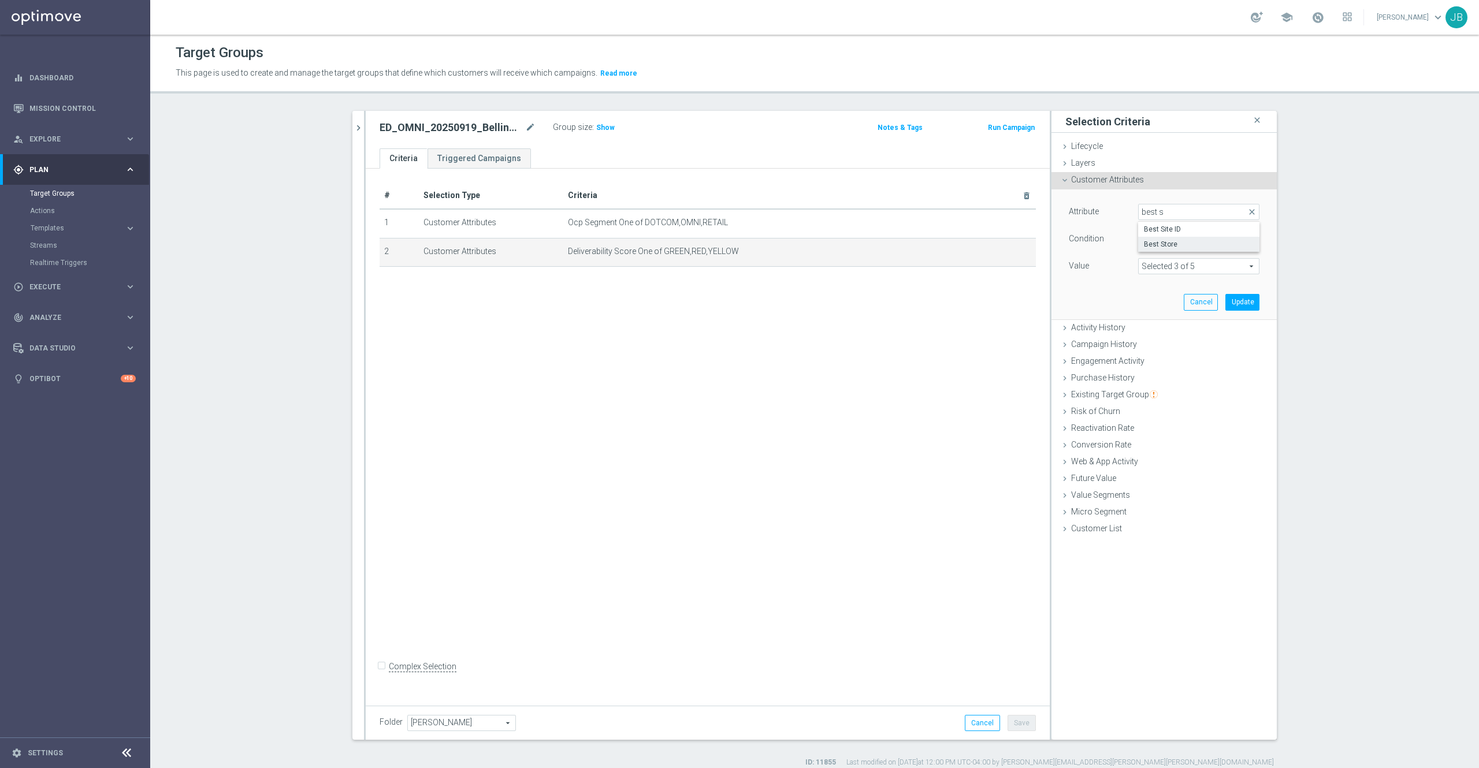
type input "Equals"
click at [1161, 240] on span "Equals" at bounding box center [1199, 239] width 120 height 15
click at [1158, 401] on div "Existing Target Group done" at bounding box center [1163, 395] width 225 height 17
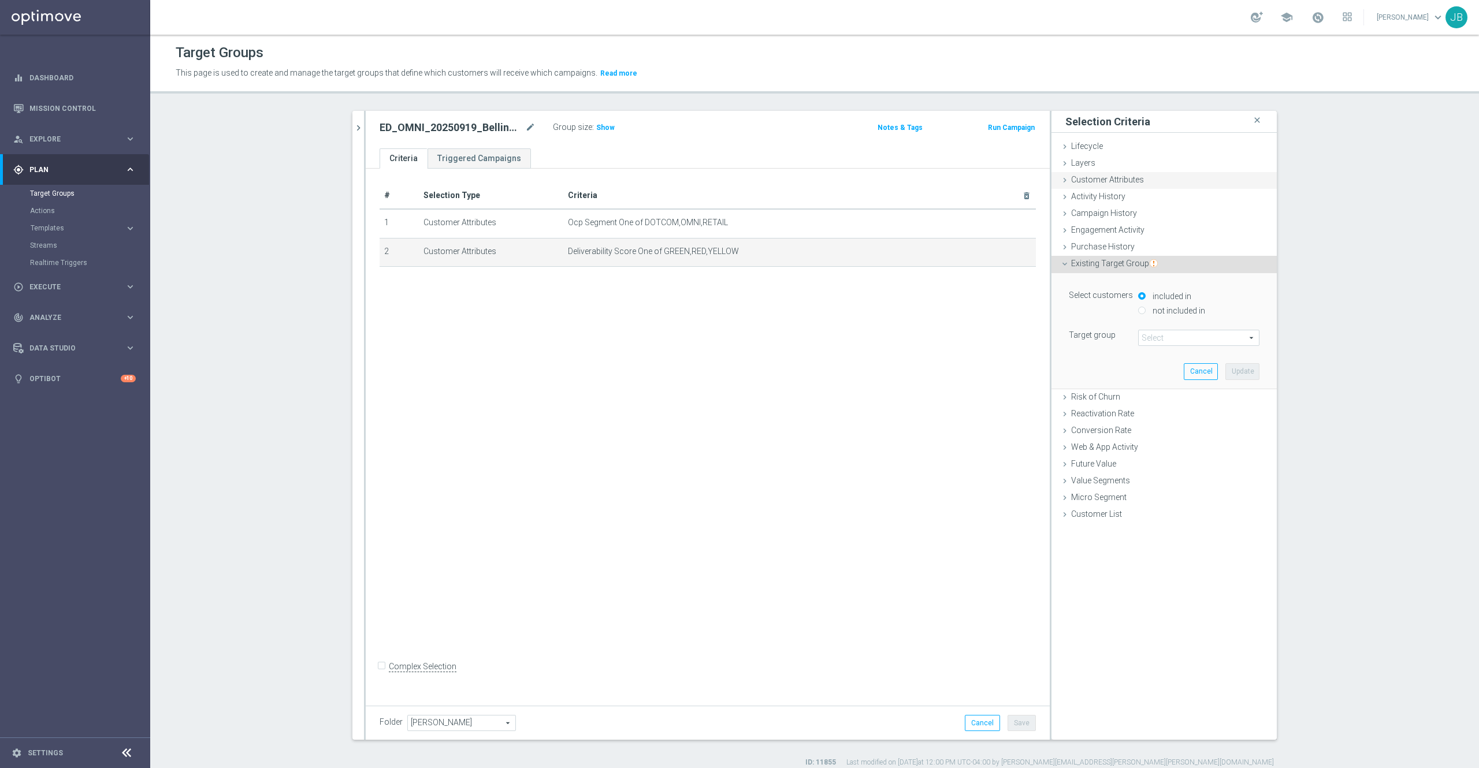
click at [1117, 177] on span "Customer Attributes" at bounding box center [1107, 179] width 73 height 9
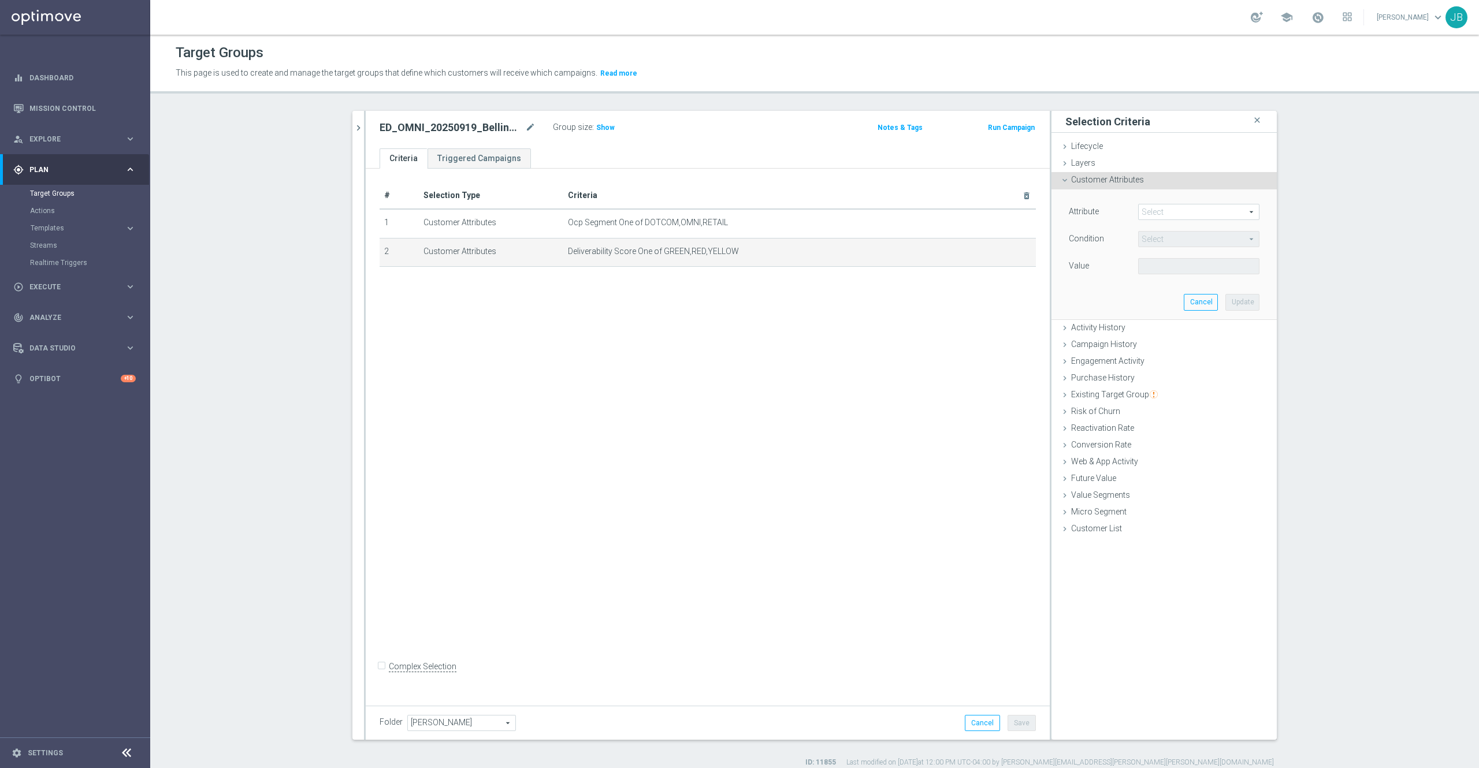
click at [1170, 214] on span at bounding box center [1199, 212] width 120 height 15
click at [1170, 214] on input "search" at bounding box center [1198, 212] width 121 height 16
type input "best"
click at [1163, 308] on span "Best Store" at bounding box center [1199, 304] width 110 height 9
type input "Best Store"
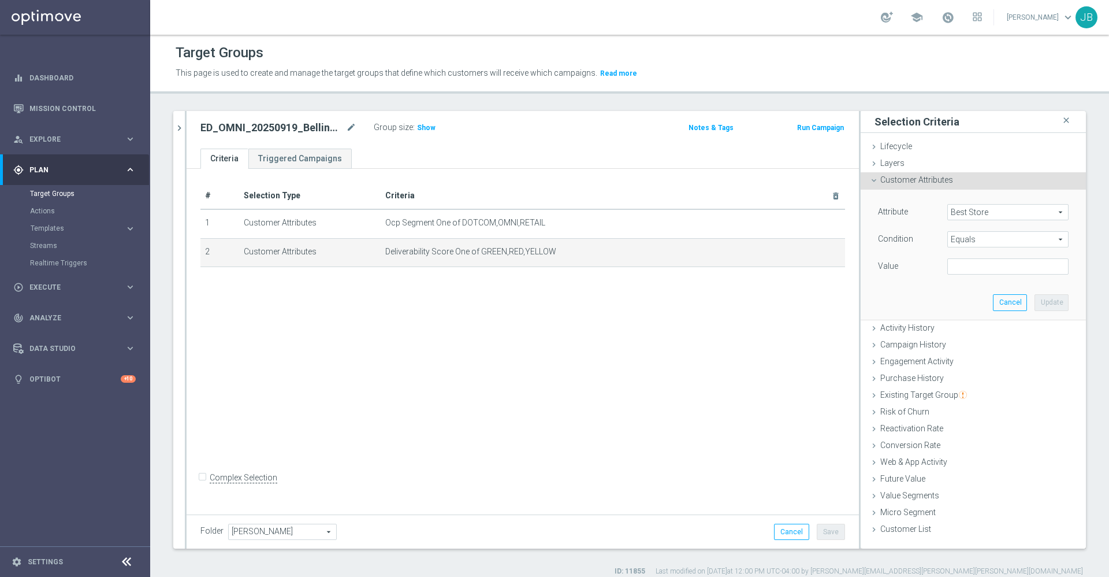
click at [958, 237] on span "Equals" at bounding box center [1008, 239] width 120 height 15
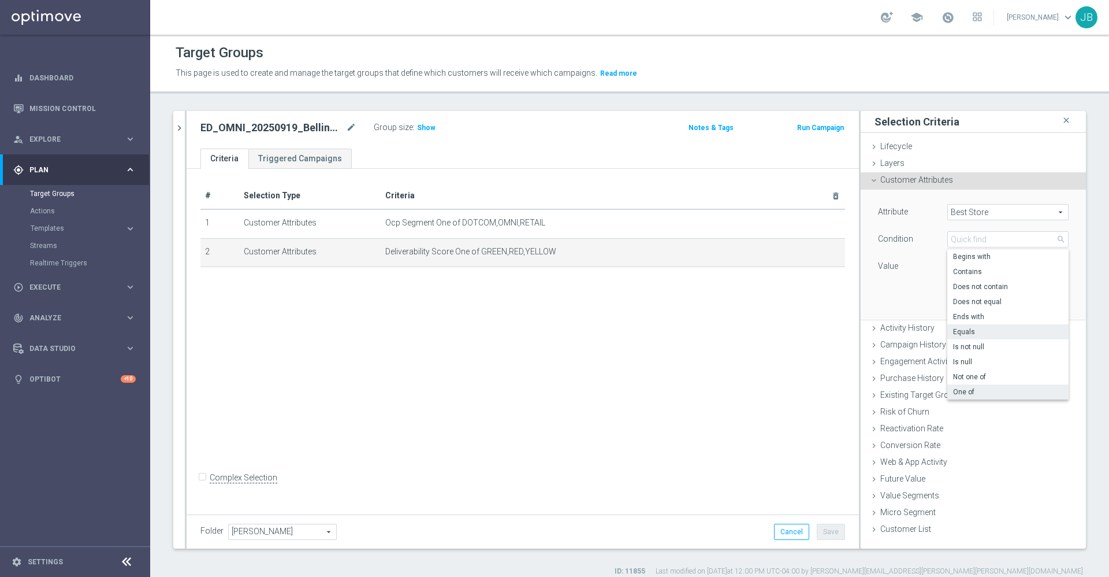
click at [961, 395] on span "One of" at bounding box center [1008, 391] width 110 height 9
type input "One of"
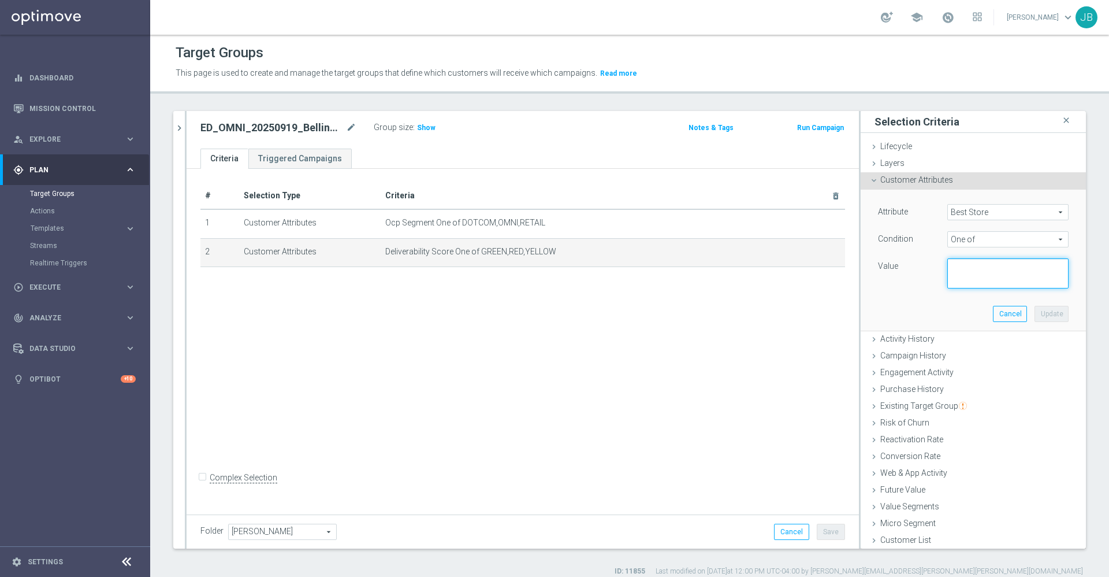
click at [947, 273] on textarea at bounding box center [1007, 273] width 121 height 30
paste textarea "02019, 02038, 01747, 01757, 01568, 01581, 01746, 01748, 02053, 02054, 02056, 02…"
drag, startPoint x: 983, startPoint y: 282, endPoint x: 904, endPoint y: 254, distance: 84.6
click at [904, 254] on div "Attribute Best Store Best Store arrow_drop_down search Condition One of One of …" at bounding box center [973, 246] width 191 height 84
type textarea "00348"
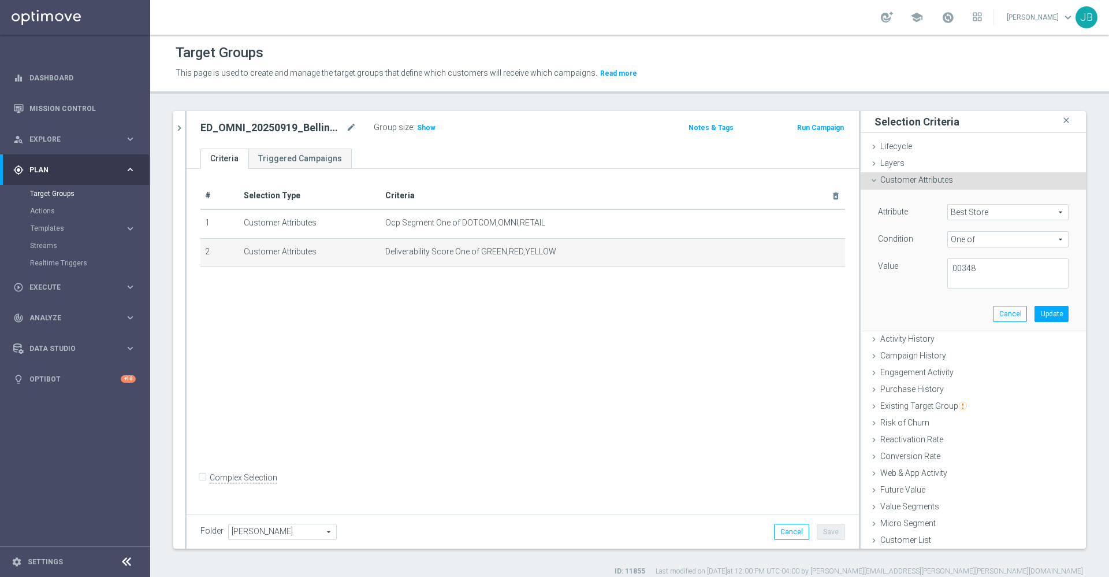
click at [948, 243] on span "One of" at bounding box center [1008, 239] width 120 height 15
click at [960, 332] on span "Equals" at bounding box center [1008, 331] width 110 height 9
type input "Equals"
click at [991, 266] on input "text" at bounding box center [1007, 266] width 121 height 16
paste input "02019, 02038, 01747, 01757, 01568, 01581, 01746, 01748, 02053, 02054, 02056, 02…"
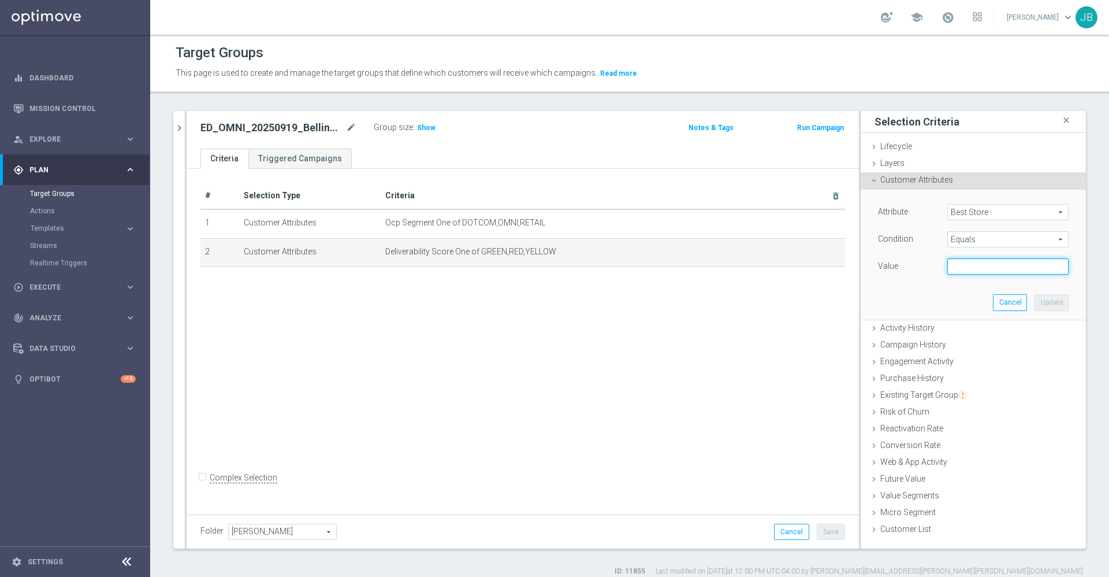
type input "02019, 02038, 01747, 01757, 01568, 01581, 01746, 01748, 02053, 02054, 02056, 02…"
type input "00348"
click at [1035, 303] on button "Update" at bounding box center [1052, 302] width 34 height 16
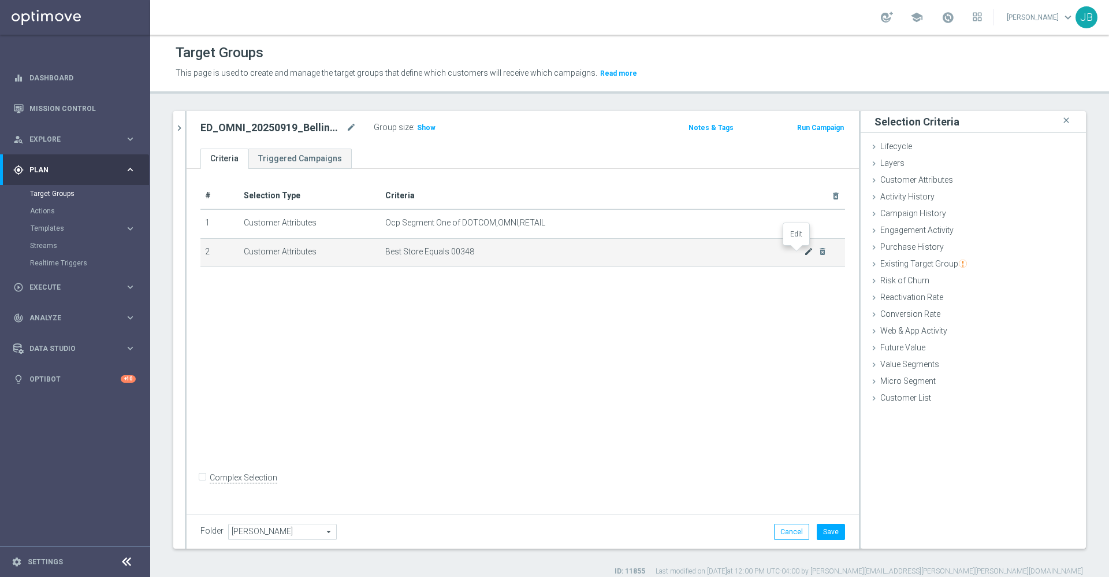
click at [804, 253] on icon "mode_edit" at bounding box center [808, 251] width 9 height 9
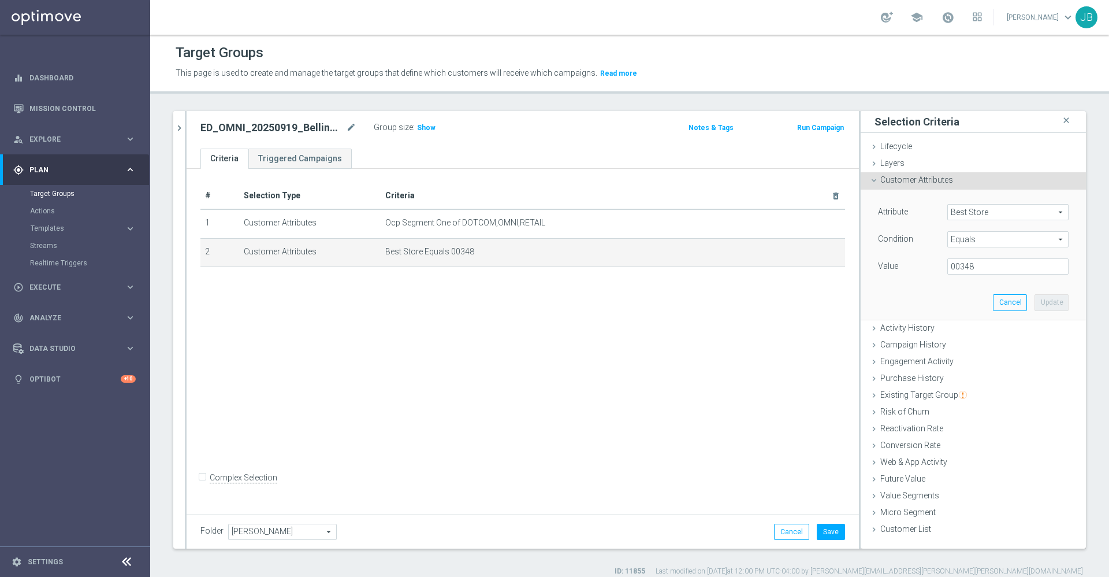
click at [963, 213] on span "Best Store" at bounding box center [1008, 212] width 120 height 15
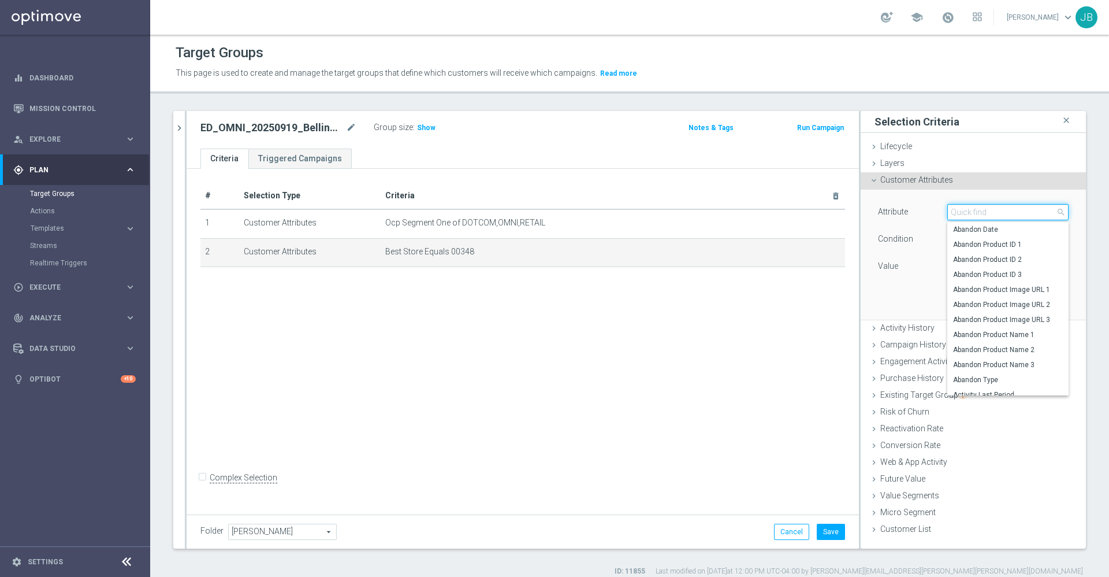
click at [963, 213] on input "search" at bounding box center [1007, 212] width 121 height 16
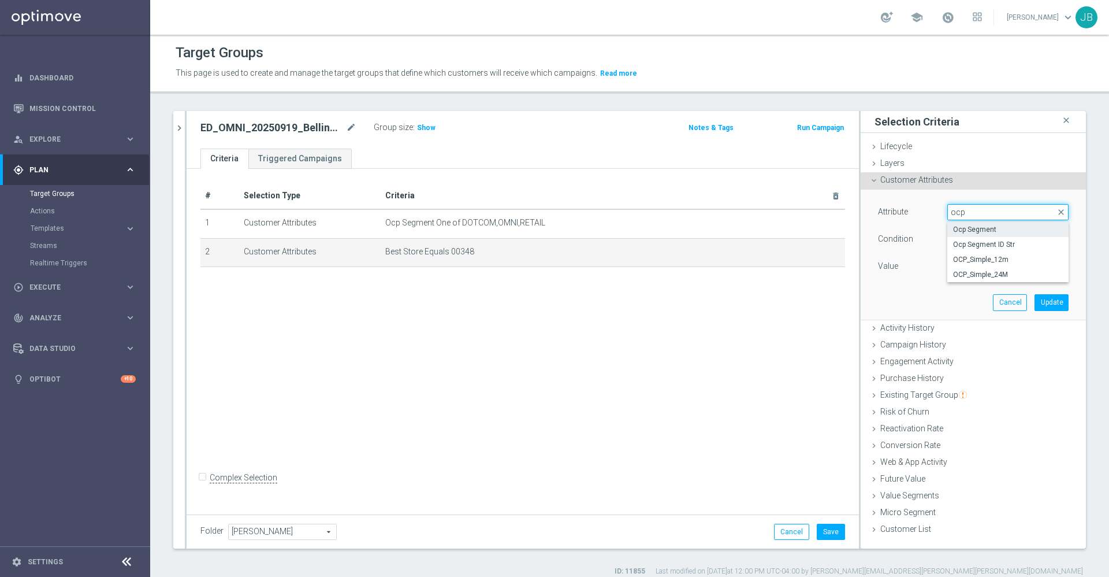
type input "ocp"
click at [990, 230] on span "Ocp Segment" at bounding box center [1008, 229] width 110 height 9
type input "Ocp Segment"
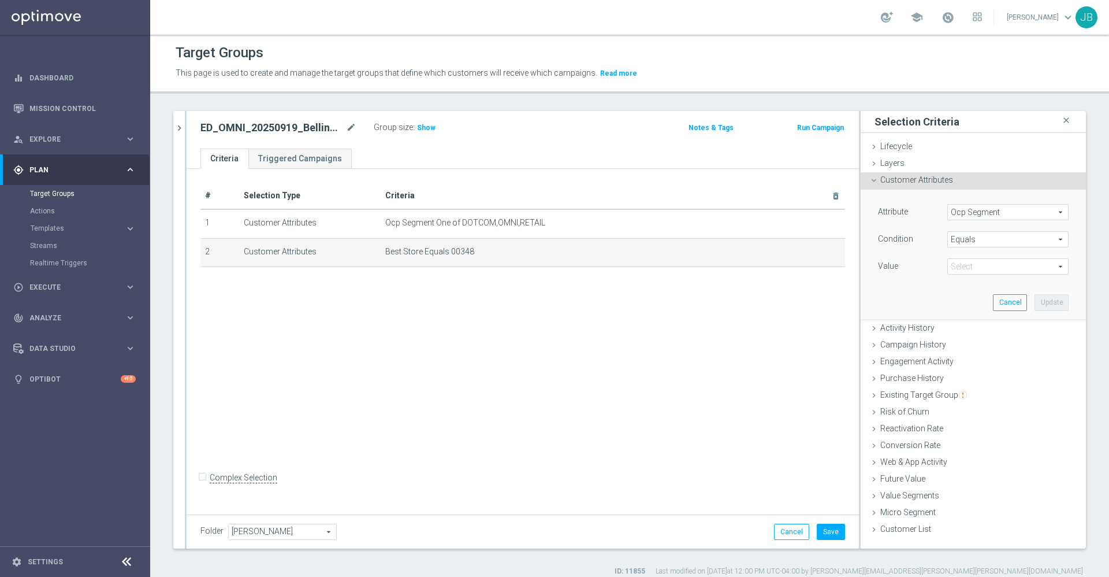
click at [976, 241] on span "Equals" at bounding box center [1008, 239] width 120 height 15
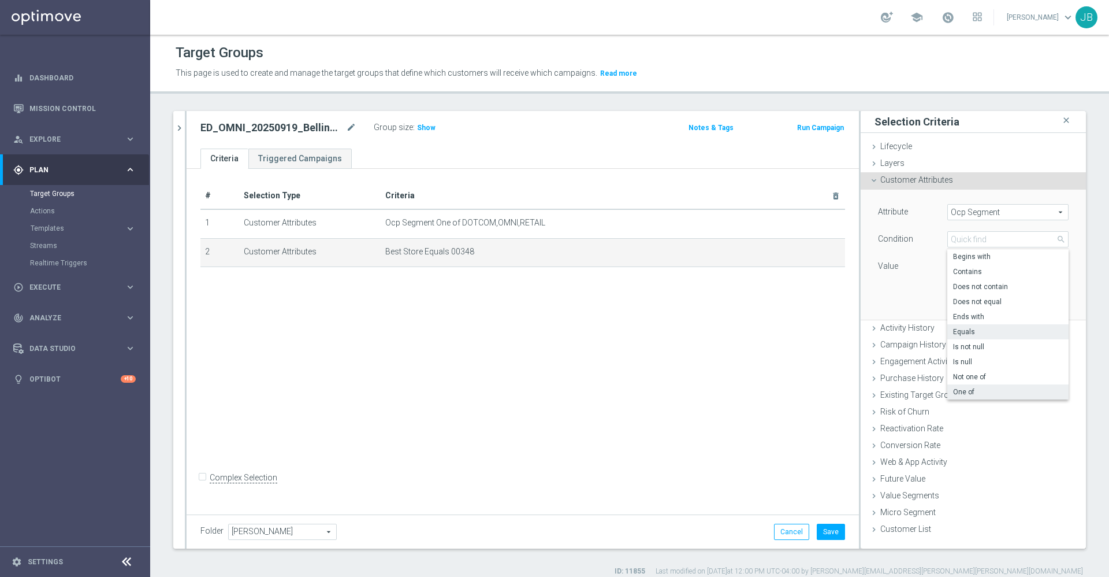
click at [957, 388] on span "One of" at bounding box center [1008, 391] width 110 height 9
type input "One of"
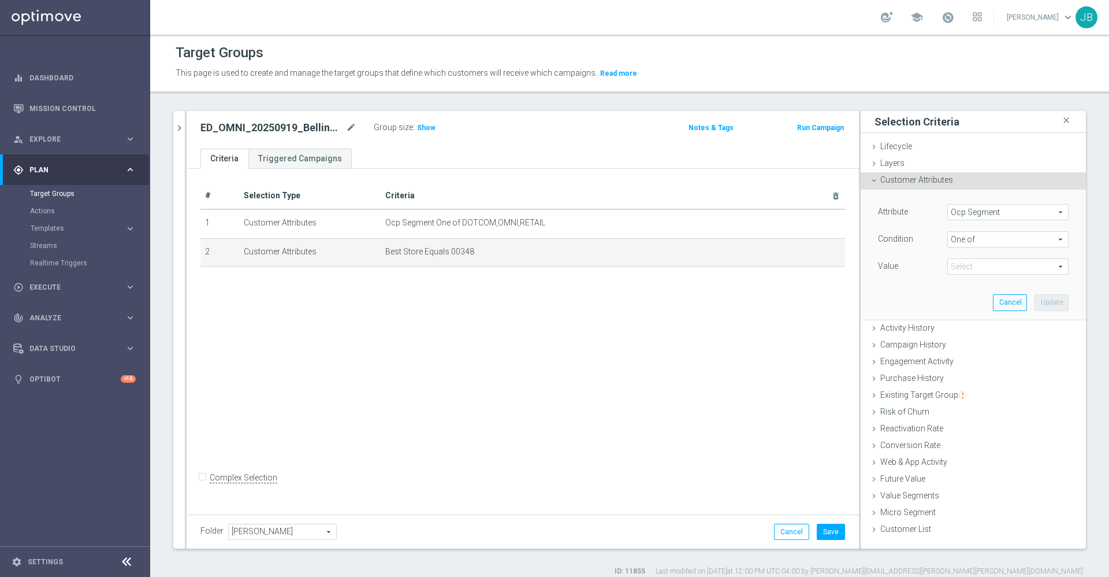
click at [977, 266] on span at bounding box center [1008, 266] width 120 height 15
click at [964, 298] on span "DOTCOM" at bounding box center [1016, 298] width 105 height 9
click at [956, 298] on input "DOTCOM" at bounding box center [960, 299] width 8 height 8
checkbox input "true"
type input "DOTCOM"
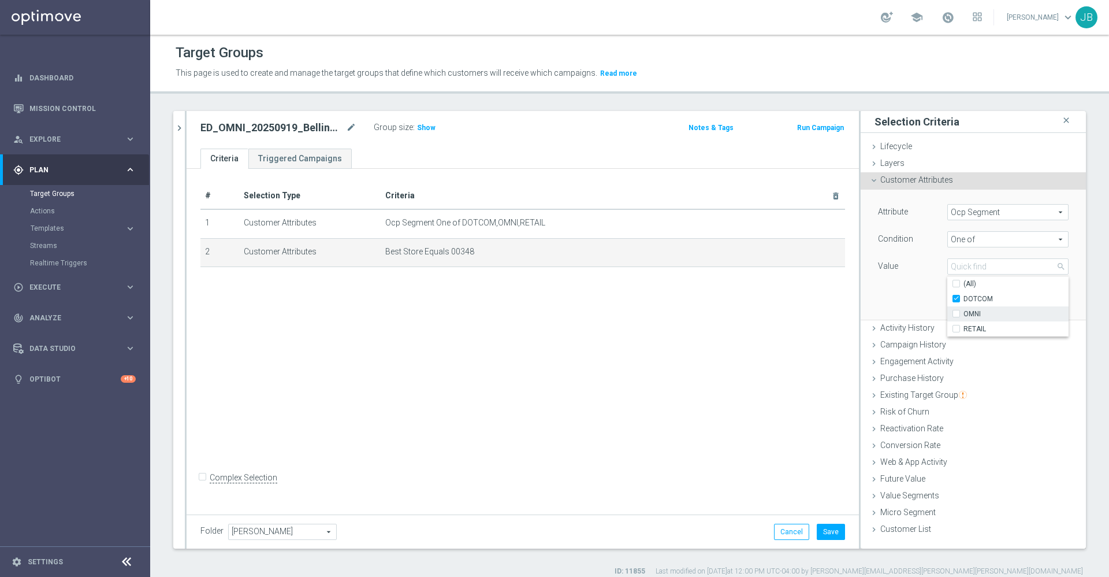
click at [964, 311] on span "OMNI" at bounding box center [1016, 313] width 105 height 9
click at [956, 311] on input "OMNI" at bounding box center [960, 314] width 8 height 8
checkbox input "true"
type input "Selected 2 of 3"
click at [964, 328] on span "RETAIL" at bounding box center [1016, 328] width 105 height 9
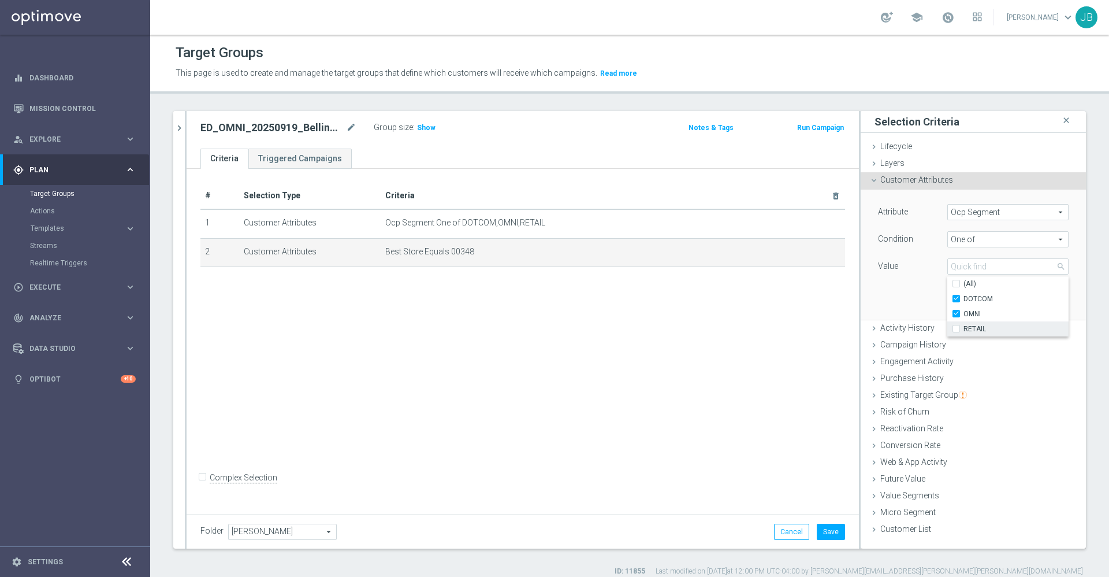
click at [956, 328] on input "RETAIL" at bounding box center [960, 329] width 8 height 8
checkbox input "true"
type input "Selected 3 of 3"
checkbox input "true"
click at [909, 300] on div "Attribute Ocp Segment Ocp Segment arrow_drop_down search Condition One of One o…" at bounding box center [973, 253] width 208 height 129
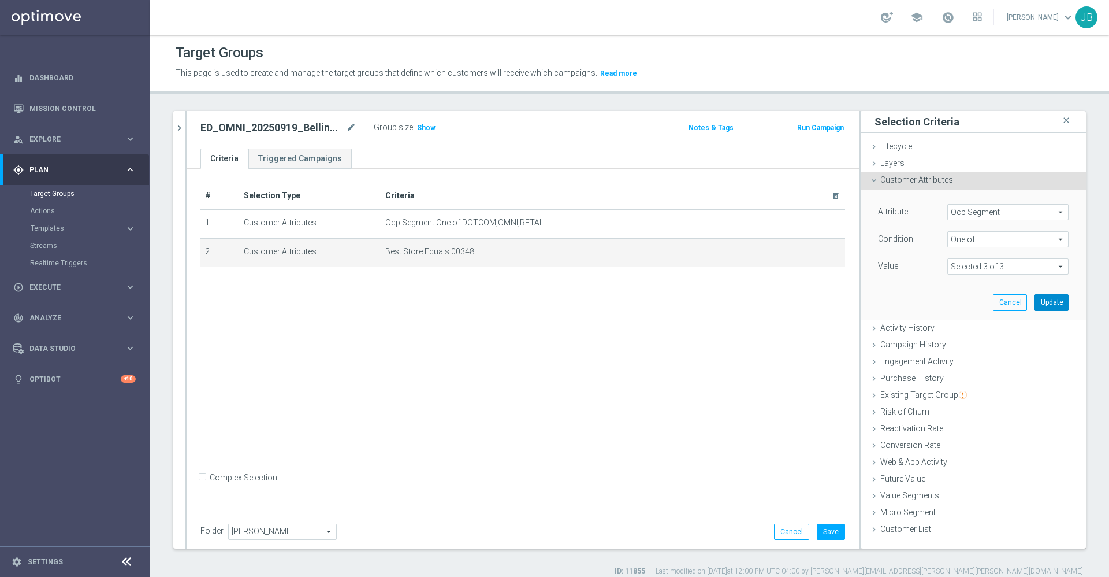
click at [1035, 304] on button "Update" at bounding box center [1052, 302] width 34 height 16
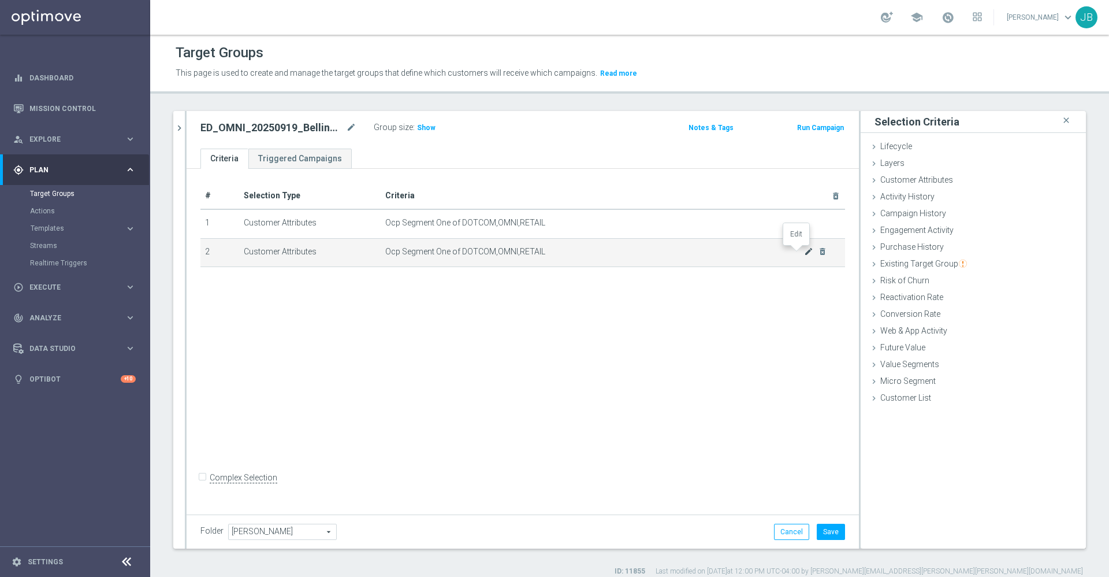
click at [804, 254] on icon "mode_edit" at bounding box center [808, 251] width 9 height 9
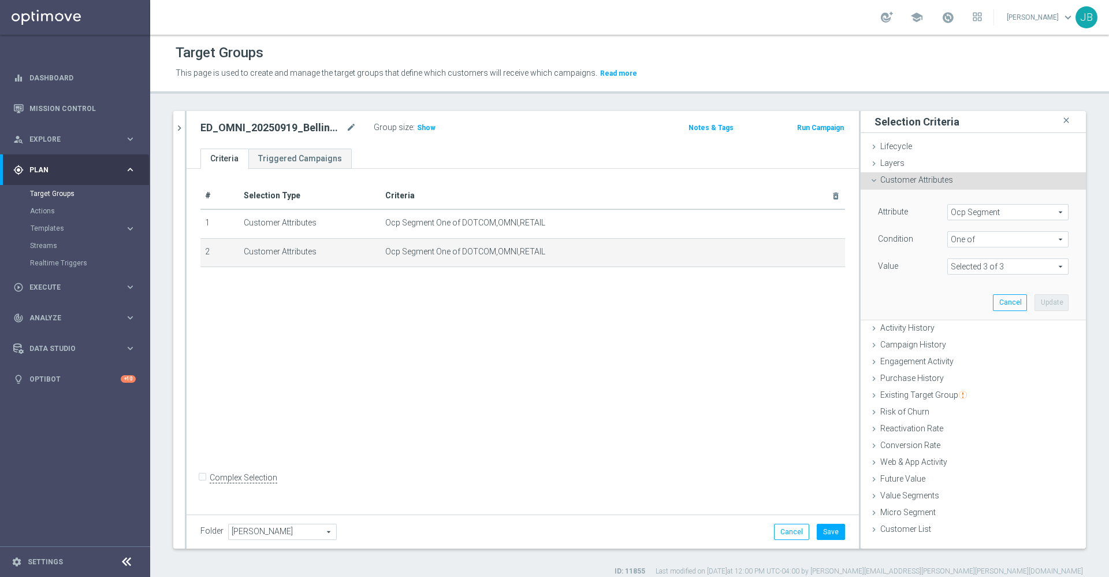
click at [984, 210] on span "Ocp Segment" at bounding box center [1008, 212] width 120 height 15
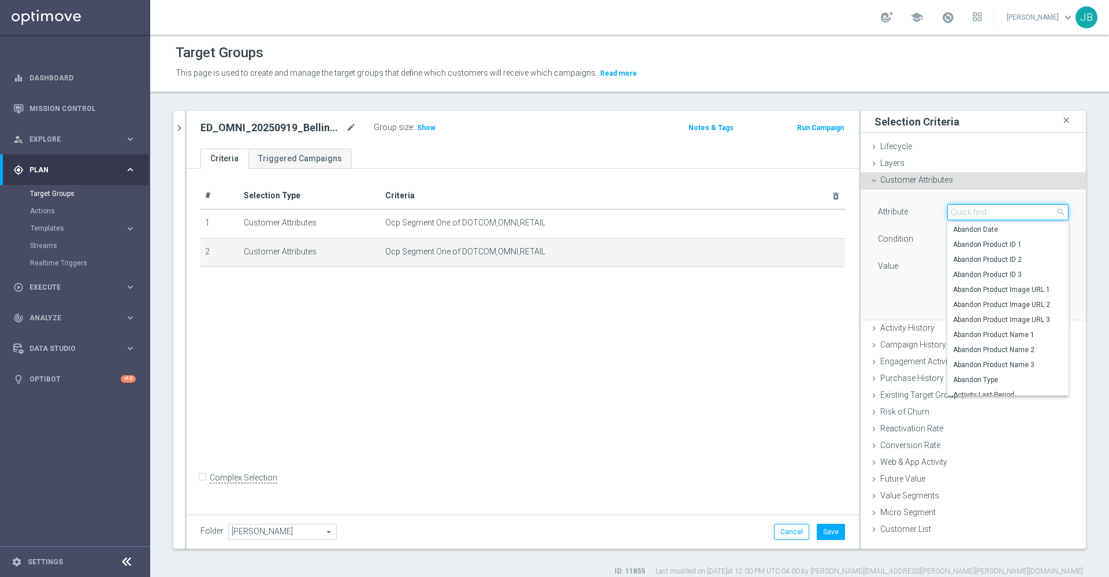
click at [984, 210] on input "search" at bounding box center [1007, 212] width 121 height 16
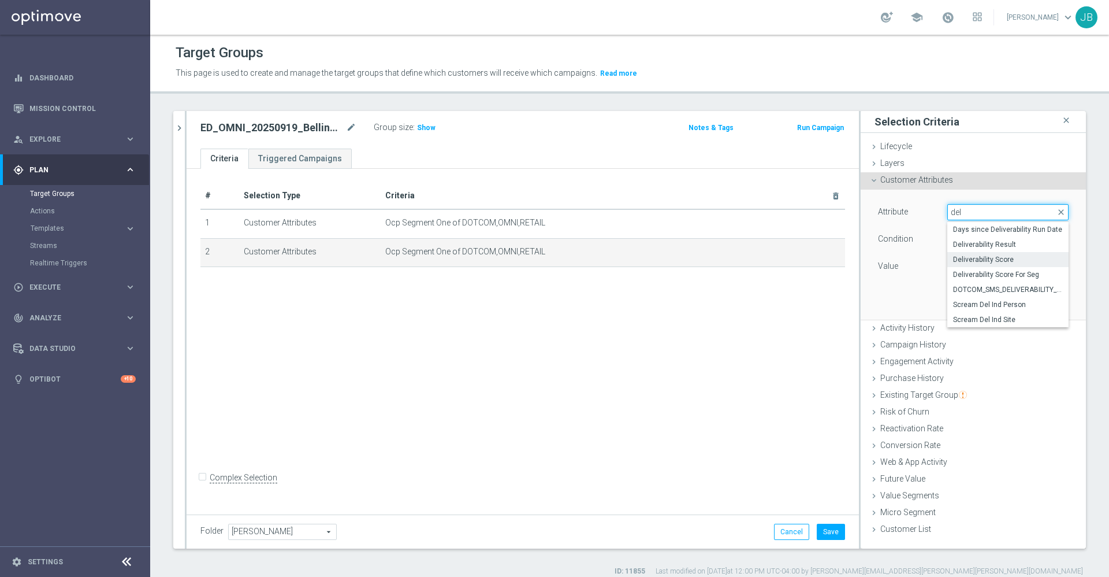
type input "del"
click at [992, 258] on span "Deliverability Score" at bounding box center [1008, 259] width 110 height 9
type input "Deliverability Score"
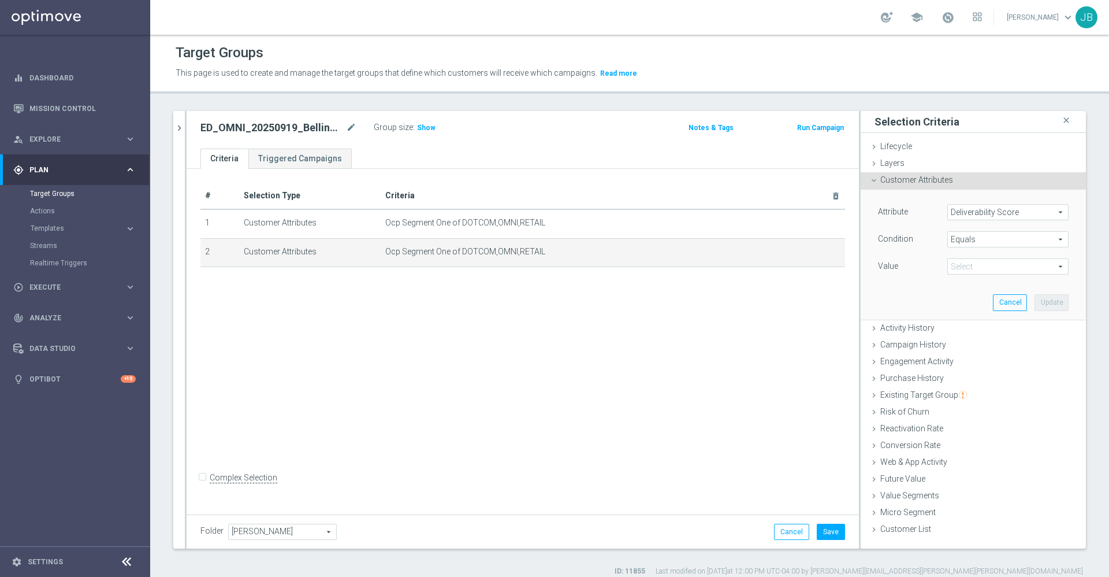
click at [974, 262] on span at bounding box center [1008, 266] width 120 height 15
click at [965, 238] on span "Equals" at bounding box center [1008, 239] width 120 height 15
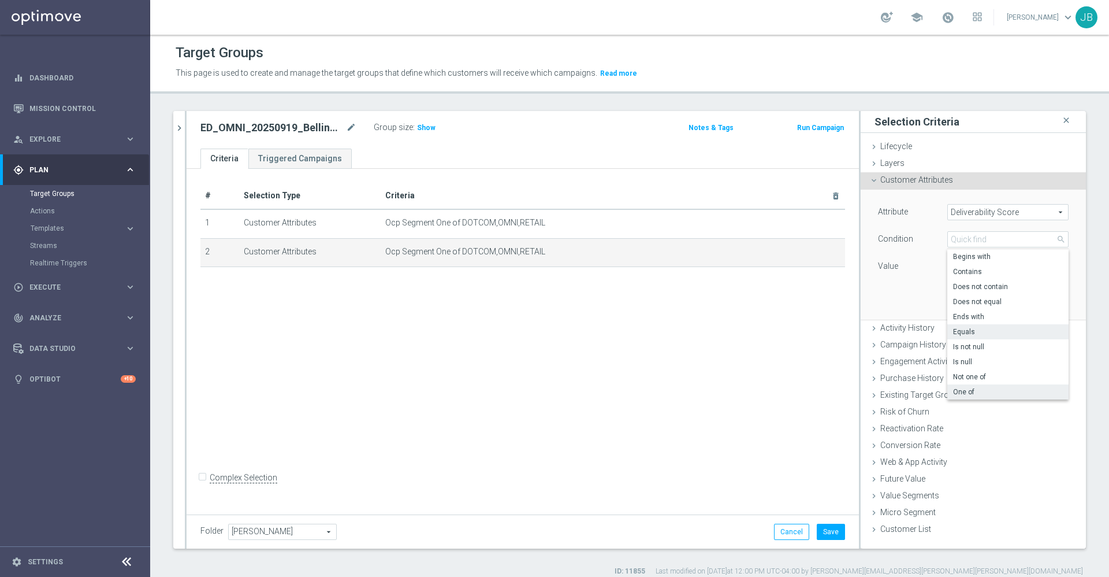
click at [958, 390] on span "One of" at bounding box center [1008, 391] width 110 height 9
type input "One of"
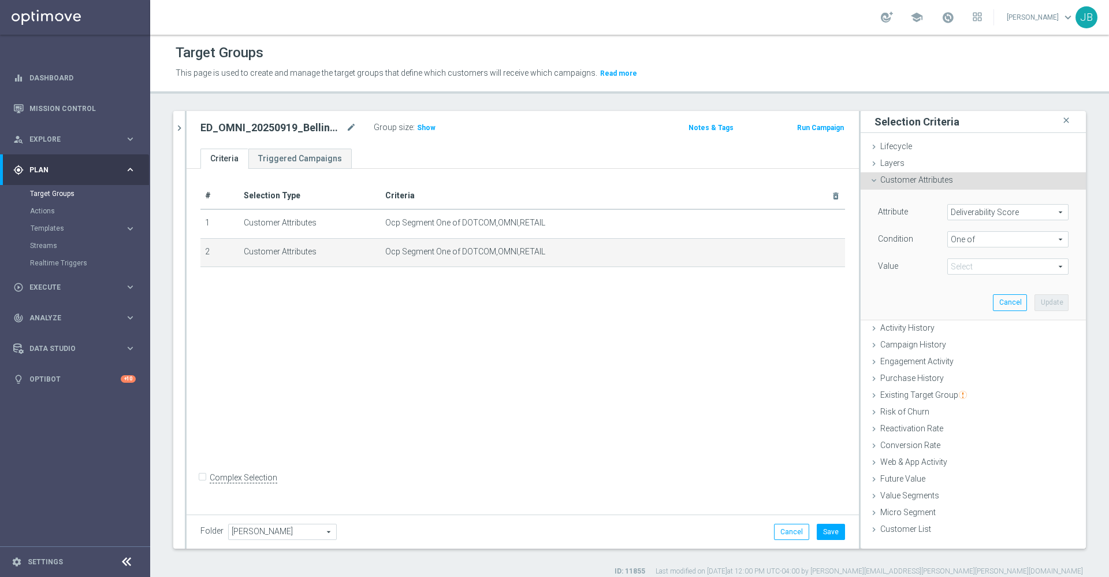
click at [983, 260] on span at bounding box center [1008, 266] width 120 height 15
click at [956, 325] on input "GREEN" at bounding box center [960, 329] width 8 height 8
checkbox input "true"
type input "GREEN"
click at [956, 340] on input "RED" at bounding box center [960, 344] width 8 height 8
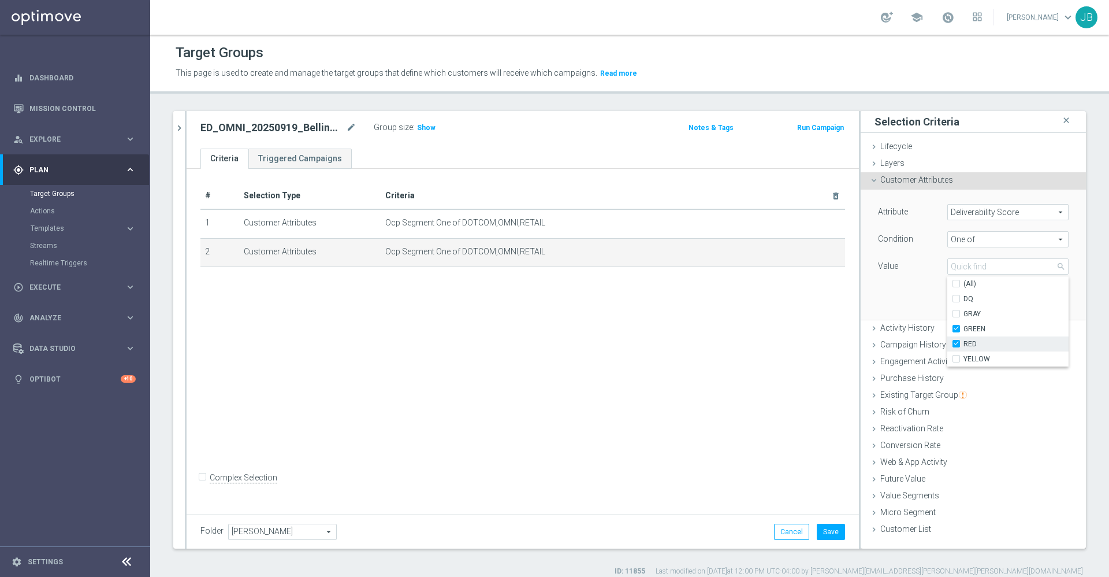
checkbox input "true"
type input "Selected 2 of 5"
click at [956, 359] on input "YELLOW" at bounding box center [960, 359] width 8 height 8
checkbox input "true"
type input "Selected 3 of 5"
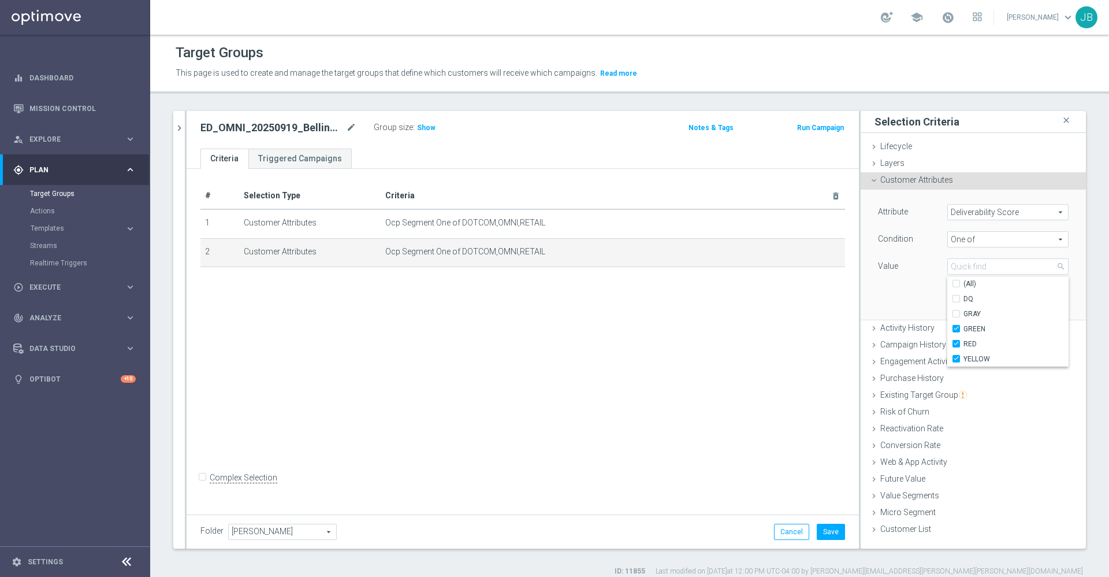
click at [904, 282] on div "Attribute Deliverability Score Deliverability Score arrow_drop_down search Cond…" at bounding box center [973, 253] width 208 height 129
click at [1050, 306] on button "Update" at bounding box center [1052, 302] width 34 height 16
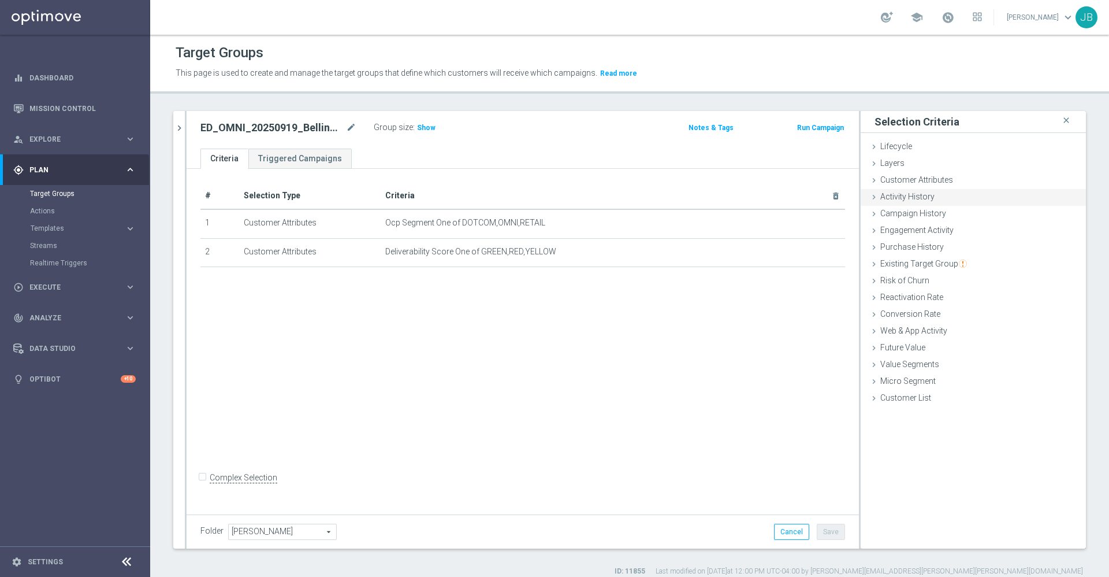
click at [920, 189] on div "Activity History done" at bounding box center [973, 197] width 225 height 17
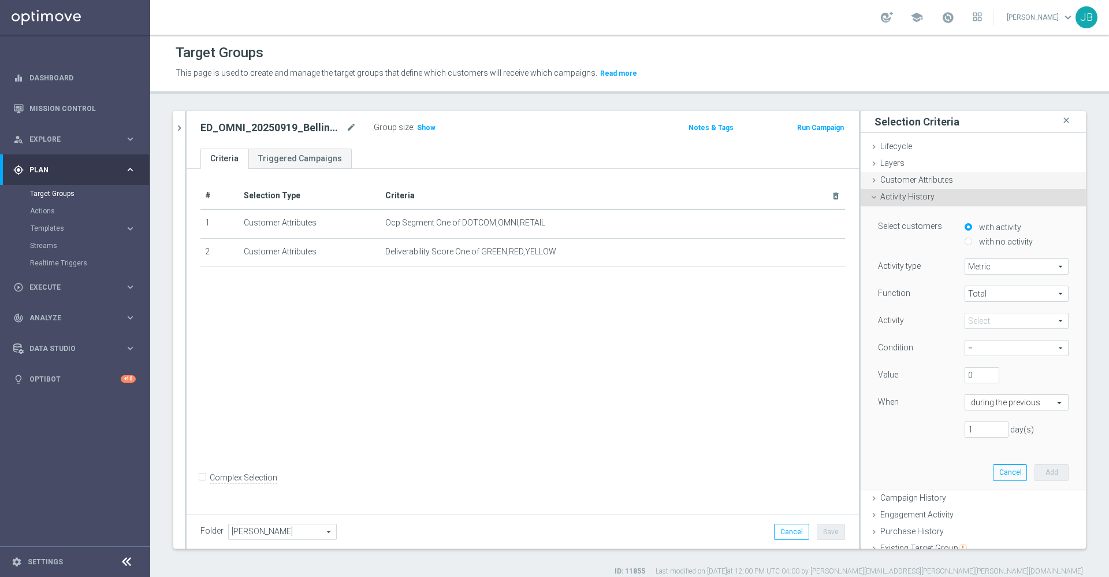
click at [913, 181] on span "Customer Attributes" at bounding box center [916, 179] width 73 height 9
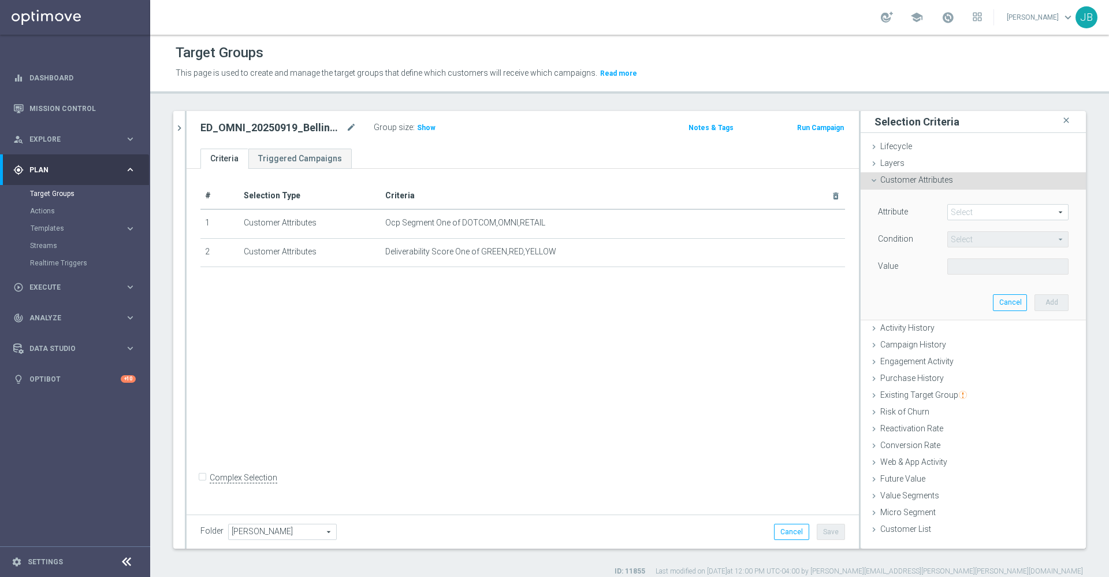
click at [951, 211] on span at bounding box center [1008, 212] width 120 height 15
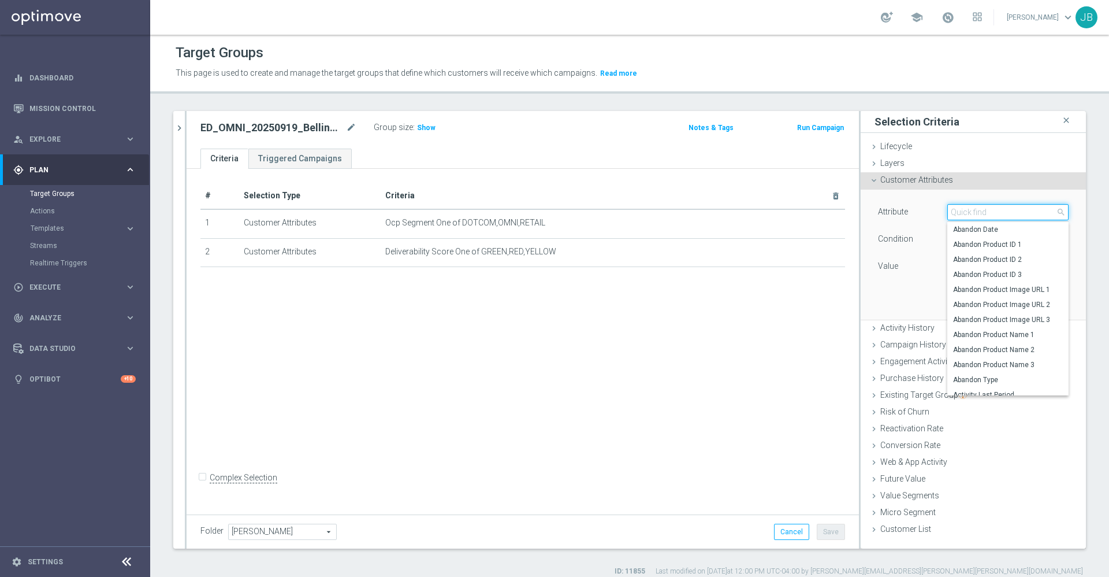
click at [951, 211] on input "search" at bounding box center [1007, 212] width 121 height 16
type input "best"
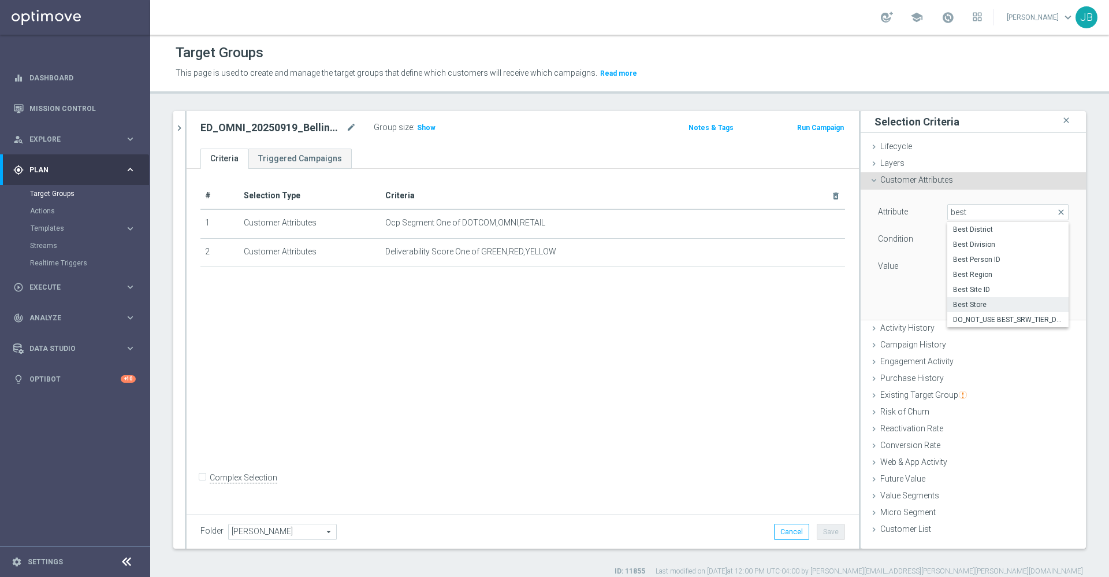
click at [977, 305] on span "Best Store" at bounding box center [1008, 304] width 110 height 9
type input "Best Store"
type input "Equals"
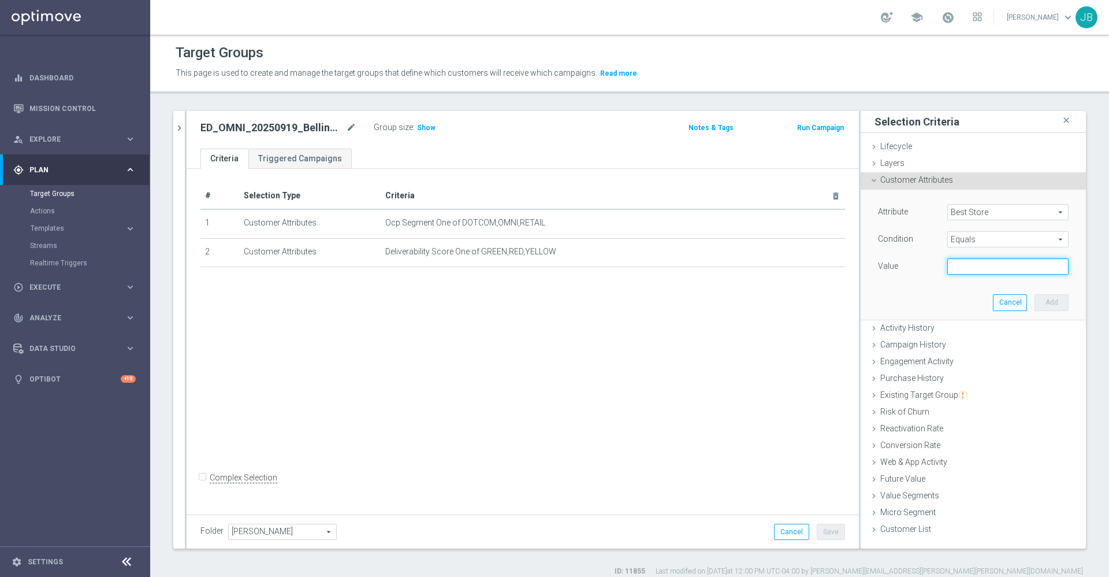
click at [968, 269] on input "text" at bounding box center [1007, 266] width 121 height 16
type input "00348"
click at [1041, 308] on button "Add" at bounding box center [1052, 302] width 34 height 16
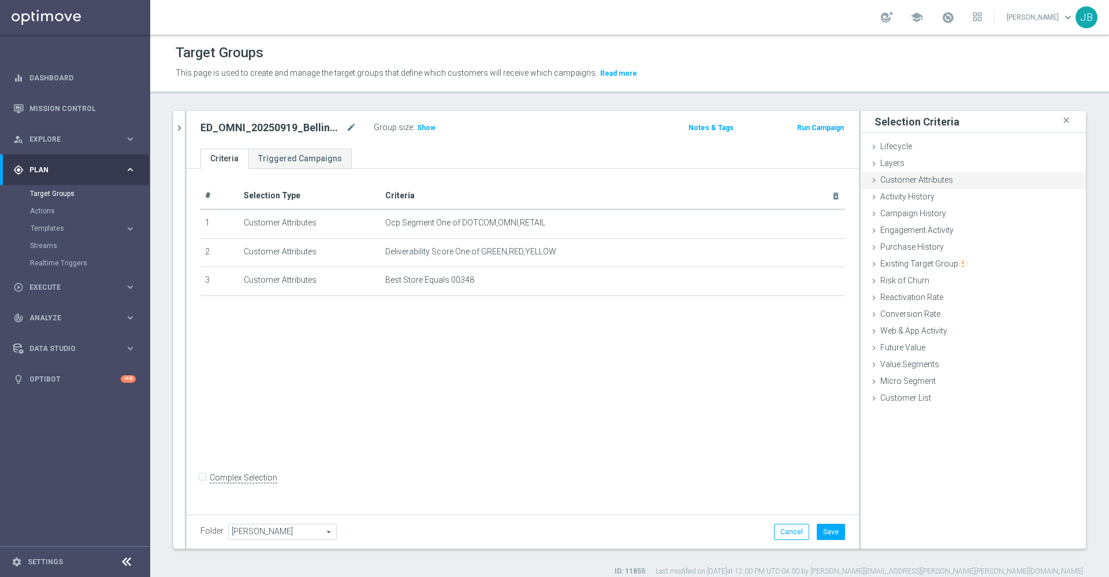
click at [933, 180] on span "Customer Attributes" at bounding box center [916, 179] width 73 height 9
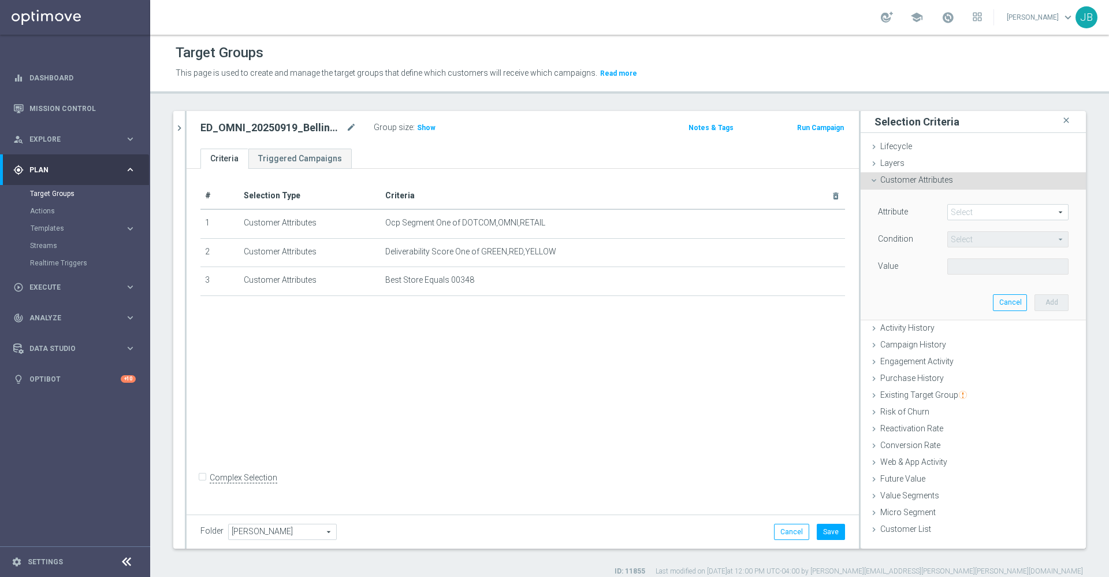
click at [956, 203] on div "Attribute Select arrow_drop_down search Condition Select arrow_drop_down search…" at bounding box center [973, 253] width 208 height 129
click at [960, 212] on span at bounding box center [1008, 212] width 120 height 15
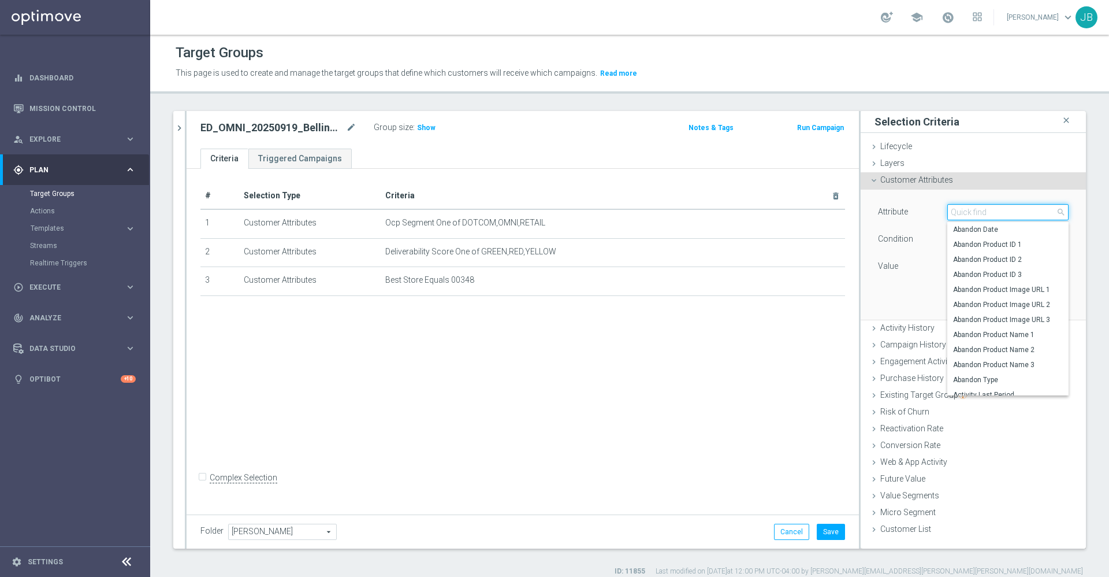
click at [961, 216] on input "search" at bounding box center [1007, 212] width 121 height 16
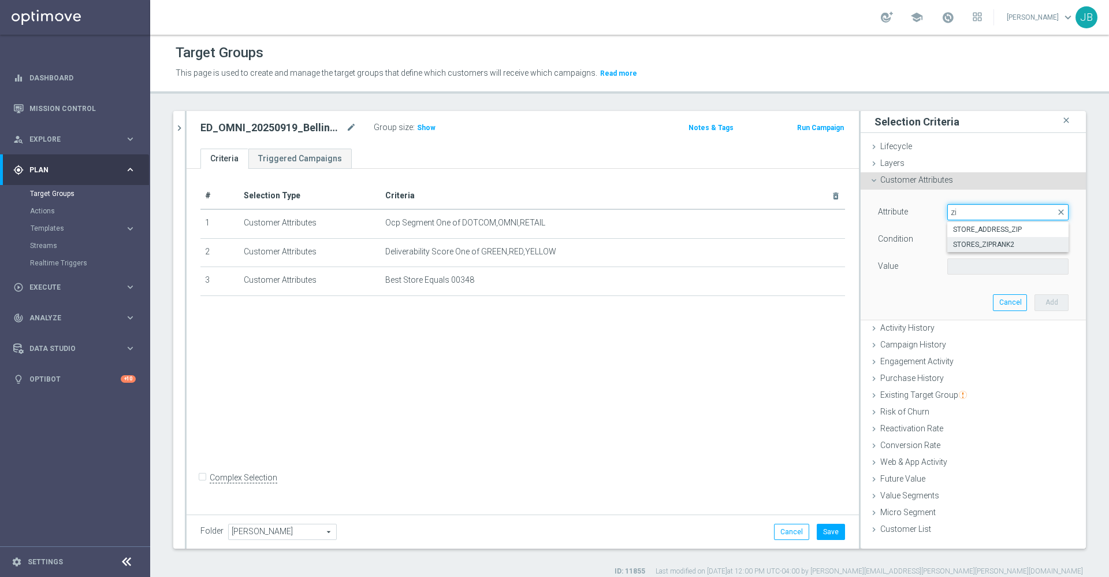
type input "z"
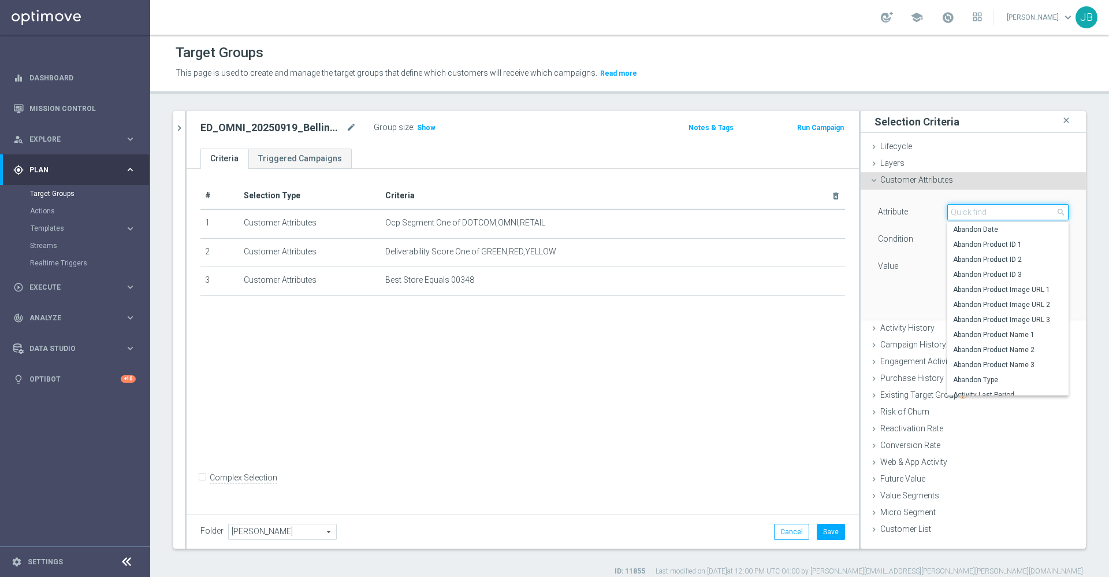
type input "b"
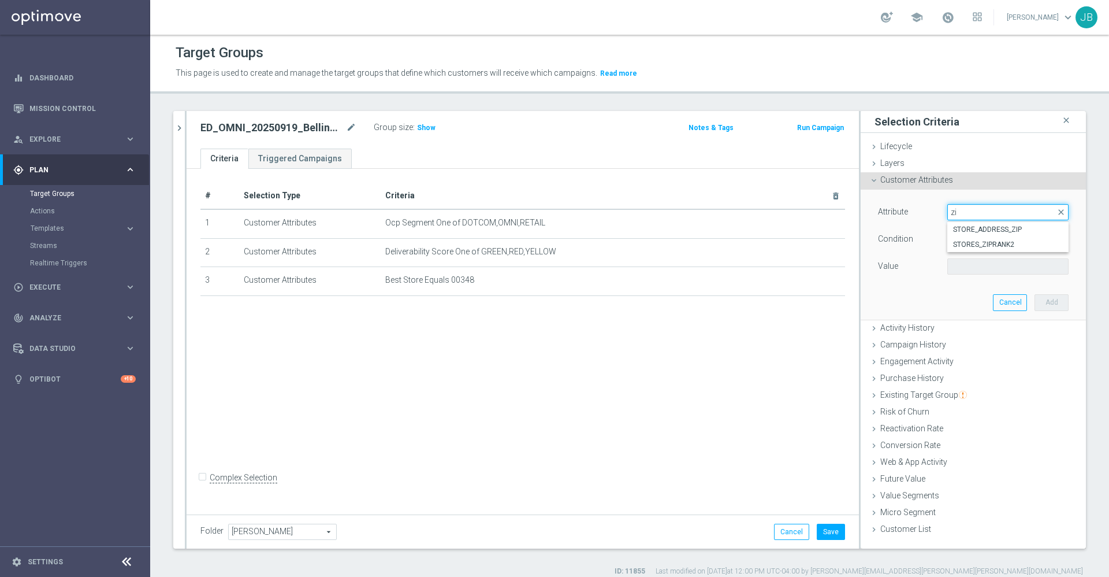
type input "z"
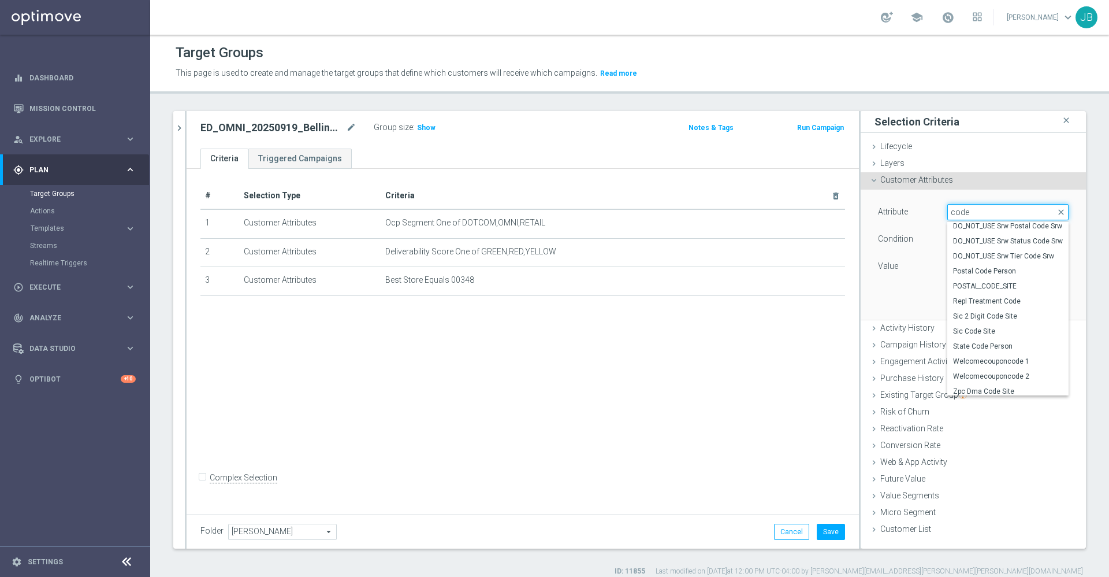
scroll to position [180, 0]
type input "code"
click at [979, 343] on span "State Code Person" at bounding box center [1008, 342] width 110 height 9
type input "State Code Person"
type input "Equals"
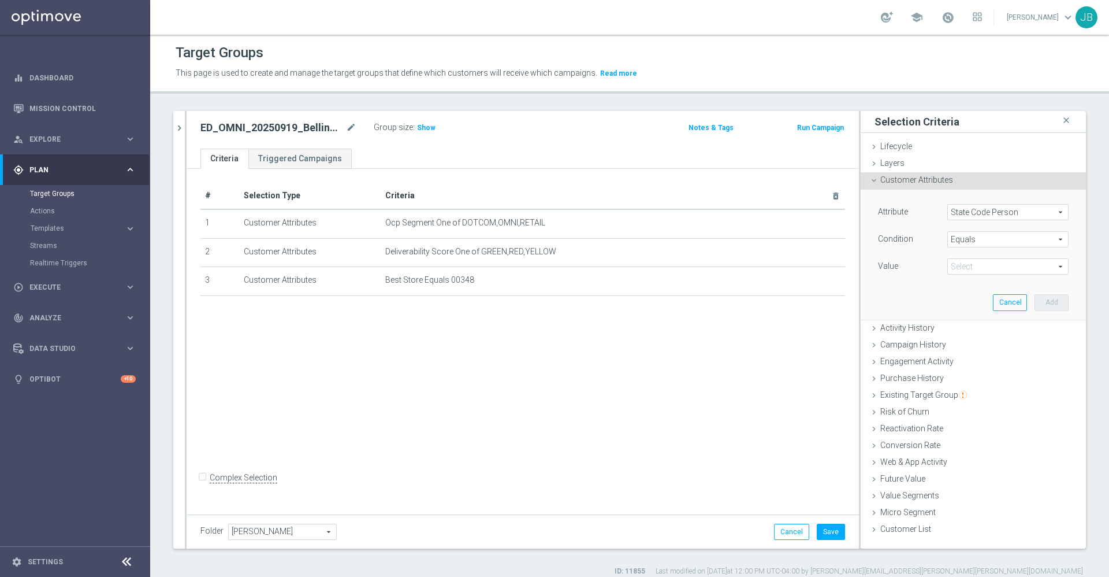
click at [989, 211] on span "State Code Person" at bounding box center [1008, 212] width 120 height 15
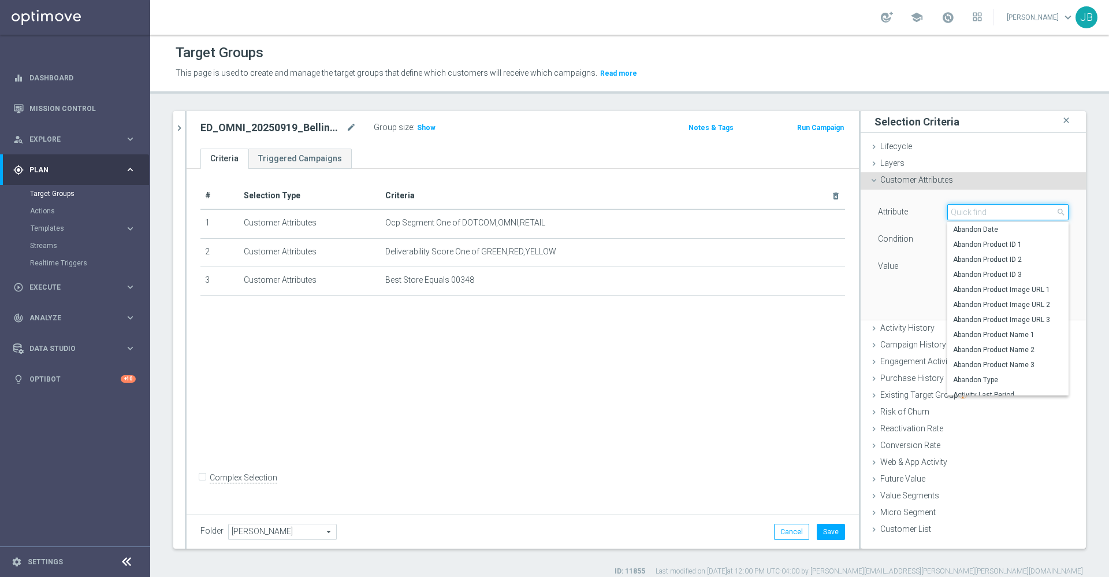
click at [973, 210] on input "search" at bounding box center [1007, 212] width 121 height 16
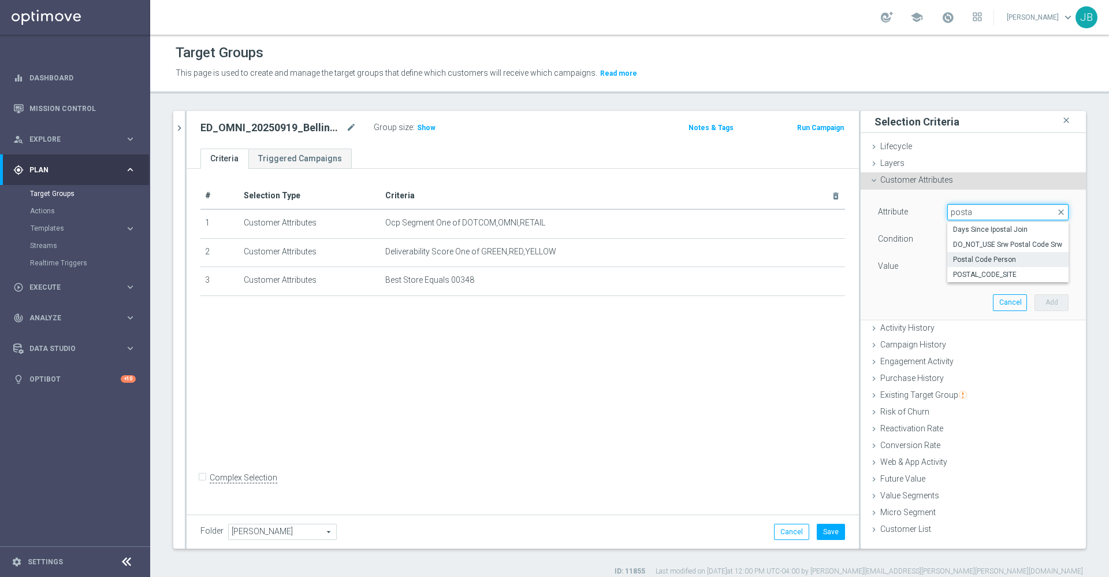
type input "posta"
click at [997, 259] on span "Postal Code Person" at bounding box center [1008, 259] width 110 height 9
type input "Postal Code Person"
click at [972, 240] on span "Equals" at bounding box center [1008, 239] width 120 height 15
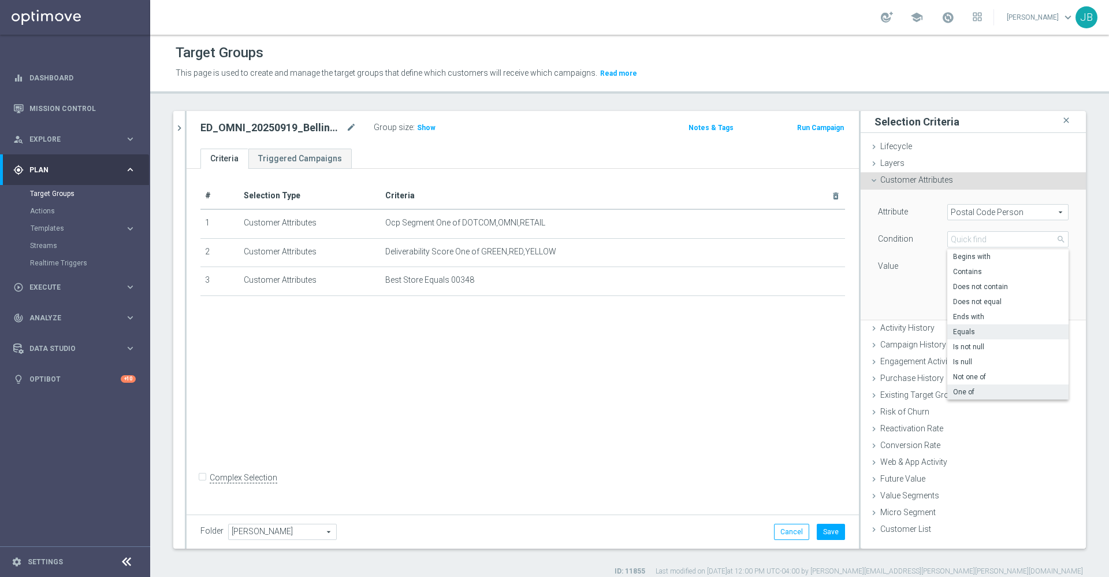
click at [956, 393] on span "One of" at bounding box center [1008, 391] width 110 height 9
type input "One of"
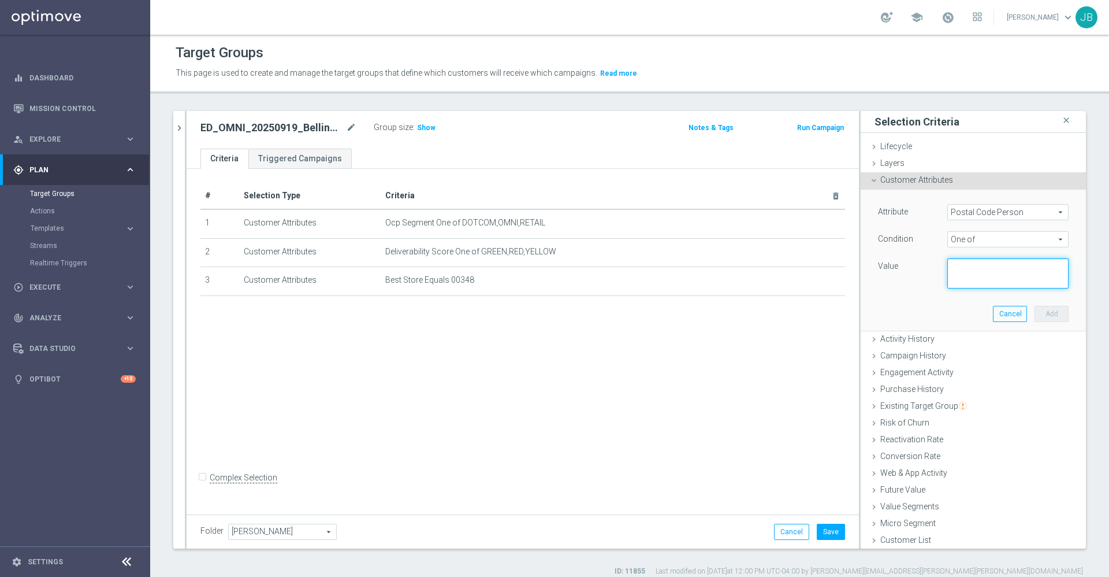
click at [968, 262] on textarea at bounding box center [1007, 273] width 121 height 30
click at [954, 274] on textarea at bounding box center [1007, 273] width 121 height 30
paste textarea "02019, 02038, 01747, 01757, 01568, 01581, 01746, 01748, 02053, 02054, 02056, 02…"
type textarea "02019, 02038, 01747, 01757, 01568, 01581, 01746, 01748, 02053, 02054, 02056, 02…"
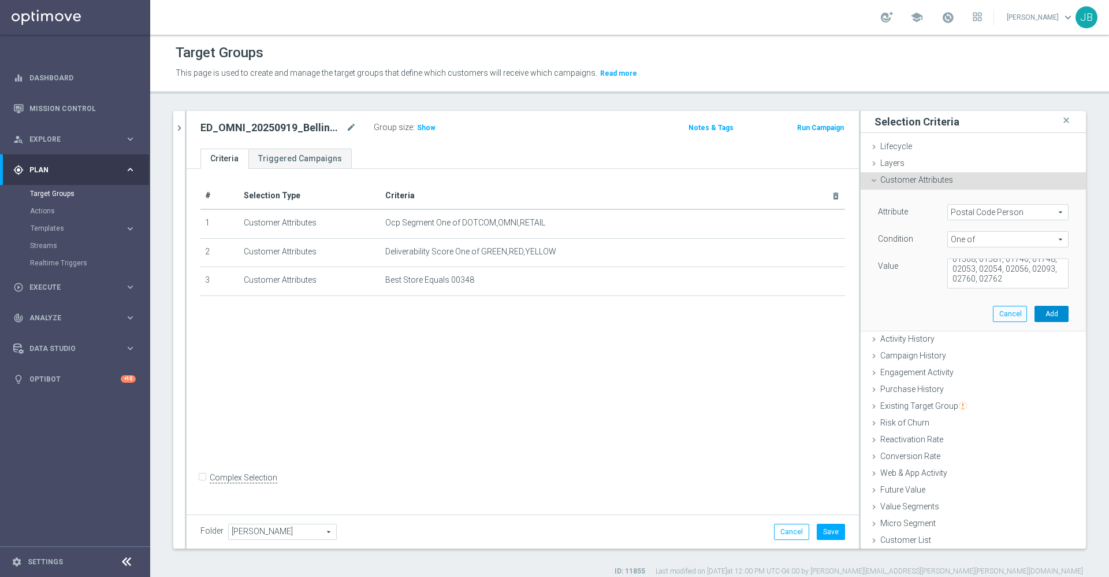
click at [1035, 319] on button "Add" at bounding box center [1052, 314] width 34 height 16
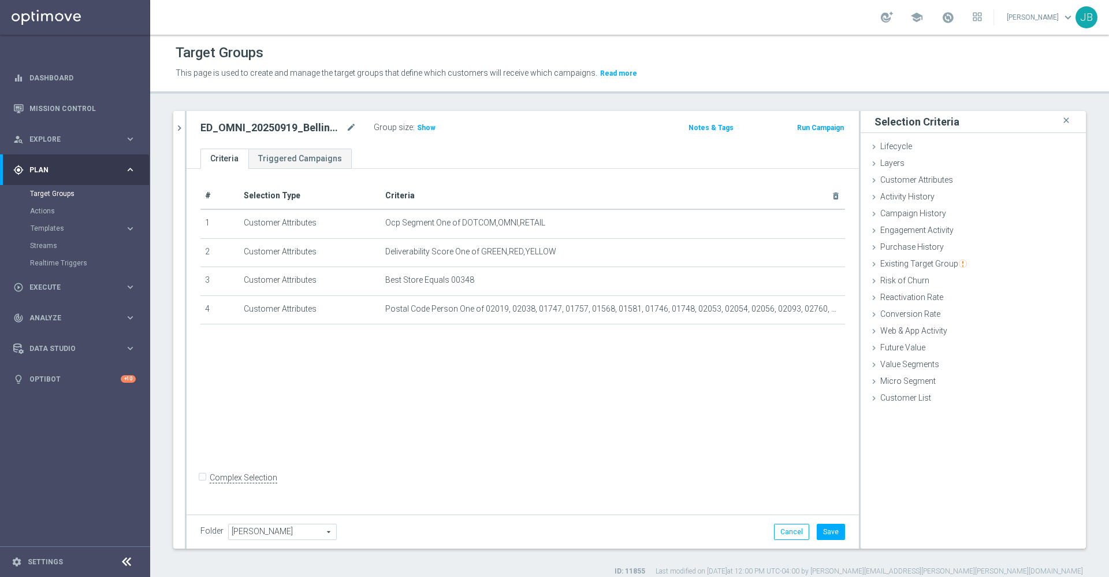
click at [203, 486] on input "Complex Selection" at bounding box center [204, 478] width 8 height 16
checkbox input "true"
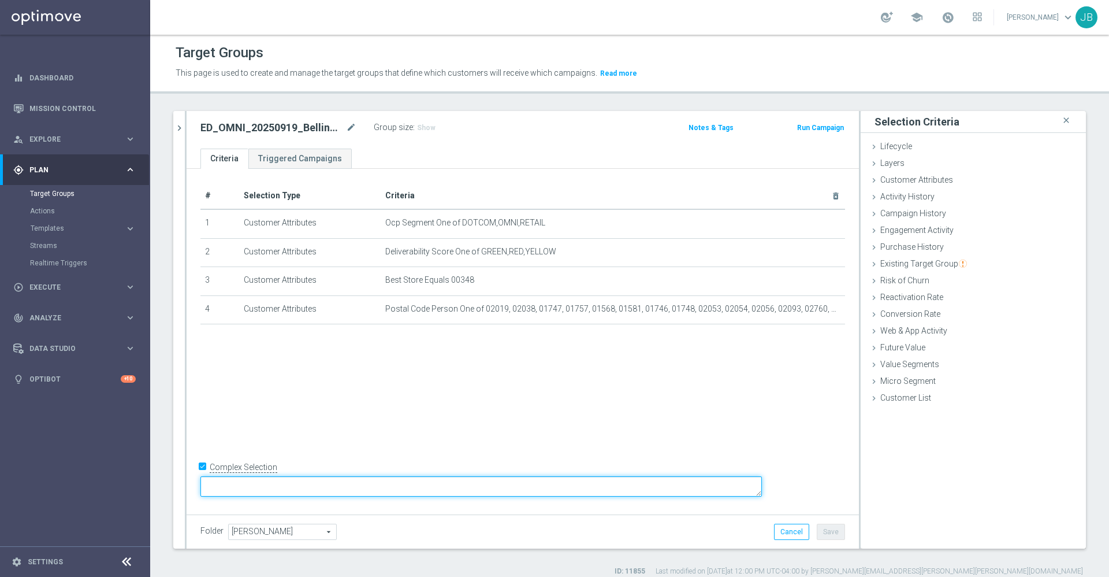
click at [385, 485] on textarea at bounding box center [481, 486] width 562 height 20
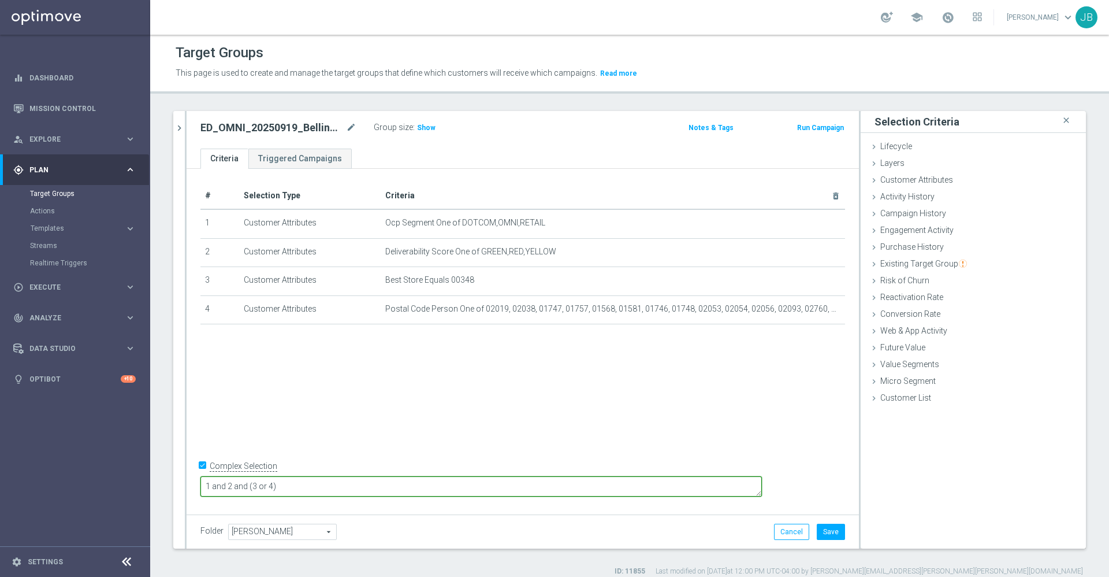
type textarea "1 and 2 and (3 or 4)"
click at [560, 396] on div "# Selection Type Criteria delete_forever 1 Customer Attributes Ocp Segment One …" at bounding box center [523, 340] width 672 height 342
click at [819, 530] on button "Save" at bounding box center [831, 531] width 28 height 16
click at [426, 125] on span "Show" at bounding box center [426, 128] width 18 height 8
click at [353, 127] on icon "mode_edit" at bounding box center [351, 128] width 10 height 14
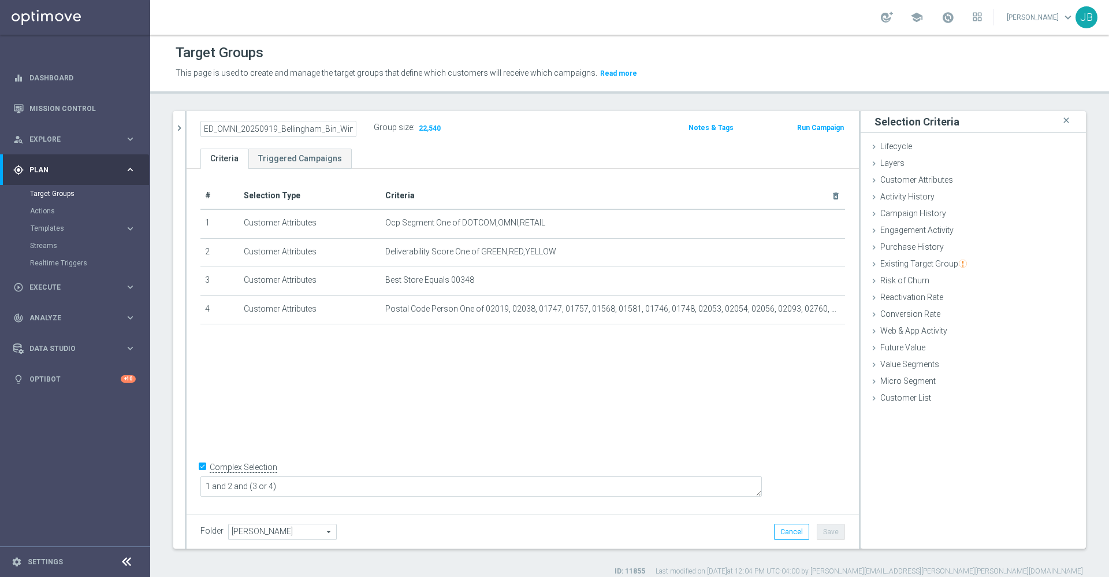
scroll to position [0, 3]
click at [629, 383] on div "# Selection Type Criteria delete_forever 1 Customer Attributes Ocp Segment One …" at bounding box center [523, 340] width 672 height 342
